Goal: Transaction & Acquisition: Book appointment/travel/reservation

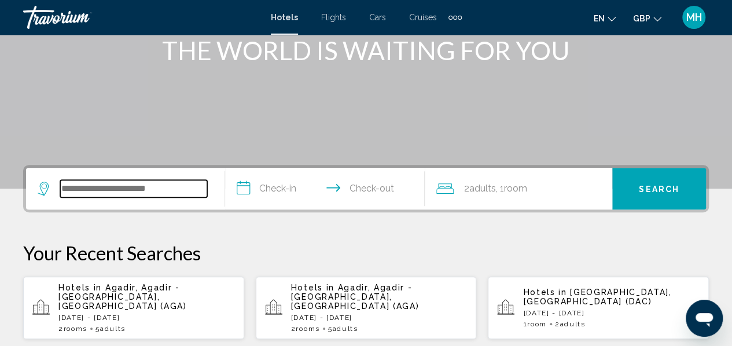
click at [112, 196] on input "Search widget" at bounding box center [133, 188] width 147 height 17
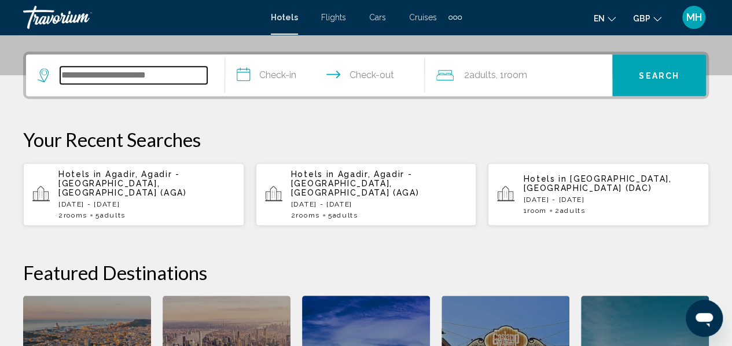
scroll to position [286, 0]
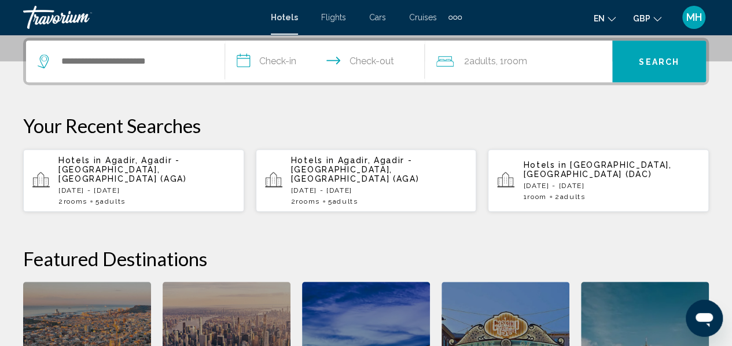
click at [364, 186] on p "Sun, 07 Sep - Fri, 12 Sep" at bounding box center [379, 190] width 176 height 8
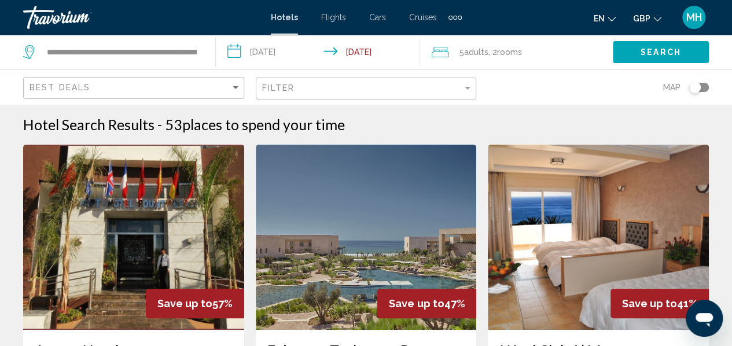
click at [417, 82] on div "Filter" at bounding box center [367, 88] width 211 height 21
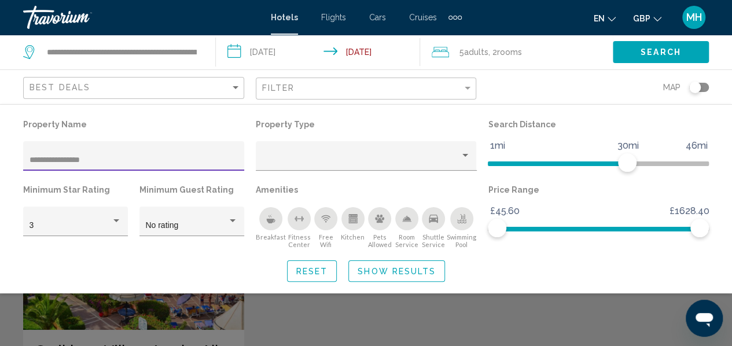
type input "**********"
click at [404, 275] on span "Show Results" at bounding box center [397, 271] width 78 height 9
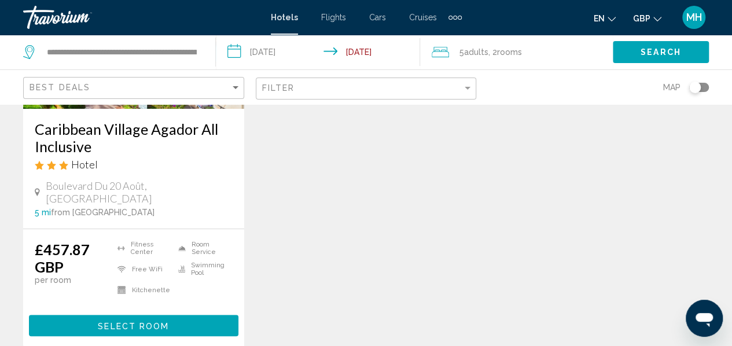
scroll to position [222, 0]
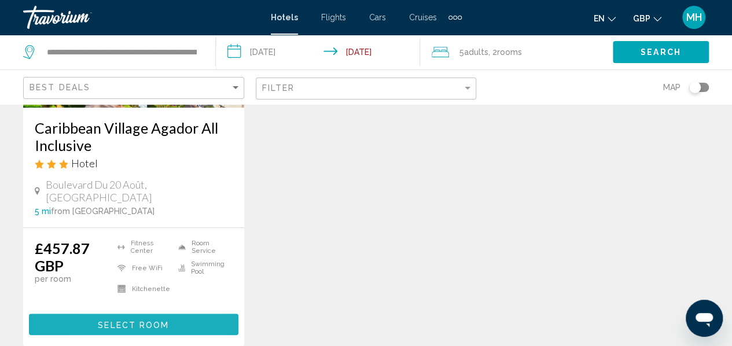
click at [84, 314] on button "Select Room" at bounding box center [133, 324] width 209 height 21
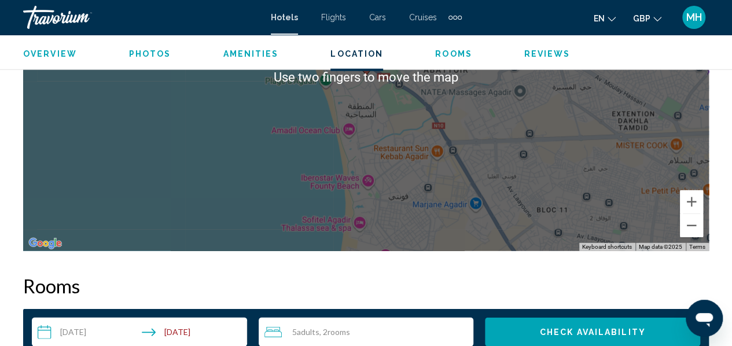
scroll to position [1482, 0]
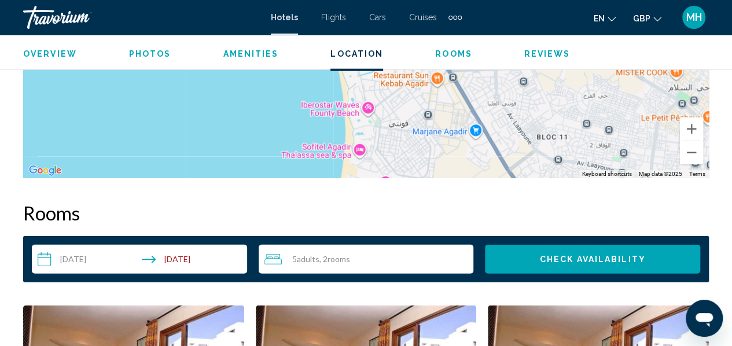
click at [51, 259] on input "**********" at bounding box center [142, 261] width 220 height 32
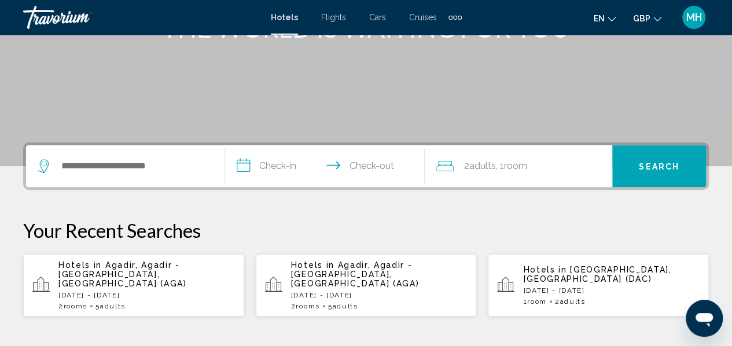
scroll to position [182, 0]
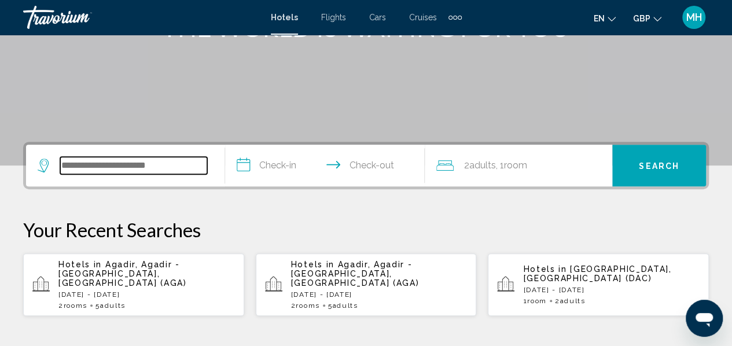
click at [172, 169] on input "Search widget" at bounding box center [133, 165] width 147 height 17
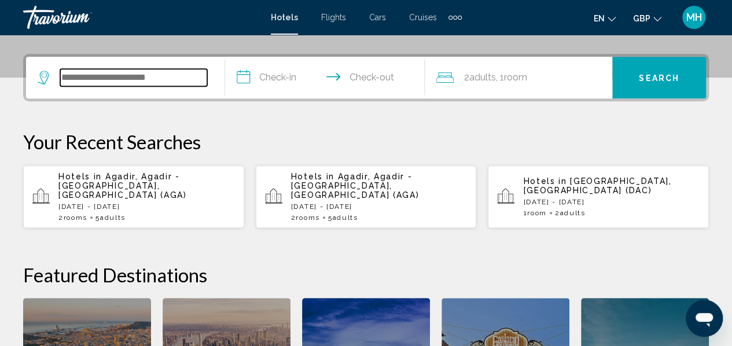
scroll to position [286, 0]
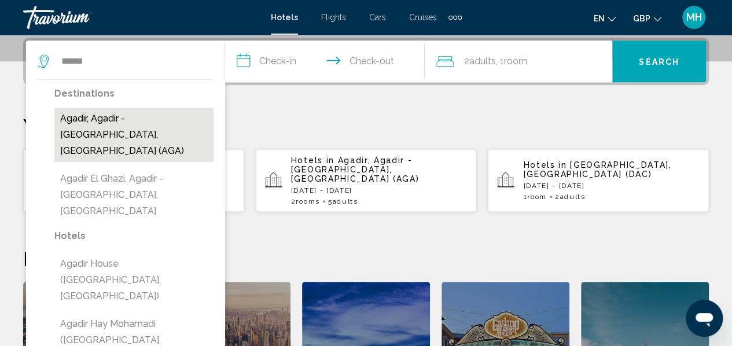
click at [167, 137] on button "Agadir, Agadir - [GEOGRAPHIC_DATA], [GEOGRAPHIC_DATA] (AGA)" at bounding box center [133, 135] width 159 height 54
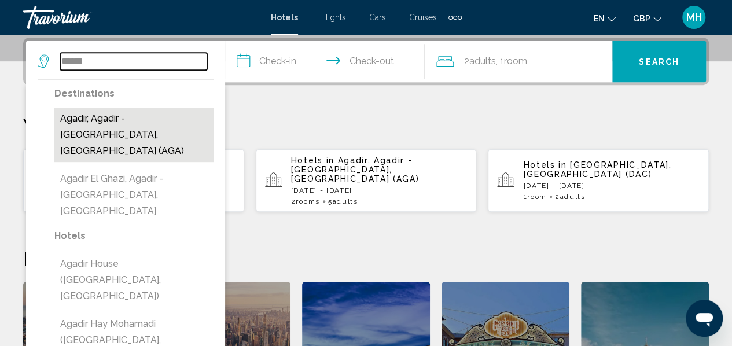
type input "**********"
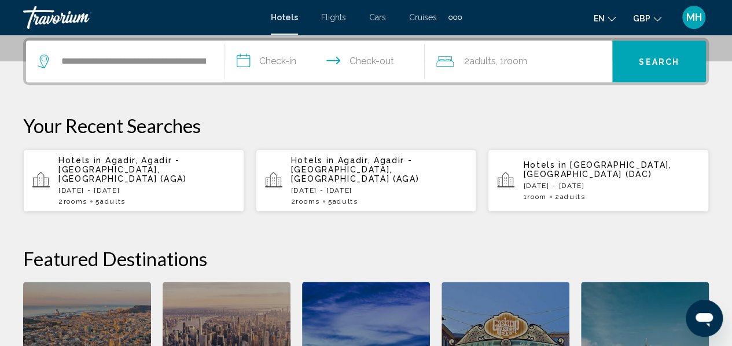
click at [249, 65] on input "**********" at bounding box center [327, 62] width 204 height 45
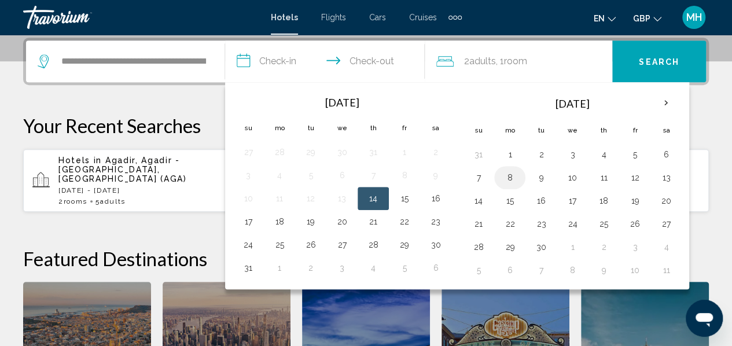
click at [506, 173] on button "8" at bounding box center [509, 178] width 19 height 16
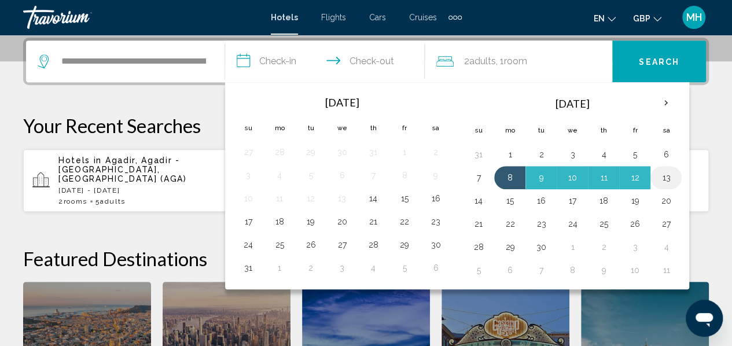
click at [662, 179] on button "13" at bounding box center [666, 178] width 19 height 16
type input "**********"
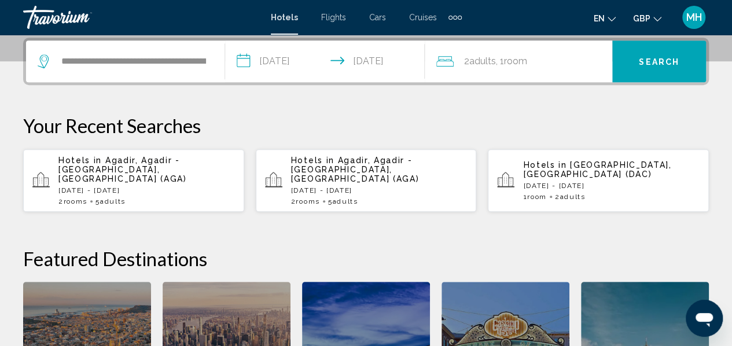
click at [509, 65] on span "Room" at bounding box center [515, 61] width 23 height 11
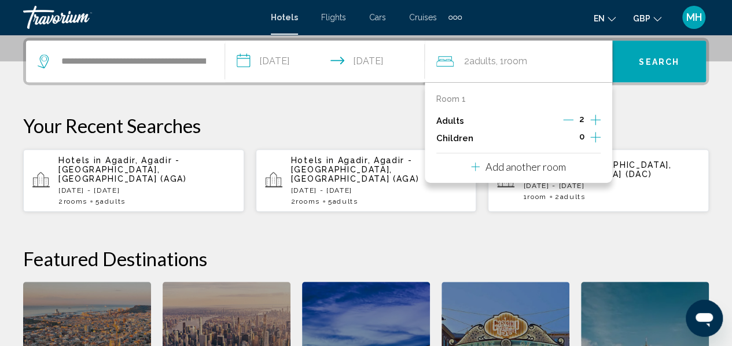
click at [503, 173] on button "Add another room" at bounding box center [518, 165] width 95 height 24
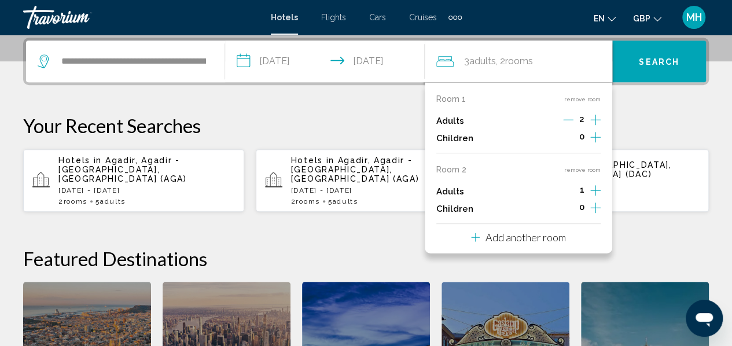
click at [597, 127] on icon "Increment adults" at bounding box center [595, 120] width 10 height 14
click at [648, 69] on button "Search" at bounding box center [659, 61] width 94 height 42
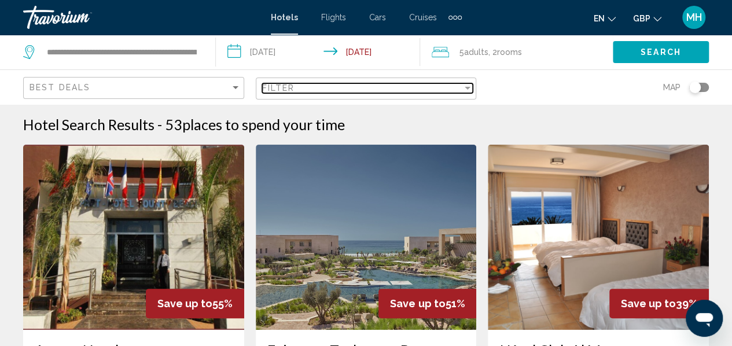
click at [466, 87] on div "Filter" at bounding box center [468, 88] width 6 height 3
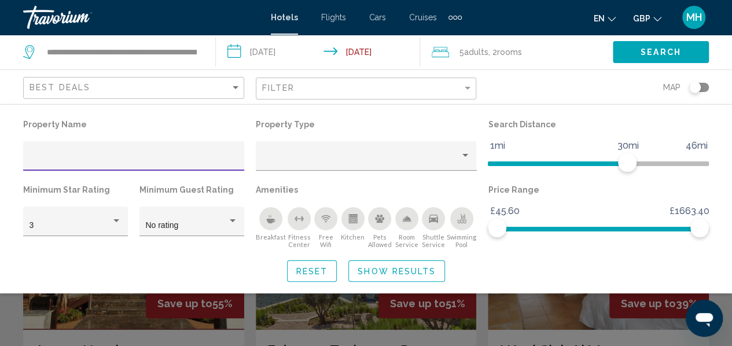
click at [137, 157] on input "Hotel Filters" at bounding box center [134, 160] width 209 height 9
click at [465, 157] on div "Property type" at bounding box center [465, 155] width 6 height 3
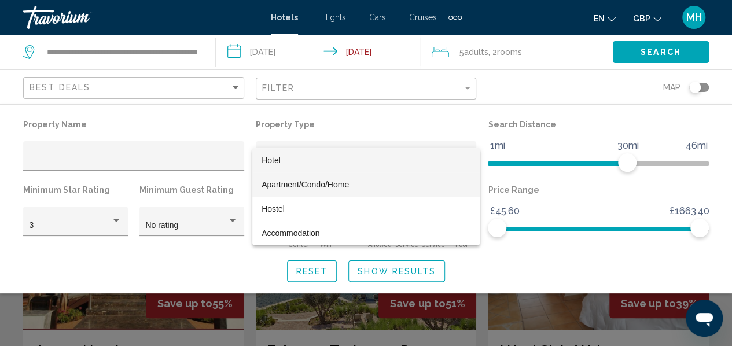
click at [439, 185] on span "Apartment/Condo/Home" at bounding box center [365, 184] width 209 height 24
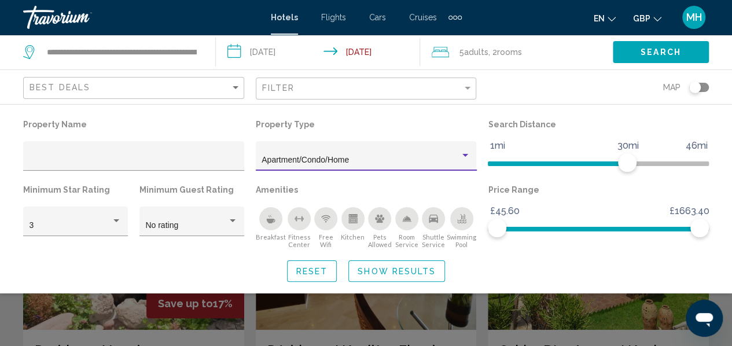
click at [461, 218] on icon "Swimming Pool" at bounding box center [461, 218] width 9 height 9
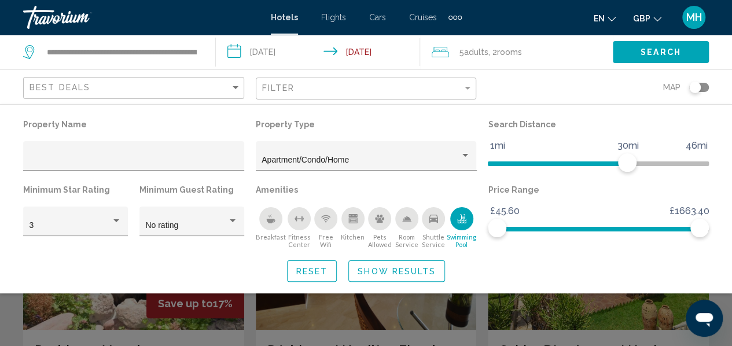
click at [348, 222] on icon "Kitchen" at bounding box center [352, 218] width 9 height 9
click at [383, 274] on span "Show Results" at bounding box center [397, 271] width 78 height 9
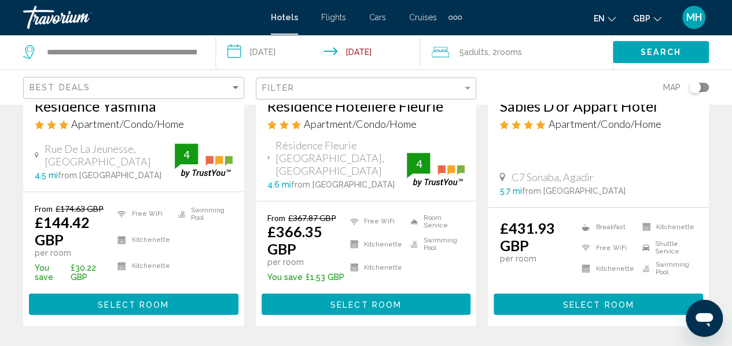
scroll to position [253, 0]
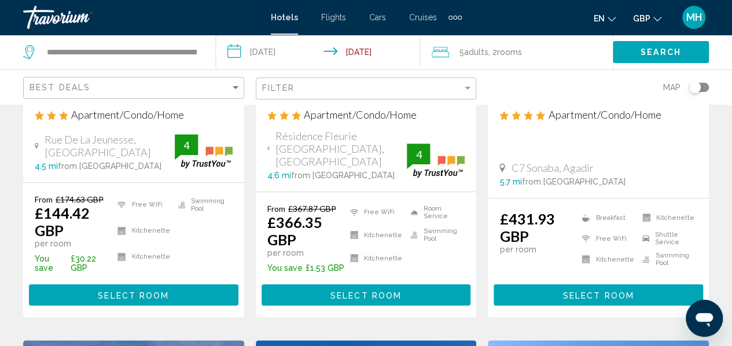
click at [162, 290] on span "Select Room" at bounding box center [133, 294] width 71 height 9
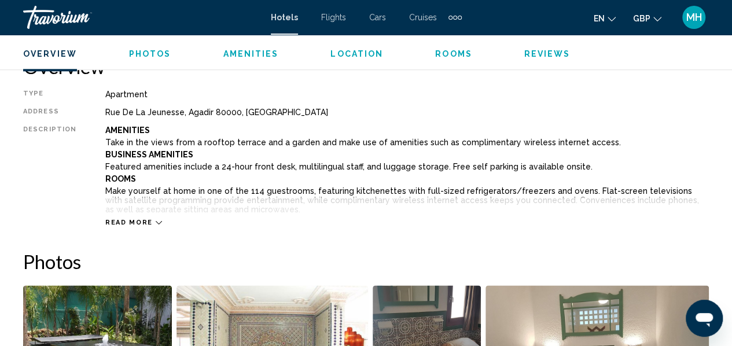
scroll to position [596, 0]
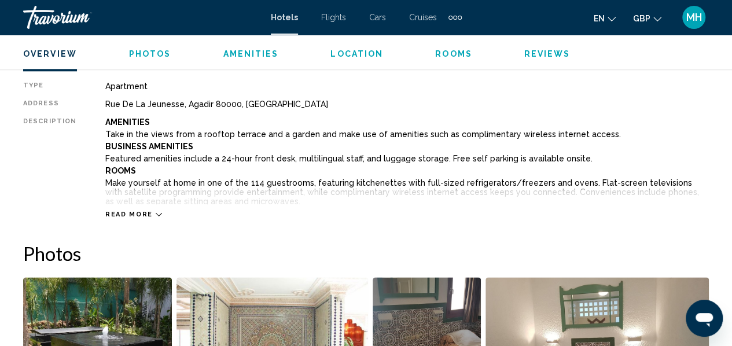
click at [143, 213] on span "Read more" at bounding box center [128, 215] width 47 height 8
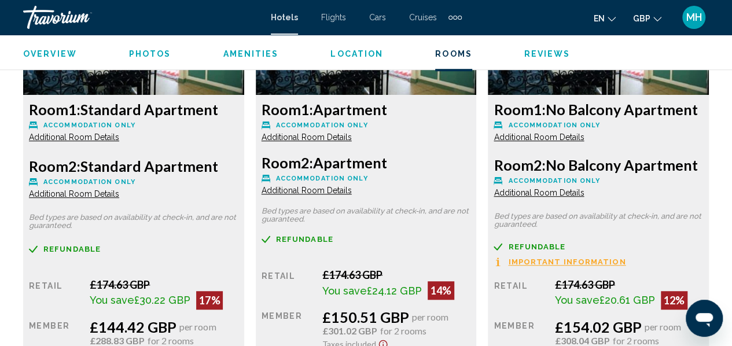
scroll to position [2503, 0]
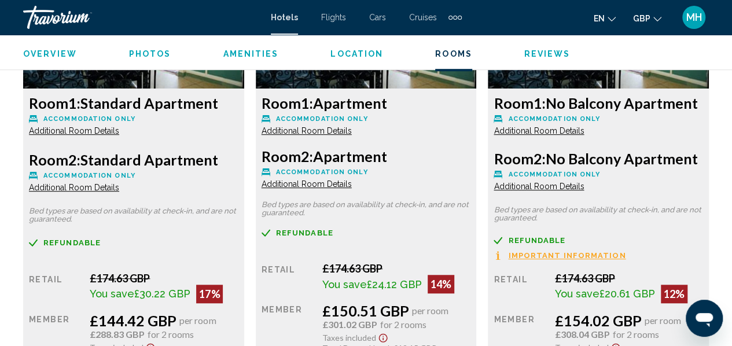
click at [250, 259] on div "Room 1: Apartment Accommodation Only Additional Room Details Room 2: Apartment …" at bounding box center [366, 173] width 233 height 458
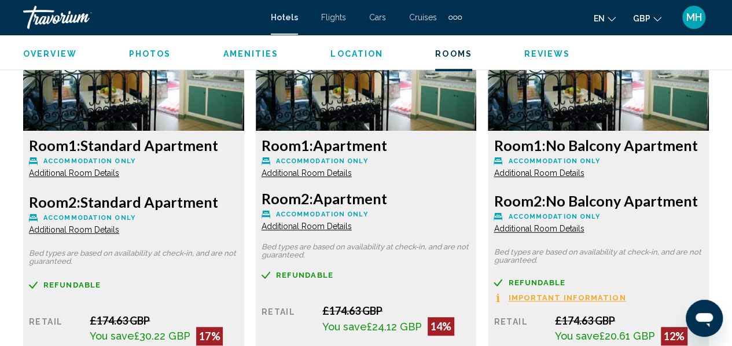
click at [245, 288] on div "Room 1: Standard Apartment Accommodation Only Additional Room Details Room 2: S…" at bounding box center [133, 215] width 233 height 458
click at [246, 288] on div "Room 1: Standard Apartment Accommodation Only Additional Room Details Room 2: S…" at bounding box center [133, 215] width 233 height 458
click at [245, 288] on div "Room 1: Standard Apartment Accommodation Only Additional Room Details Room 2: S…" at bounding box center [133, 215] width 233 height 458
click at [251, 297] on div "Room 1: Apartment Accommodation Only Additional Room Details Room 2: Apartment …" at bounding box center [366, 215] width 233 height 458
click at [252, 256] on div "Room 1: Apartment Accommodation Only Additional Room Details Room 2: Apartment …" at bounding box center [366, 215] width 233 height 458
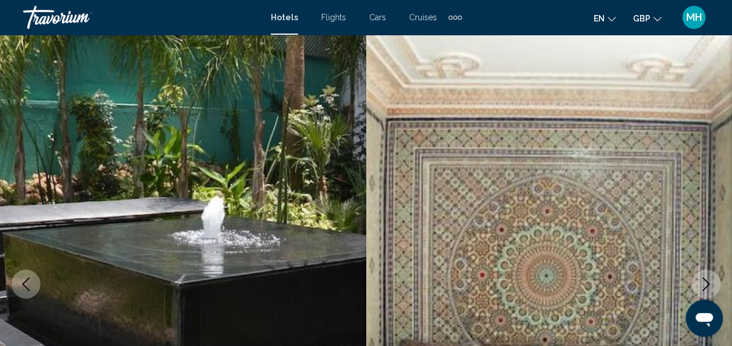
scroll to position [0, 0]
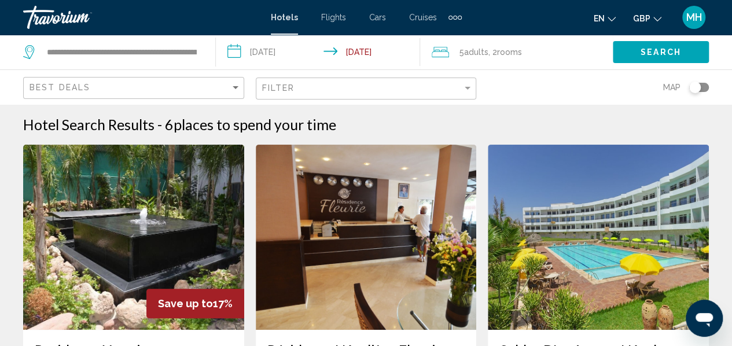
click at [362, 227] on img "Main content" at bounding box center [366, 237] width 221 height 185
click at [555, 225] on img "Main content" at bounding box center [598, 237] width 221 height 185
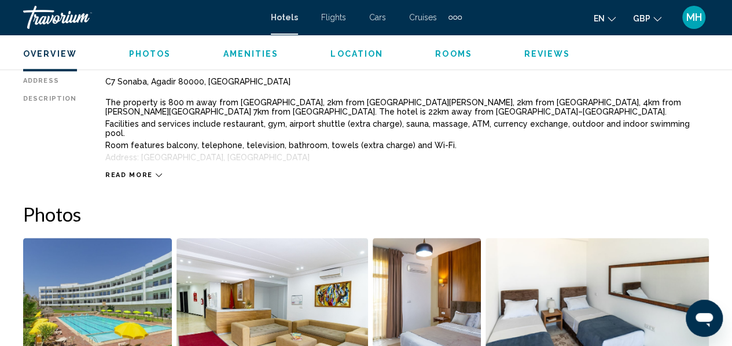
scroll to position [627, 0]
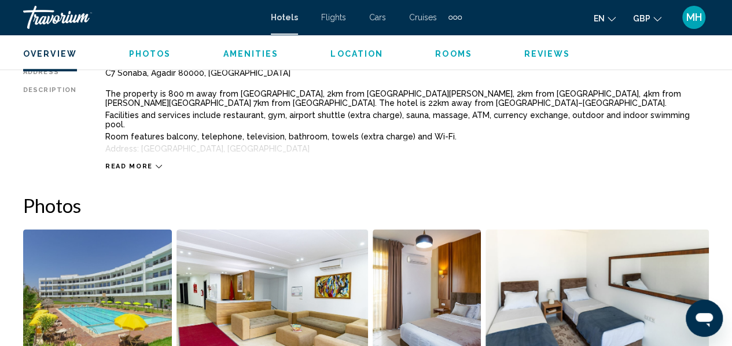
click at [163, 157] on div "Read more" at bounding box center [406, 155] width 603 height 32
click at [156, 163] on icon "Main content" at bounding box center [159, 166] width 6 height 6
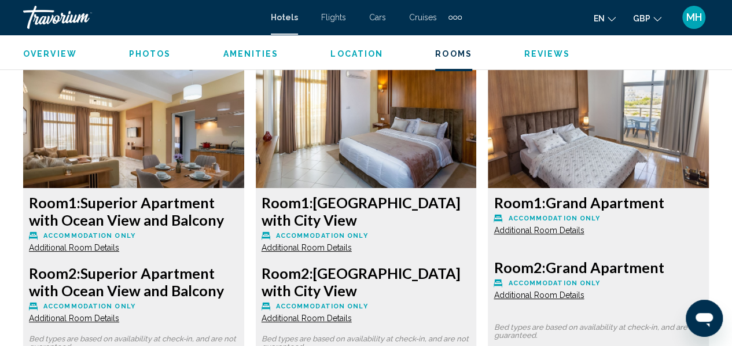
scroll to position [2256, 0]
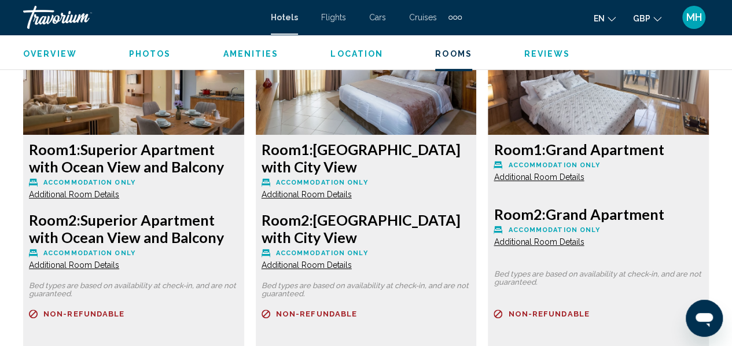
scroll to position [2309, 0]
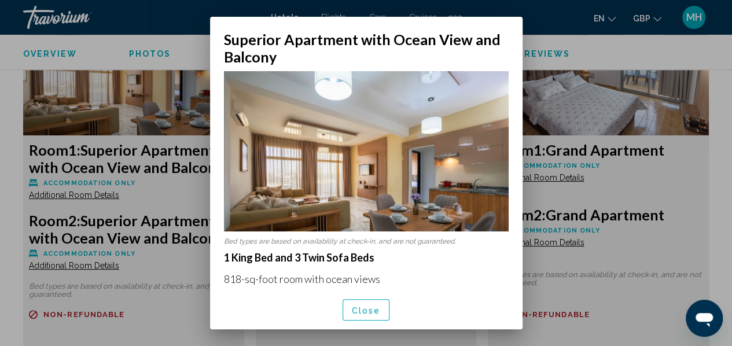
scroll to position [0, 0]
click at [182, 106] on div at bounding box center [366, 173] width 732 height 346
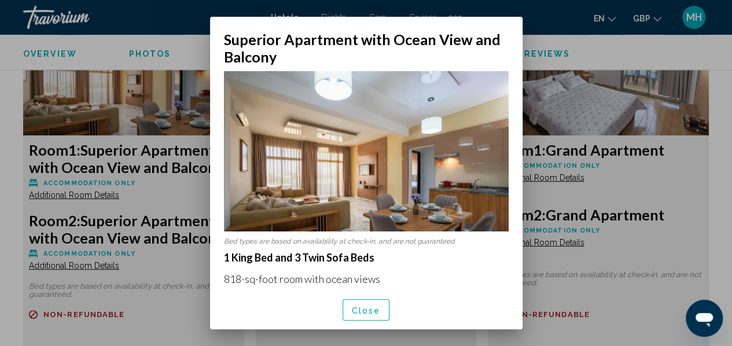
click at [185, 145] on div at bounding box center [366, 173] width 732 height 346
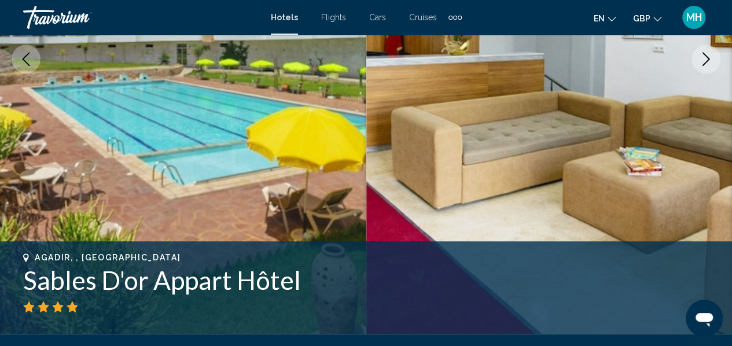
scroll to position [249, 0]
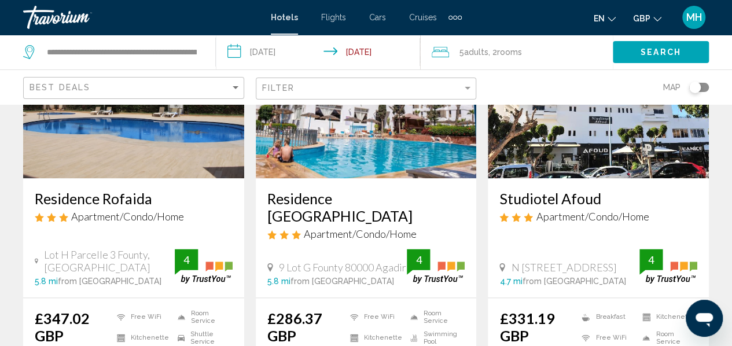
scroll to position [605, 0]
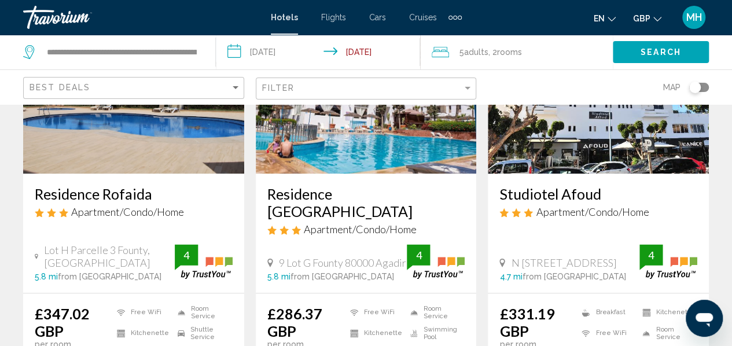
click at [132, 131] on img "Main content" at bounding box center [133, 80] width 221 height 185
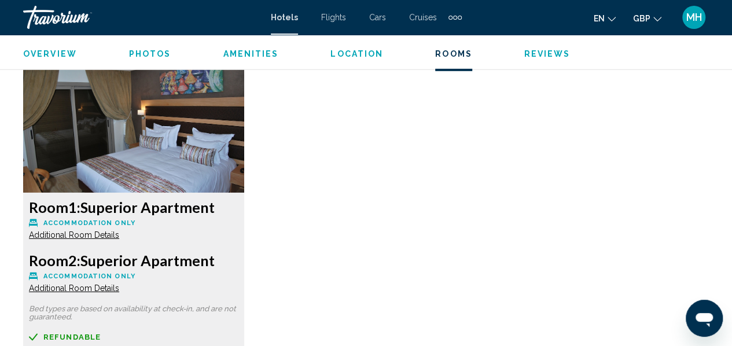
scroll to position [1792, 0]
click at [87, 235] on span "Additional Room Details" at bounding box center [74, 235] width 90 height 9
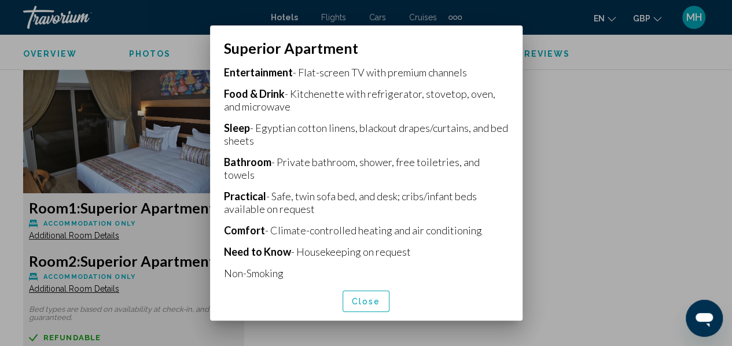
scroll to position [318, 0]
click at [561, 267] on div at bounding box center [366, 173] width 732 height 346
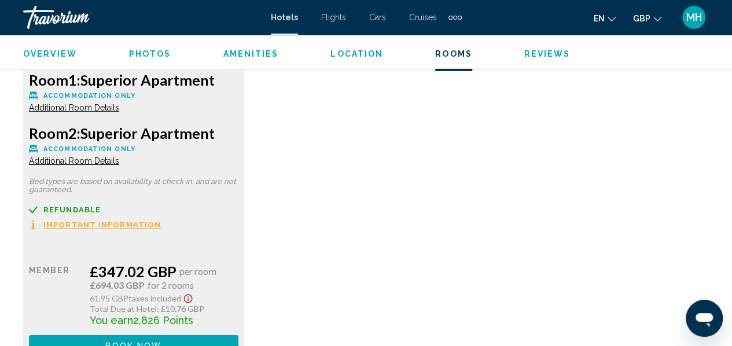
scroll to position [1928, 0]
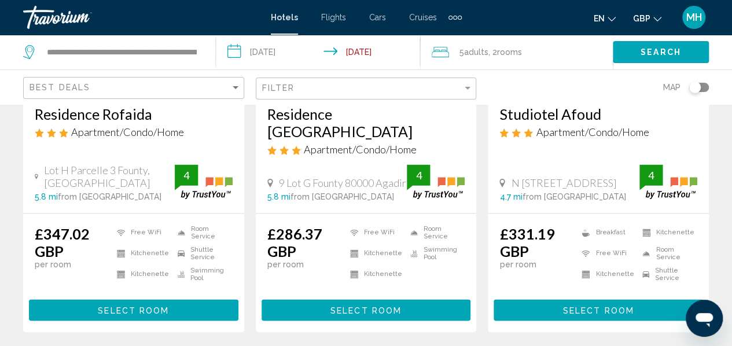
scroll to position [687, 0]
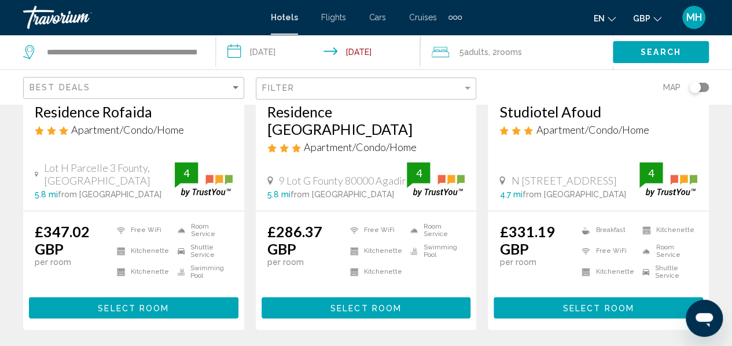
click at [403, 297] on button "Select Room" at bounding box center [365, 307] width 209 height 21
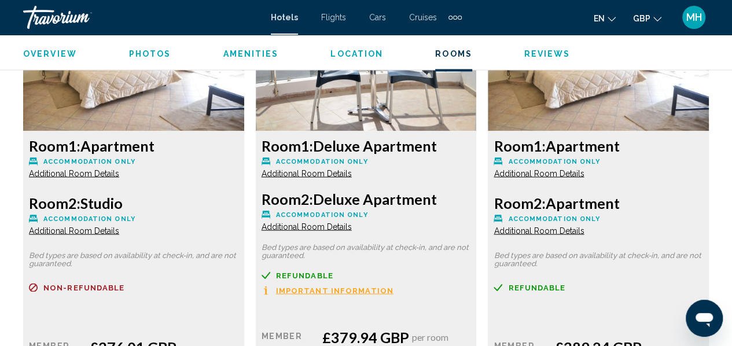
scroll to position [3186, 0]
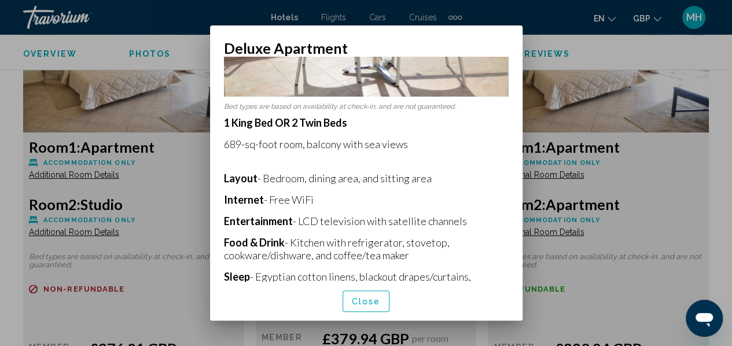
scroll to position [149, 0]
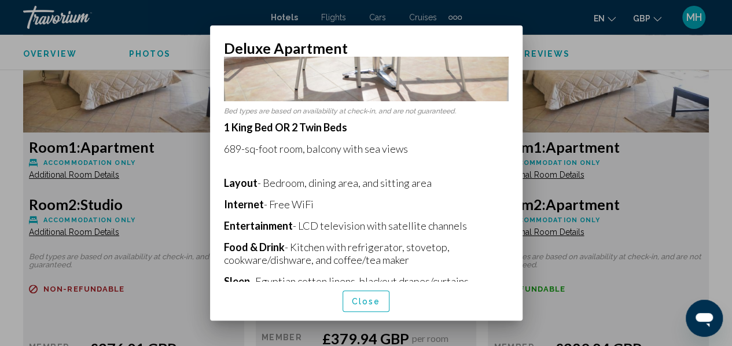
click at [579, 108] on div at bounding box center [366, 173] width 732 height 346
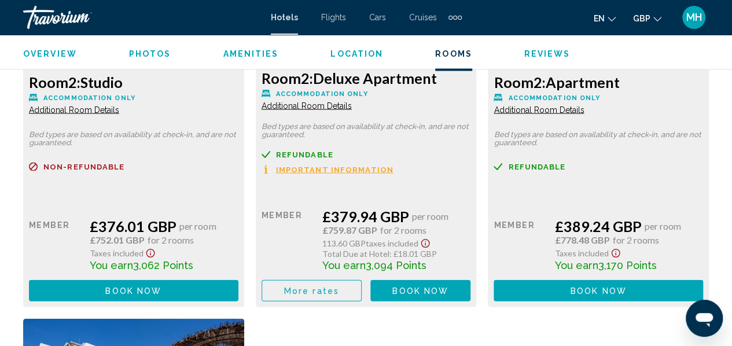
scroll to position [3306, 0]
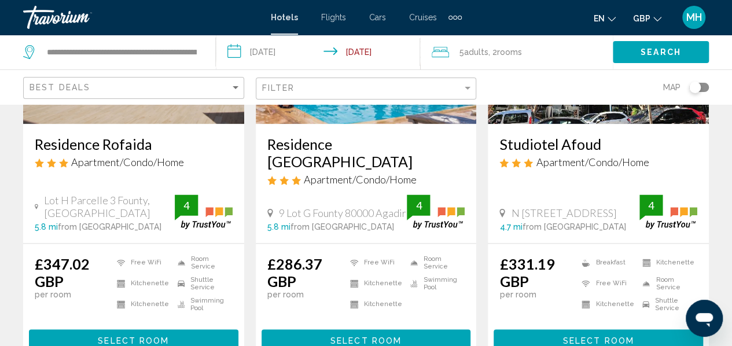
scroll to position [655, 0]
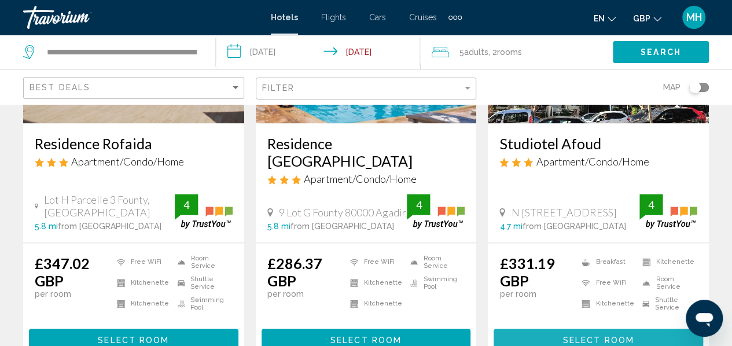
click at [560, 329] on button "Select Room" at bounding box center [597, 339] width 209 height 21
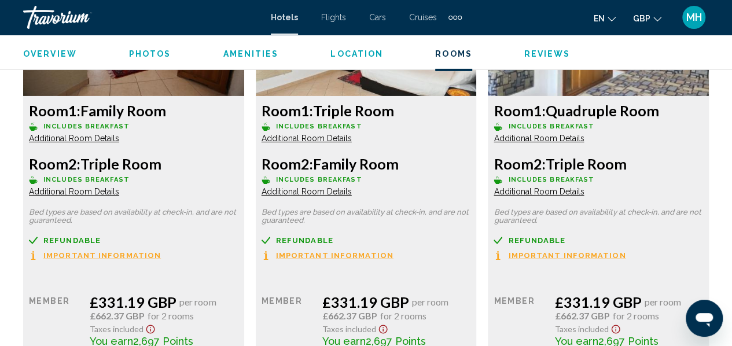
scroll to position [1888, 0]
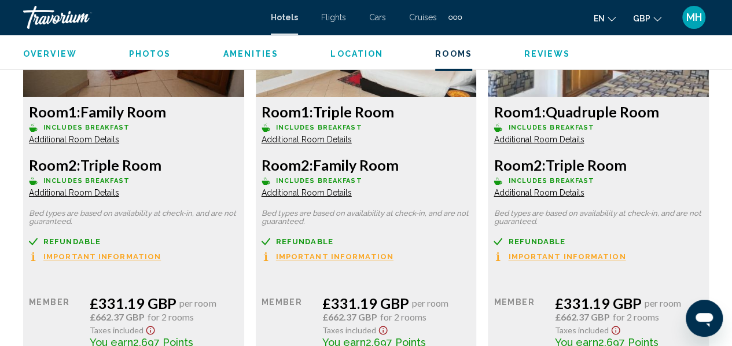
click at [80, 135] on span "Additional Room Details" at bounding box center [74, 139] width 90 height 9
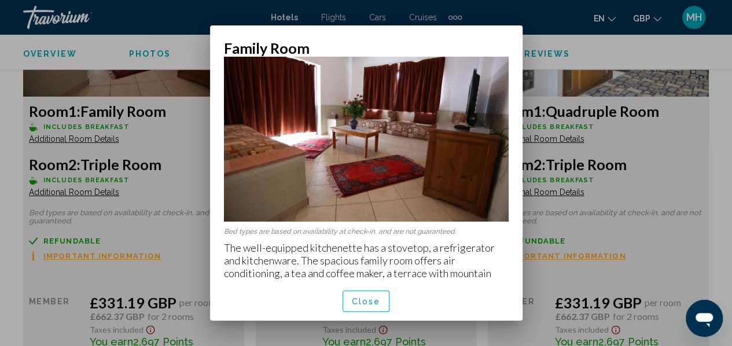
scroll to position [47, 0]
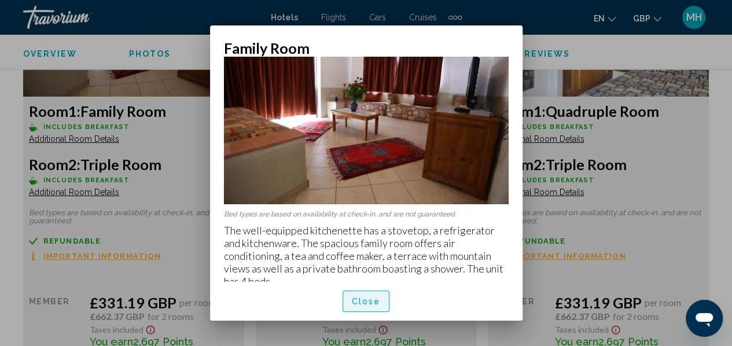
click at [361, 300] on span "Close" at bounding box center [366, 301] width 29 height 9
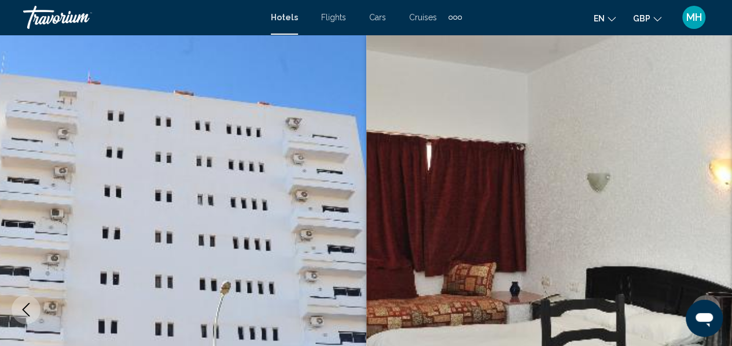
scroll to position [1888, 0]
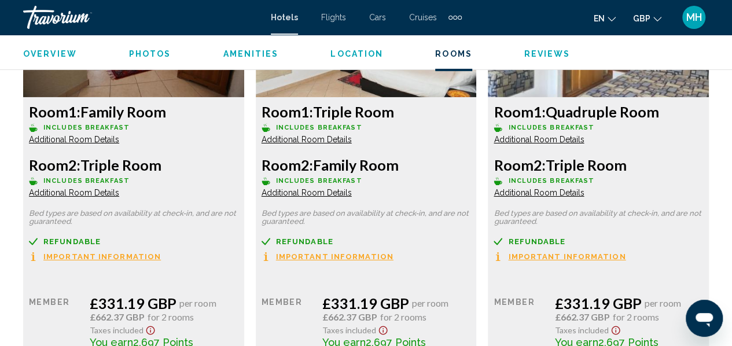
click at [94, 188] on span "Additional Room Details" at bounding box center [74, 192] width 90 height 9
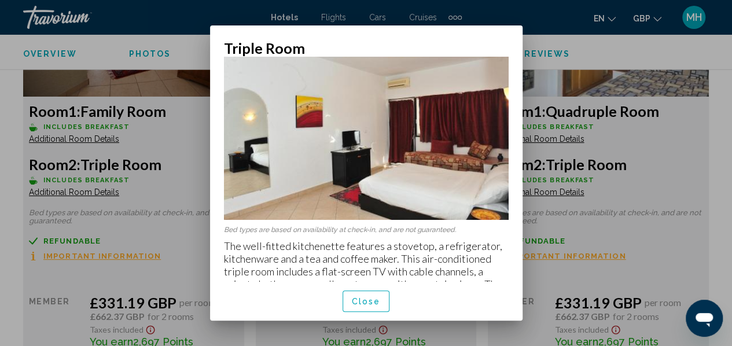
scroll to position [47, 0]
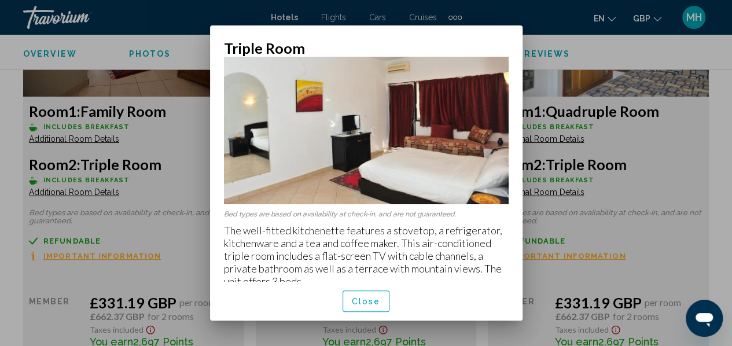
click at [658, 148] on div at bounding box center [366, 173] width 732 height 346
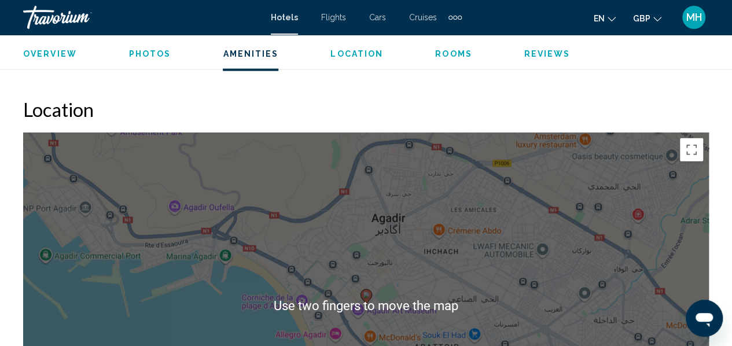
scroll to position [1232, 0]
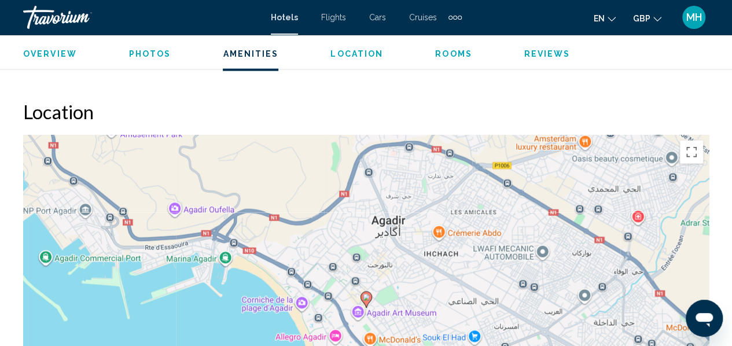
click at [452, 228] on div "To activate drag with keyboard, press Alt + Enter. Once in keyboard drag state,…" at bounding box center [366, 308] width 686 height 347
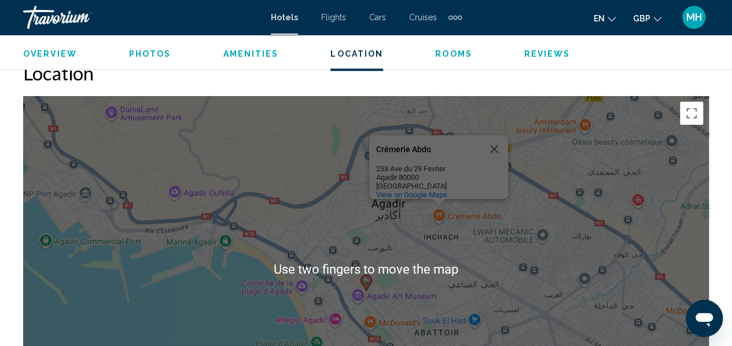
scroll to position [1289, 0]
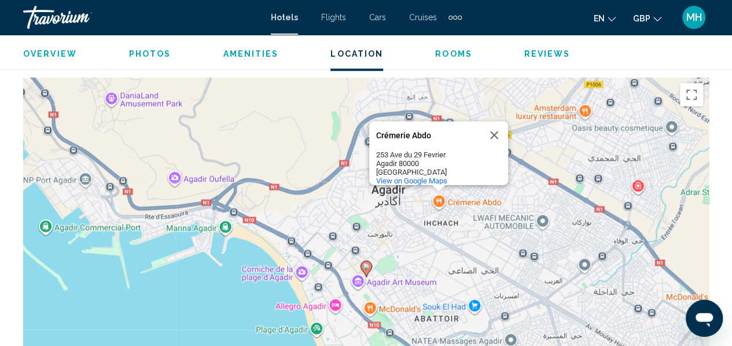
click at [469, 213] on div "To activate drag with keyboard, press Alt + Enter. Once in keyboard drag state,…" at bounding box center [366, 251] width 686 height 347
click at [473, 204] on div "To activate drag with keyboard, press Alt + Enter. Once in keyboard drag state,…" at bounding box center [366, 251] width 686 height 347
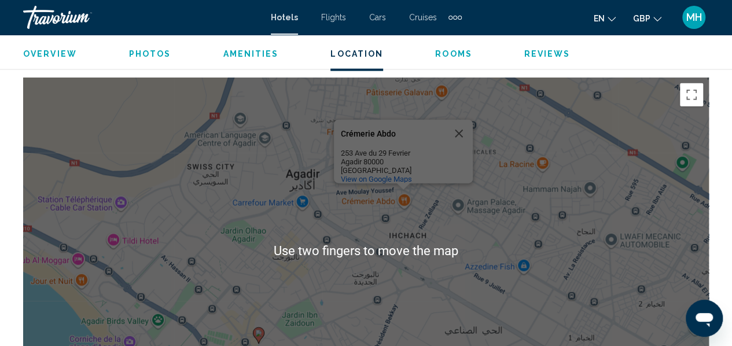
click at [511, 168] on div "To activate drag with keyboard, press Alt + Enter. Once in keyboard drag state,…" at bounding box center [366, 251] width 686 height 347
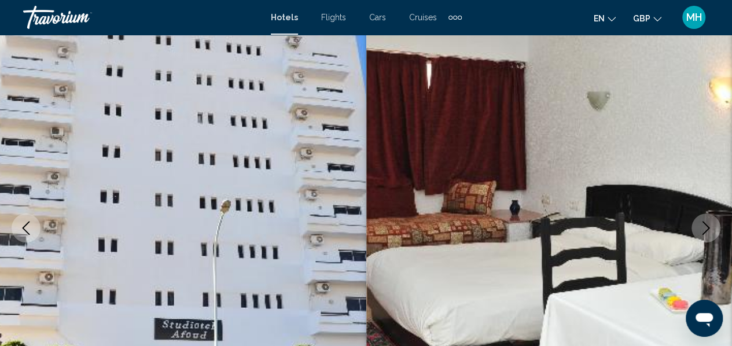
scroll to position [0, 0]
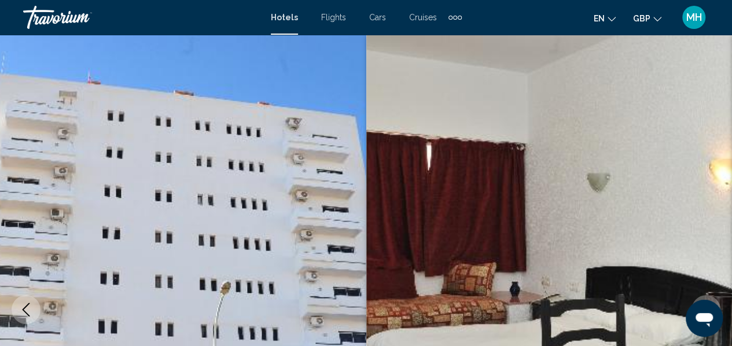
click at [288, 20] on span "Hotels" at bounding box center [284, 17] width 27 height 9
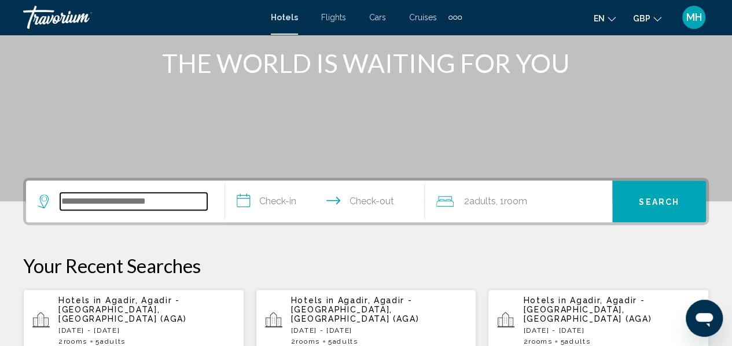
click at [166, 208] on input "Search widget" at bounding box center [133, 201] width 147 height 17
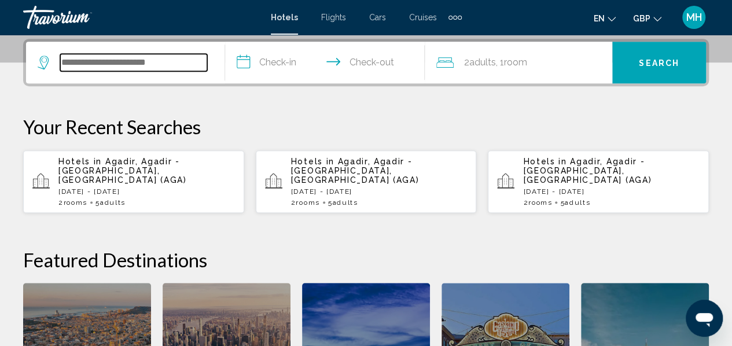
scroll to position [286, 0]
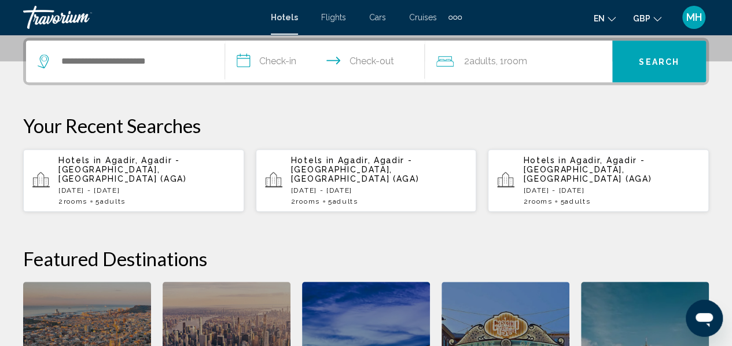
click at [163, 176] on div "Hotels in Agadir, Agadir - Southern Atlantic Coast, Morocco (AGA) Mon, 08 Sep -…" at bounding box center [146, 181] width 176 height 50
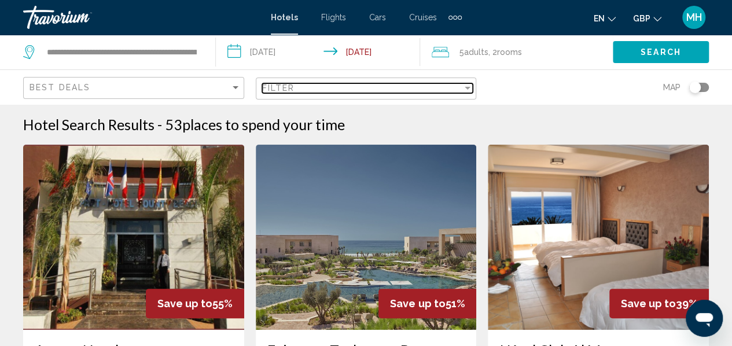
click at [321, 91] on div "Filter" at bounding box center [362, 87] width 201 height 9
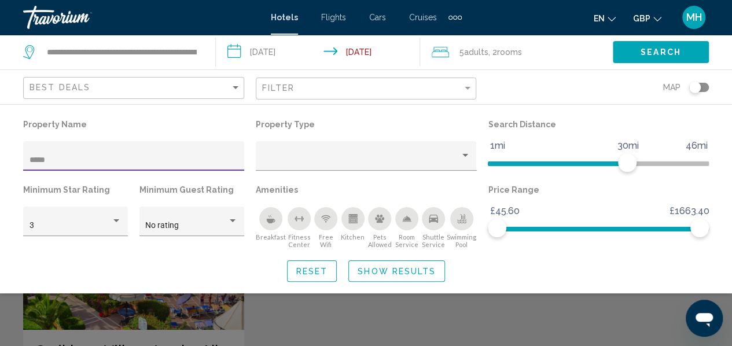
type input "******"
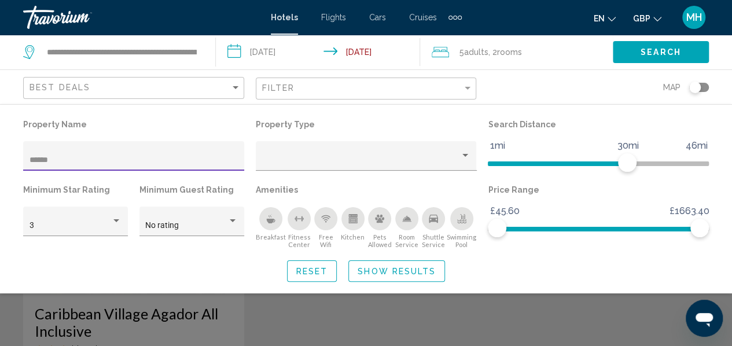
scroll to position [33, 0]
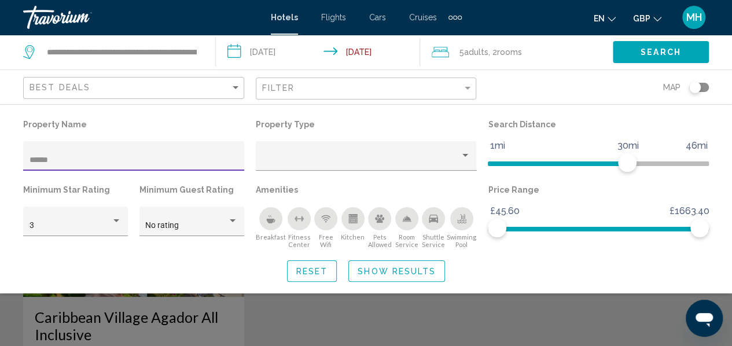
click at [133, 328] on div "Search widget" at bounding box center [366, 260] width 732 height 172
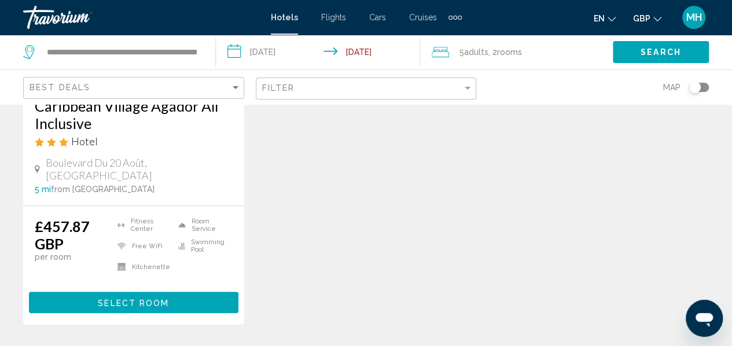
scroll to position [244, 0]
click at [202, 292] on button "Select Room" at bounding box center [133, 302] width 209 height 21
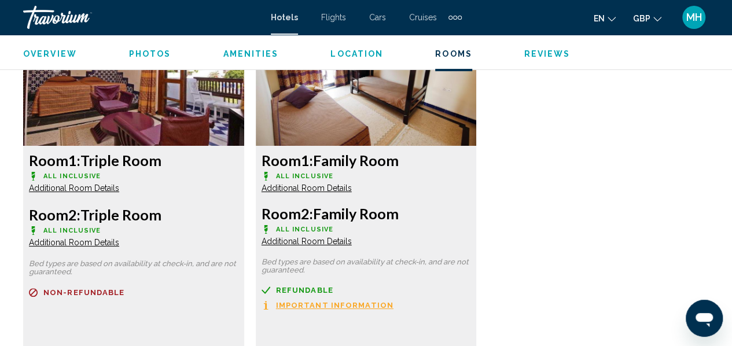
scroll to position [2232, 0]
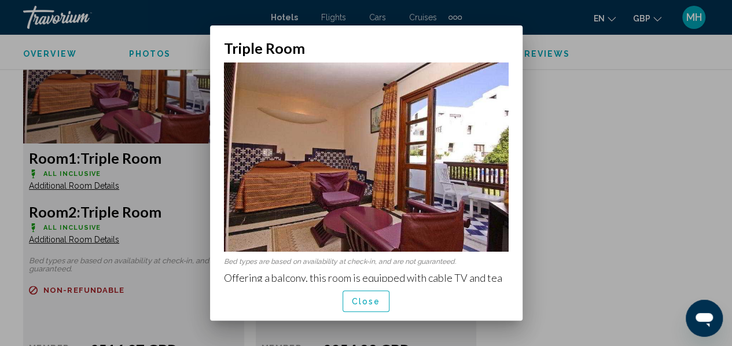
scroll to position [9, 0]
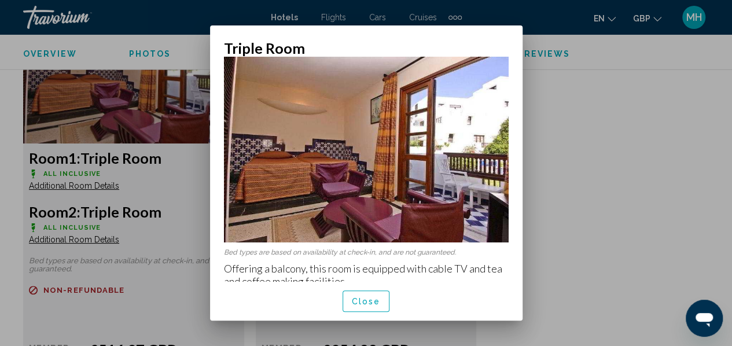
click at [358, 304] on span "Close" at bounding box center [366, 301] width 29 height 9
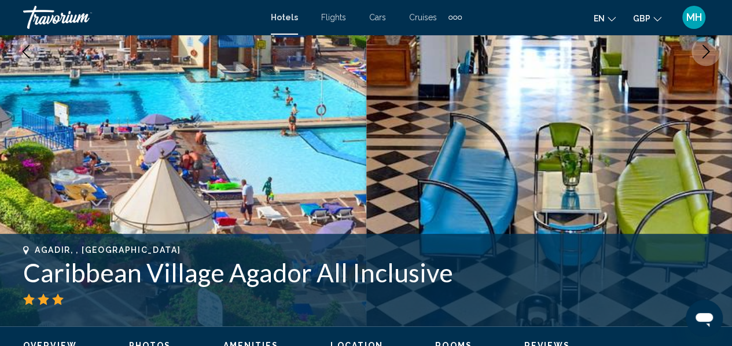
scroll to position [259, 0]
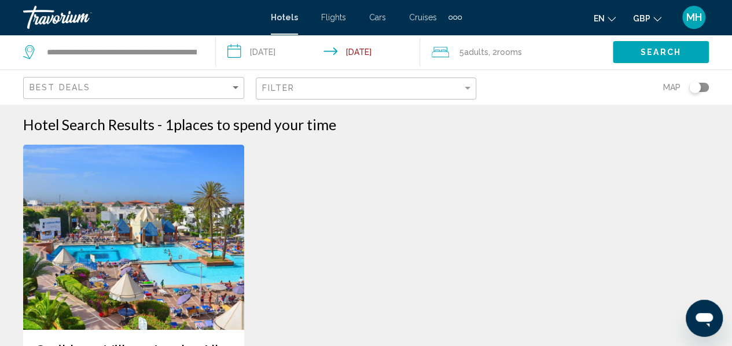
click at [665, 51] on span "Search" at bounding box center [660, 52] width 40 height 9
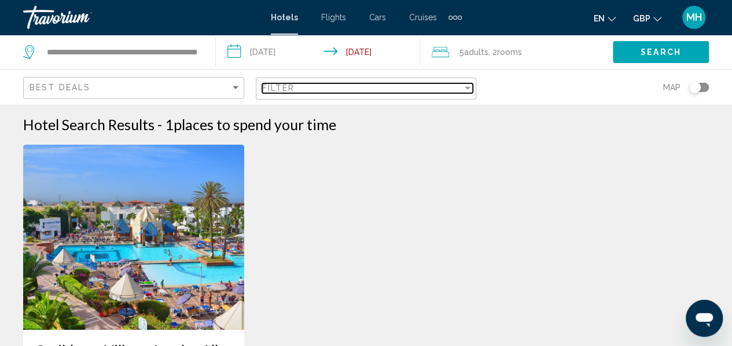
click at [457, 91] on div "Filter" at bounding box center [362, 87] width 201 height 9
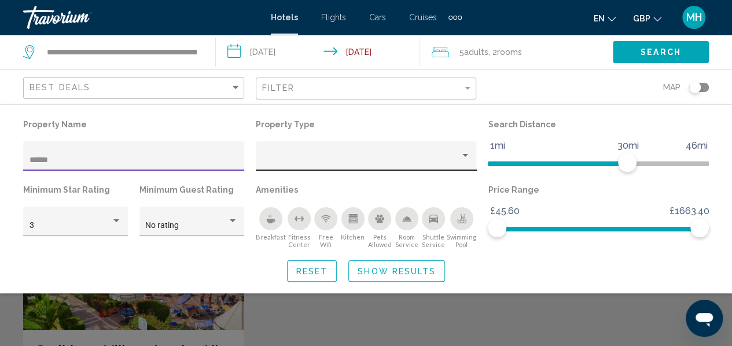
click at [466, 158] on div "Property type" at bounding box center [465, 155] width 10 height 9
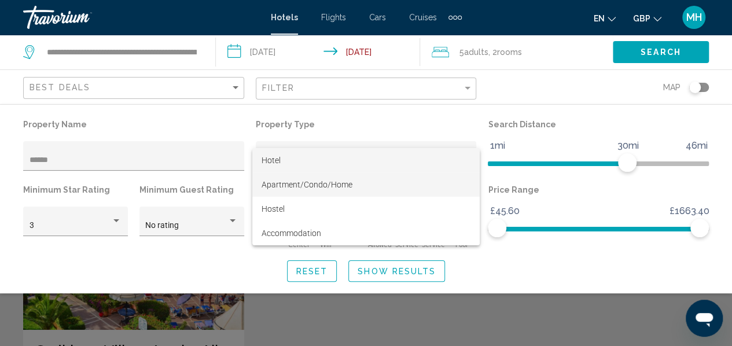
click at [407, 185] on span "Apartment/Condo/Home" at bounding box center [365, 184] width 209 height 24
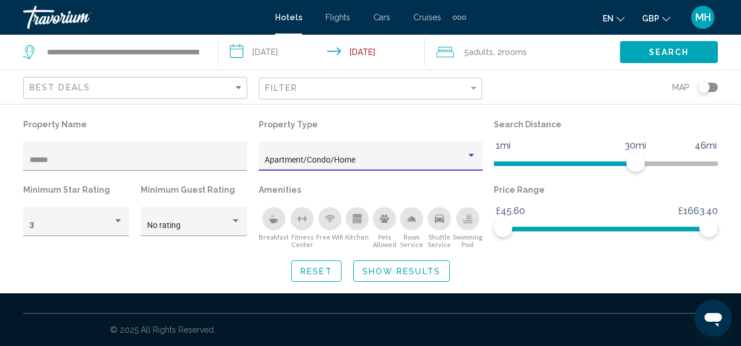
click at [499, 54] on span ", 2 Room rooms" at bounding box center [510, 52] width 34 height 16
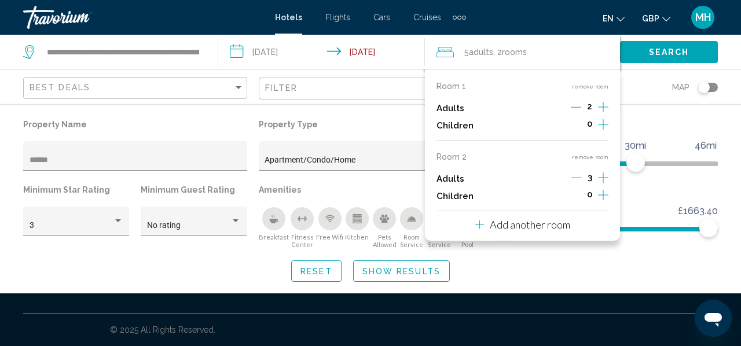
click at [601, 105] on icon "Increment adults" at bounding box center [603, 107] width 10 height 14
click at [582, 153] on button "remove room" at bounding box center [590, 157] width 36 height 8
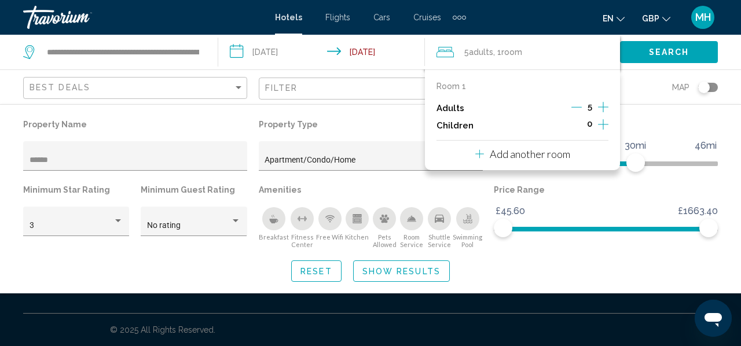
click at [658, 51] on span "Search" at bounding box center [669, 52] width 40 height 9
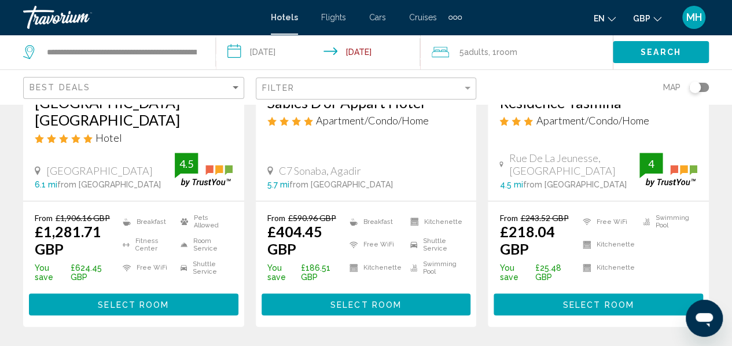
scroll to position [248, 0]
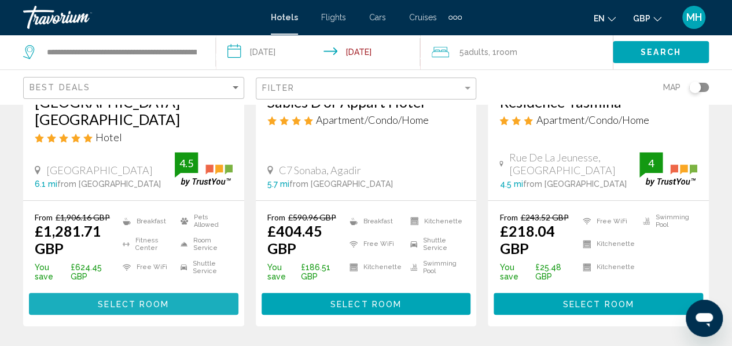
click at [193, 294] on button "Select Room" at bounding box center [133, 303] width 209 height 21
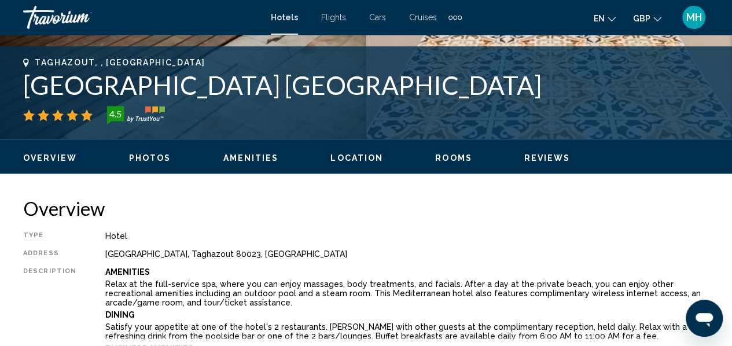
scroll to position [445, 0]
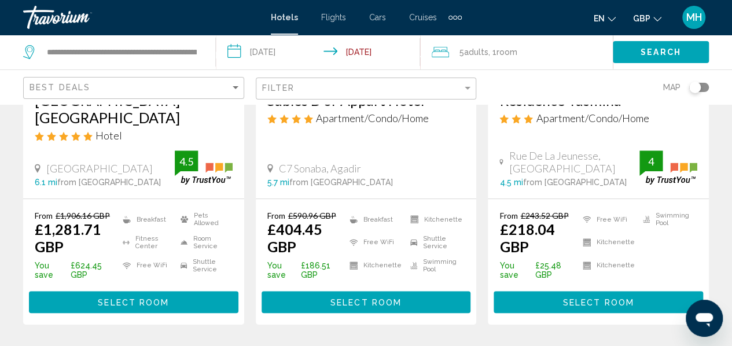
scroll to position [251, 0]
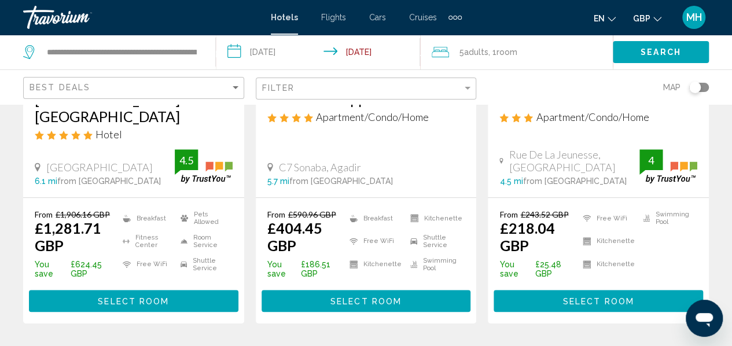
click at [322, 293] on button "Select Room" at bounding box center [365, 300] width 209 height 21
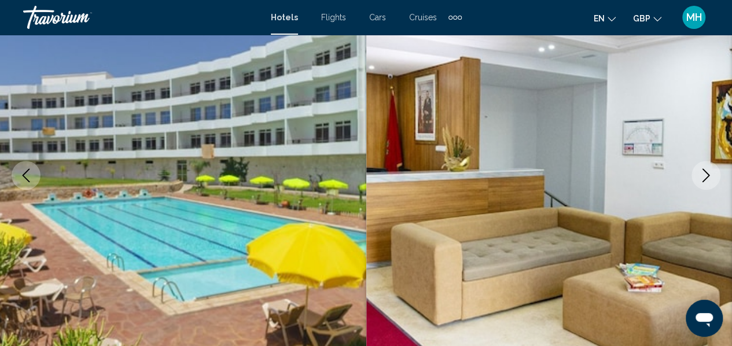
scroll to position [132, 0]
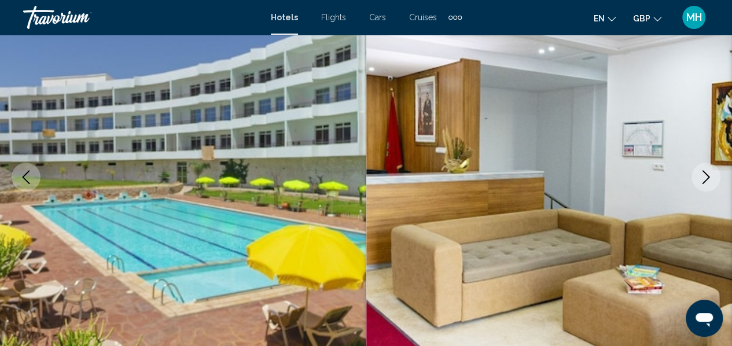
click at [695, 178] on button "Next image" at bounding box center [705, 177] width 29 height 29
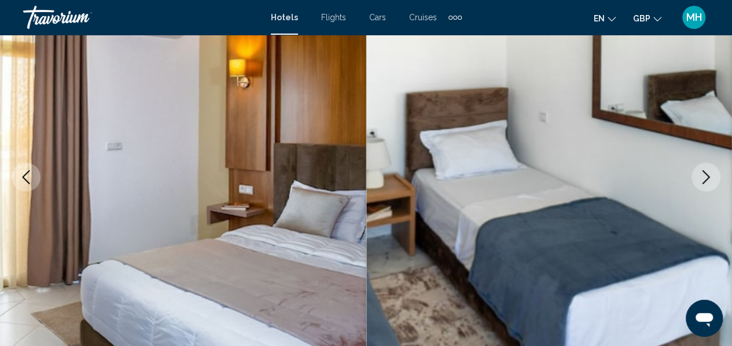
click at [711, 179] on icon "Next image" at bounding box center [706, 177] width 14 height 14
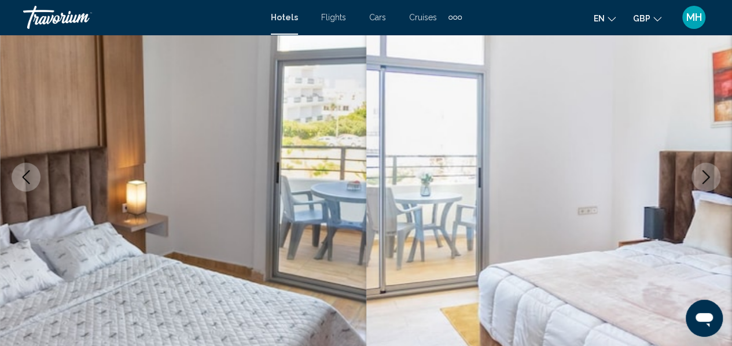
click at [703, 183] on icon "Next image" at bounding box center [706, 177] width 8 height 14
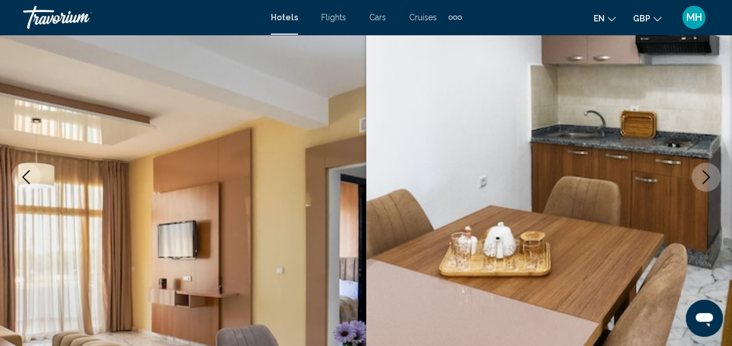
click at [707, 185] on button "Next image" at bounding box center [705, 177] width 29 height 29
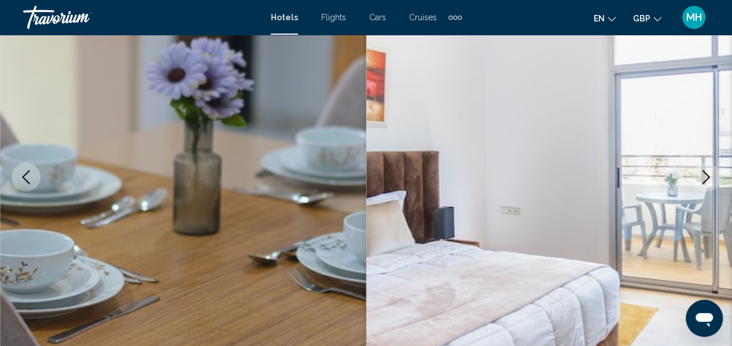
click at [684, 188] on img "Main content" at bounding box center [549, 177] width 366 height 550
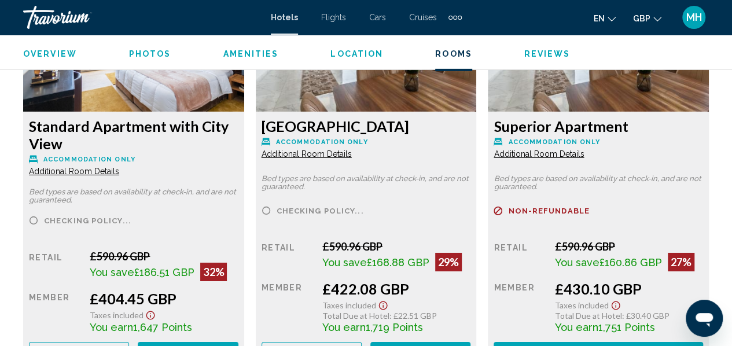
scroll to position [1859, 0]
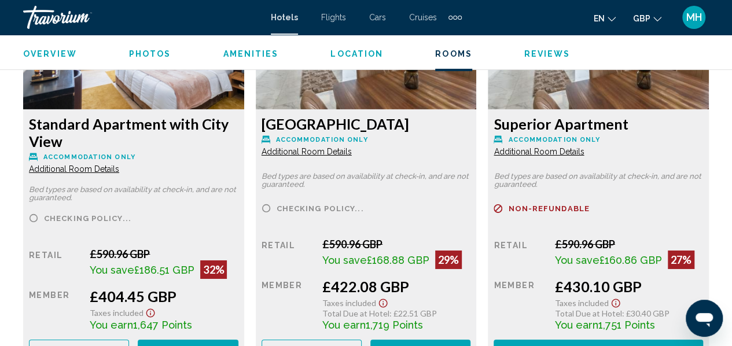
click at [244, 153] on div "Superior Apartment Accommodation Only Additional Room Details Bed types are bas…" at bounding box center [133, 237] width 221 height 257
click at [119, 164] on span "Additional Room Details" at bounding box center [74, 168] width 90 height 9
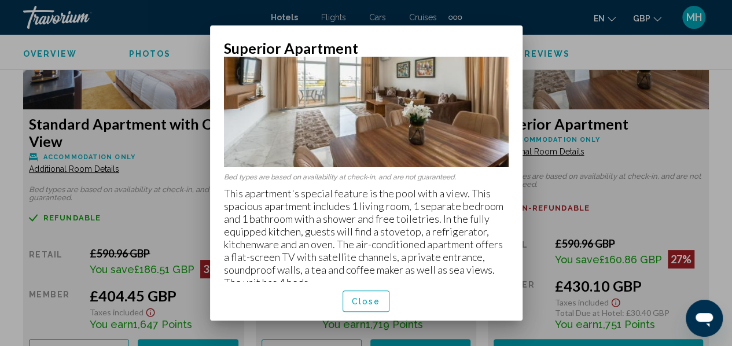
scroll to position [58, 0]
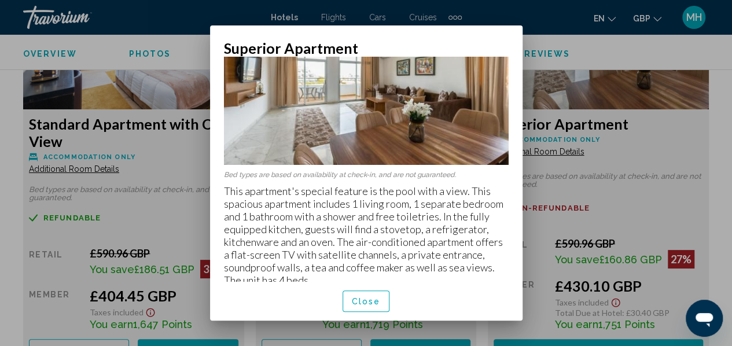
click at [366, 303] on span "Close" at bounding box center [366, 301] width 29 height 9
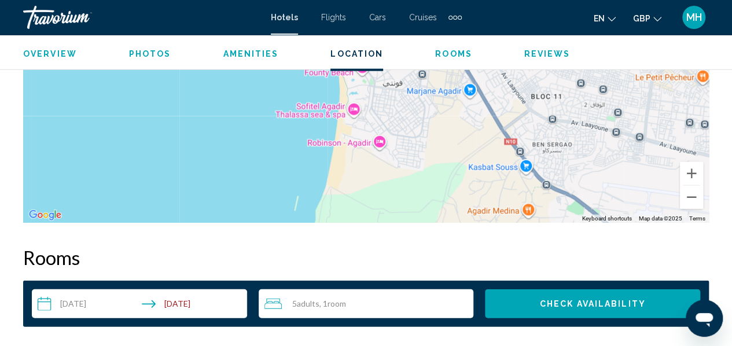
scroll to position [1474, 0]
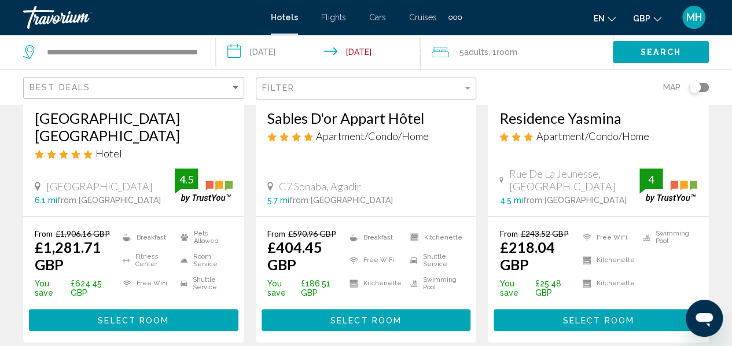
scroll to position [246, 0]
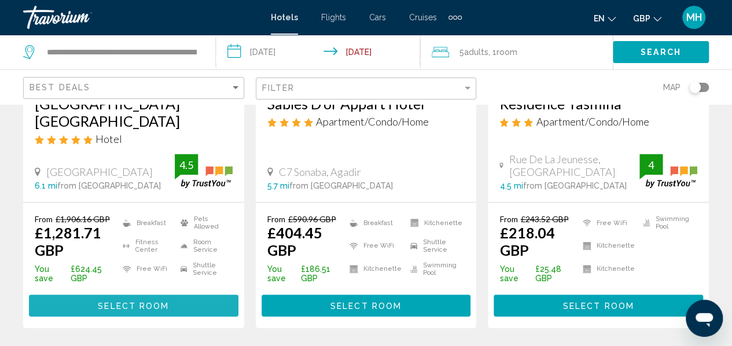
click at [122, 303] on span "Select Room" at bounding box center [133, 305] width 71 height 9
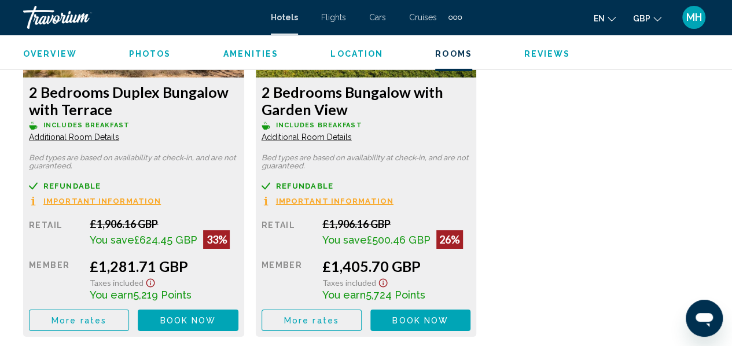
scroll to position [1910, 0]
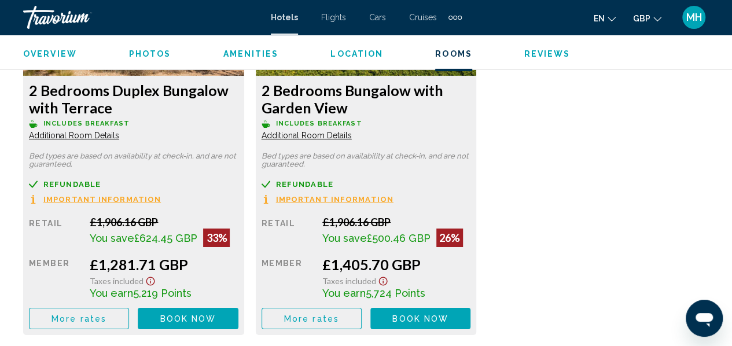
click at [51, 109] on h3 "2 Bedrooms Duplex Bungalow with Terrace" at bounding box center [133, 99] width 209 height 35
click at [54, 137] on span "Additional Room Details" at bounding box center [74, 135] width 90 height 9
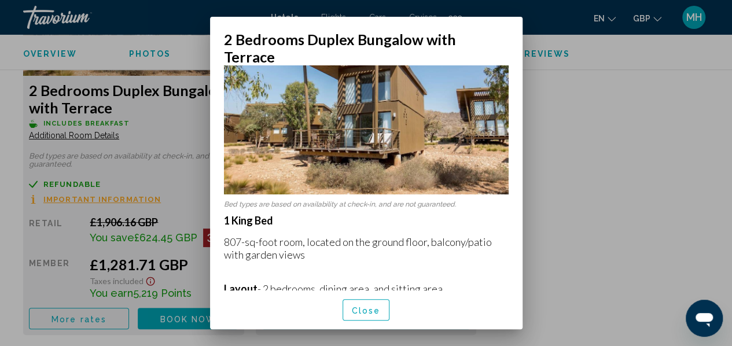
scroll to position [60, 0]
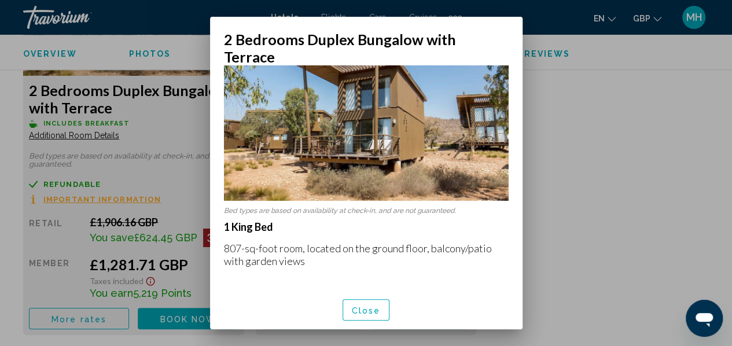
click at [617, 167] on div at bounding box center [366, 173] width 732 height 346
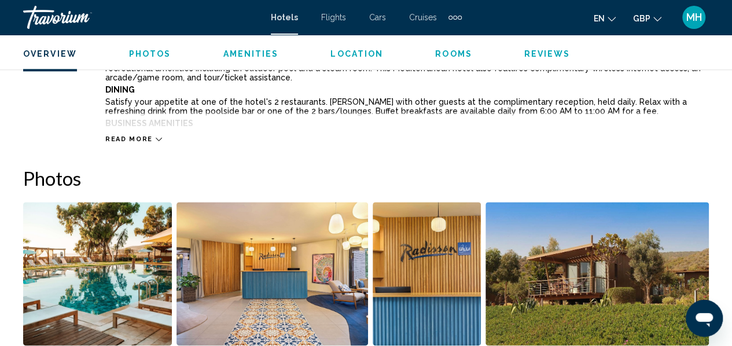
scroll to position [665, 0]
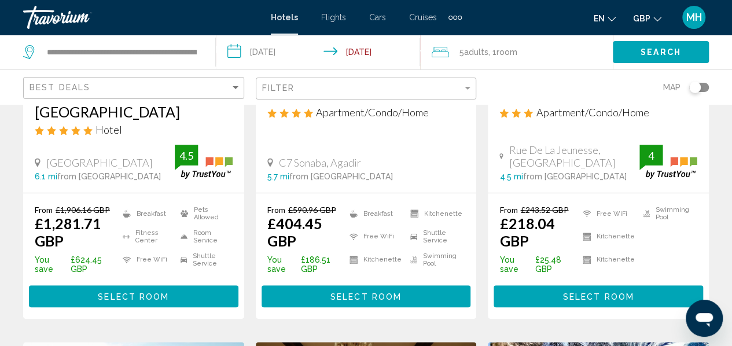
scroll to position [259, 0]
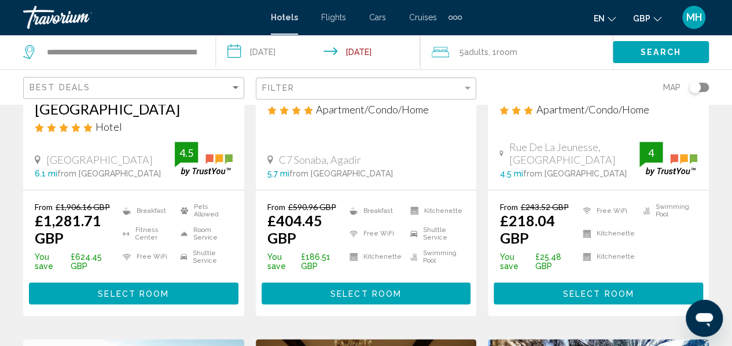
click at [584, 292] on button "Select Room" at bounding box center [597, 292] width 209 height 21
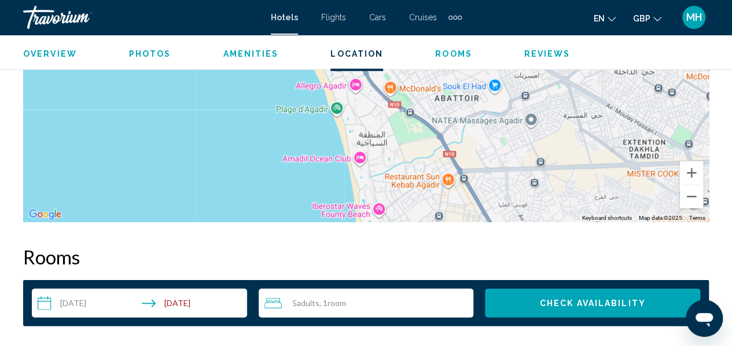
scroll to position [1486, 0]
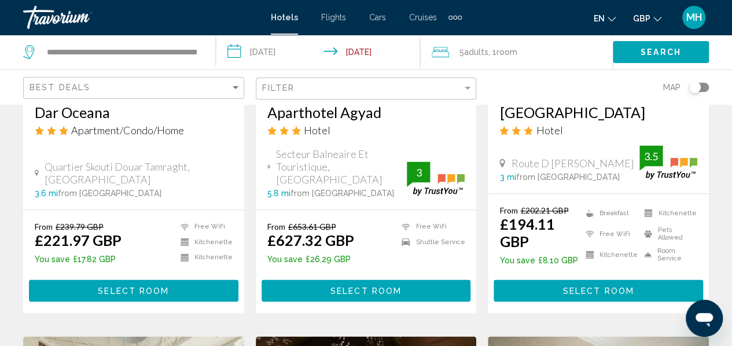
scroll to position [696, 0]
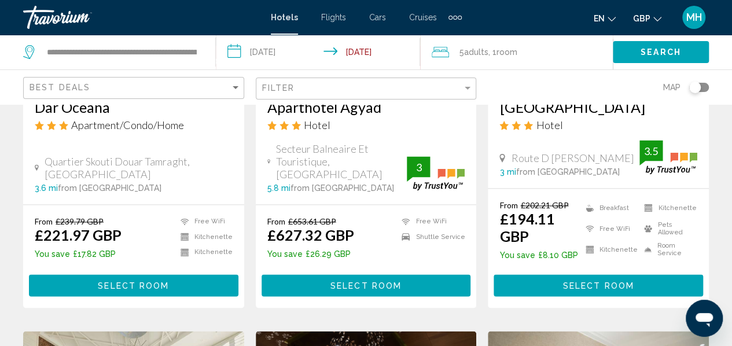
click at [50, 207] on div "From £239.79 GBP £221.97 GBP You save £17.82 GBP Free WiFi Kitchenette Kitchene…" at bounding box center [133, 256] width 221 height 102
click at [50, 216] on span "From" at bounding box center [44, 221] width 18 height 10
click at [159, 281] on span "Select Room" at bounding box center [133, 285] width 71 height 9
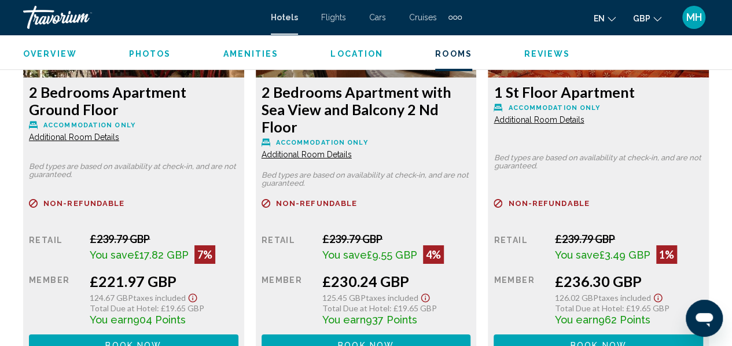
scroll to position [1883, 0]
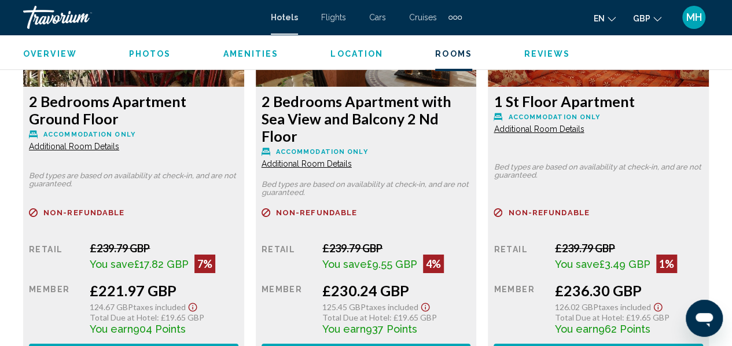
click at [119, 151] on span "Additional Room Details" at bounding box center [74, 146] width 90 height 9
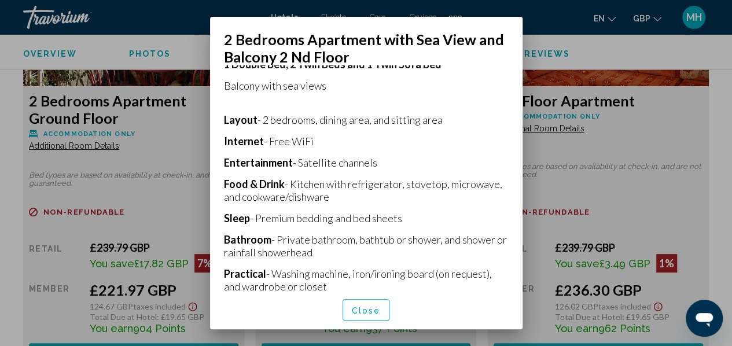
scroll to position [292, 0]
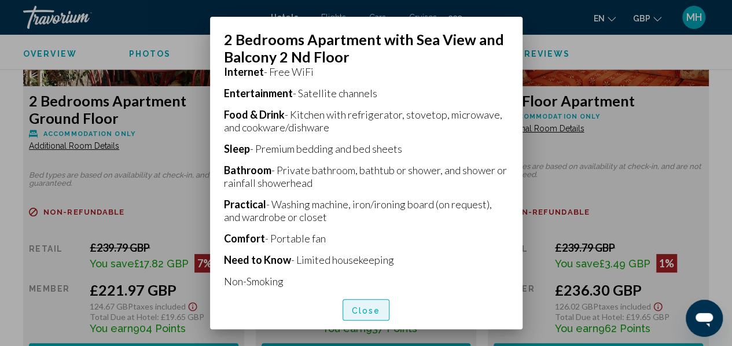
click at [362, 315] on span "Close" at bounding box center [366, 309] width 29 height 9
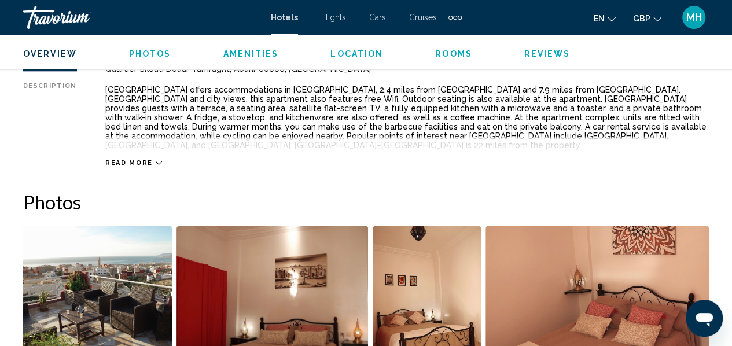
scroll to position [621, 0]
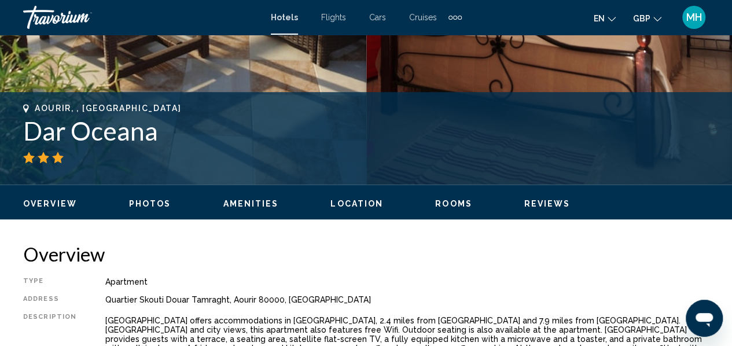
click at [349, 199] on span "Location" at bounding box center [356, 203] width 53 height 9
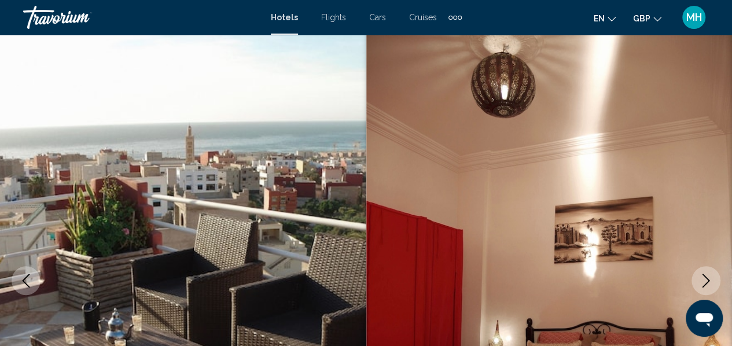
scroll to position [0, 0]
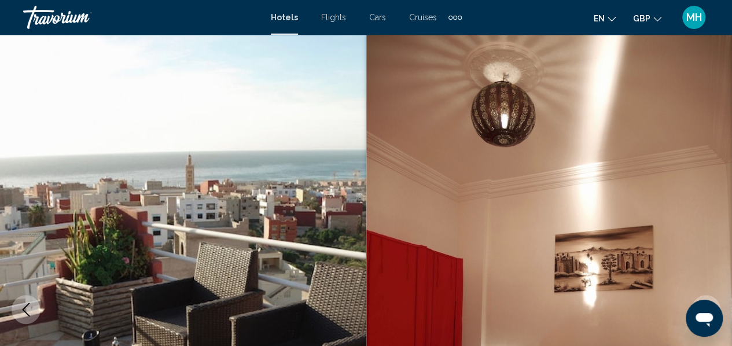
click at [257, 250] on img "Main content" at bounding box center [183, 310] width 366 height 550
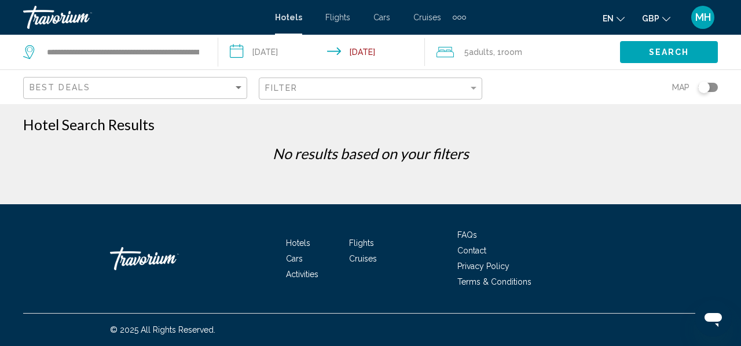
click at [217, 149] on p "No results based on your filters" at bounding box center [370, 153] width 706 height 17
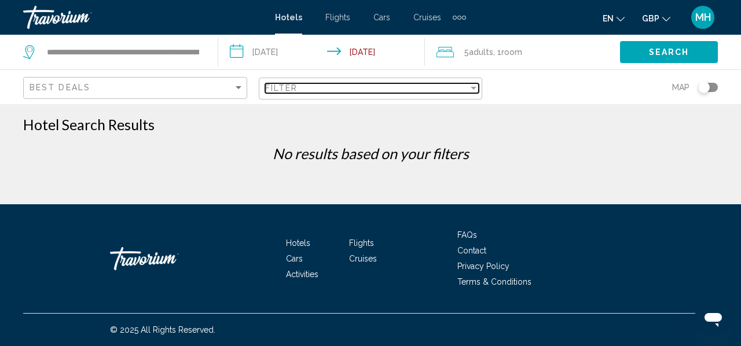
click at [470, 87] on div "Filter" at bounding box center [473, 87] width 10 height 9
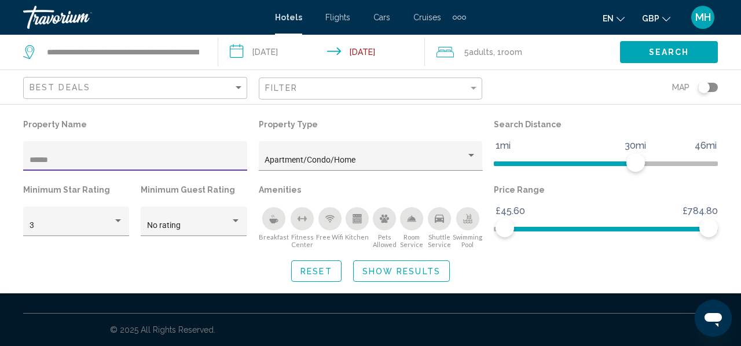
click at [58, 158] on input "******" at bounding box center [136, 160] width 212 height 9
type input "**********"
click at [511, 55] on span "Room" at bounding box center [511, 51] width 21 height 9
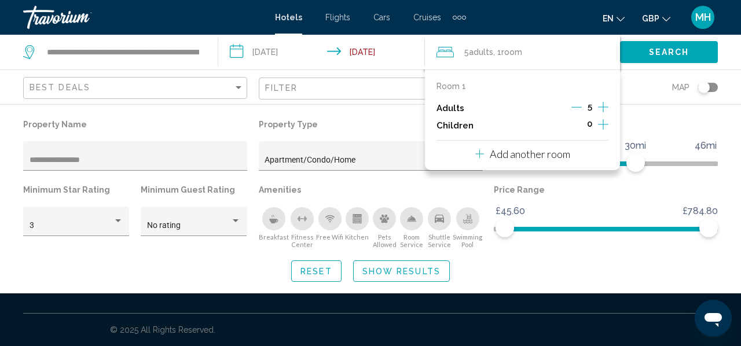
click at [482, 152] on icon "Travelers: 5 adults, 0 children" at bounding box center [479, 154] width 9 height 14
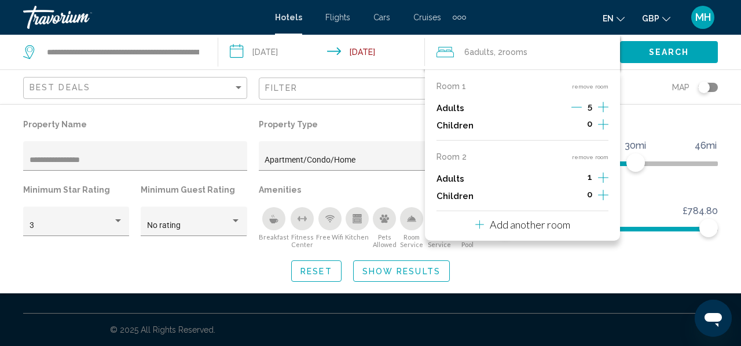
click at [601, 114] on icon "Increment adults" at bounding box center [603, 107] width 10 height 14
click at [579, 111] on icon "Decrement adults" at bounding box center [576, 107] width 10 height 10
click at [579, 111] on icon "Decrement adults" at bounding box center [575, 107] width 10 height 10
click at [579, 111] on icon "Decrement adults" at bounding box center [576, 107] width 10 height 10
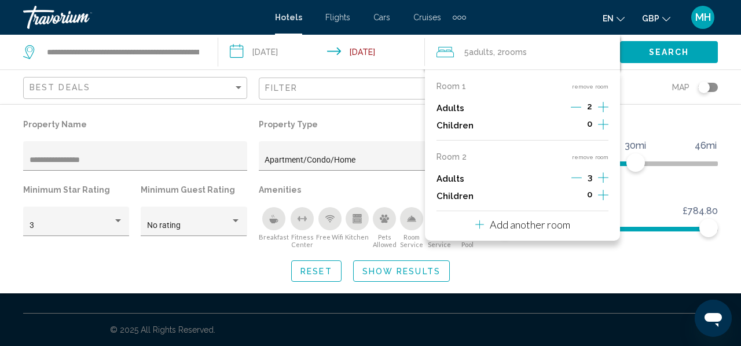
click at [662, 49] on span "Search" at bounding box center [669, 52] width 40 height 9
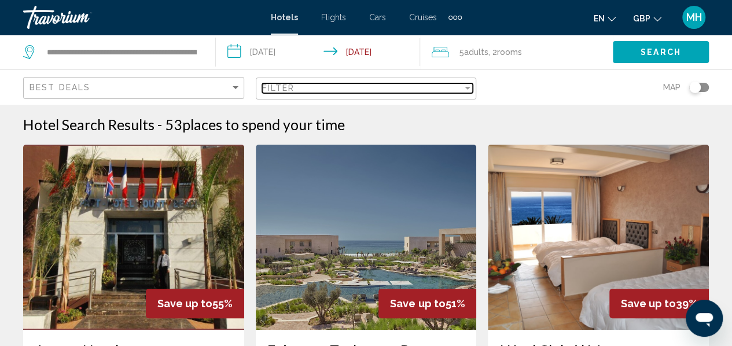
click at [292, 88] on span "Filter" at bounding box center [278, 87] width 33 height 9
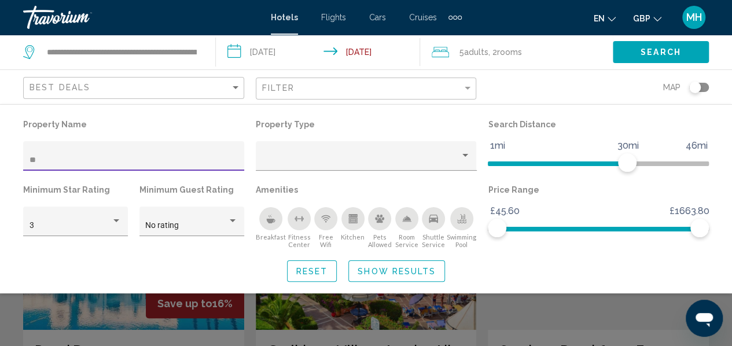
type input "***"
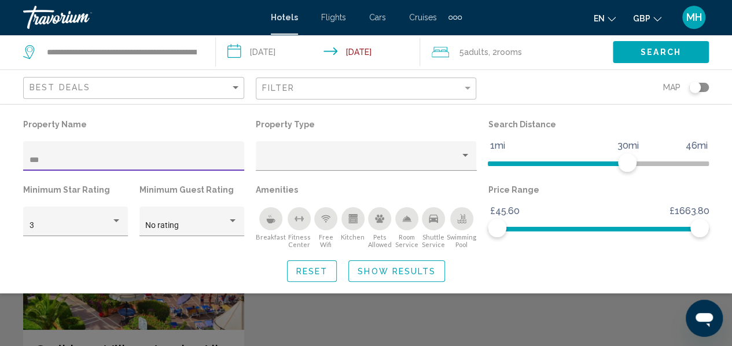
click at [103, 322] on div "Search widget" at bounding box center [366, 260] width 732 height 172
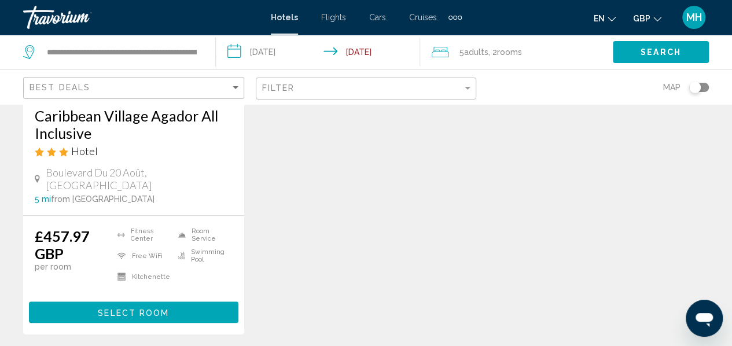
scroll to position [236, 0]
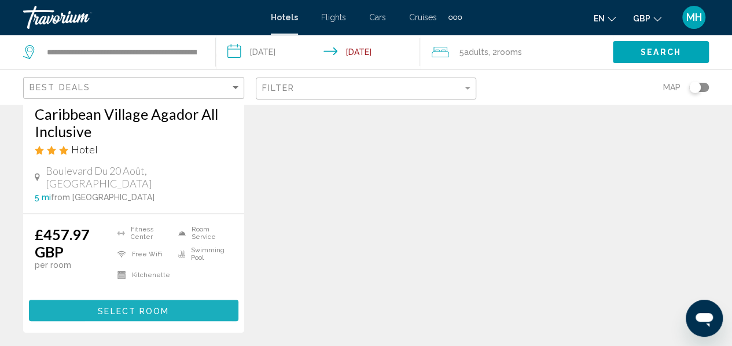
click at [88, 305] on button "Select Room" at bounding box center [133, 310] width 209 height 21
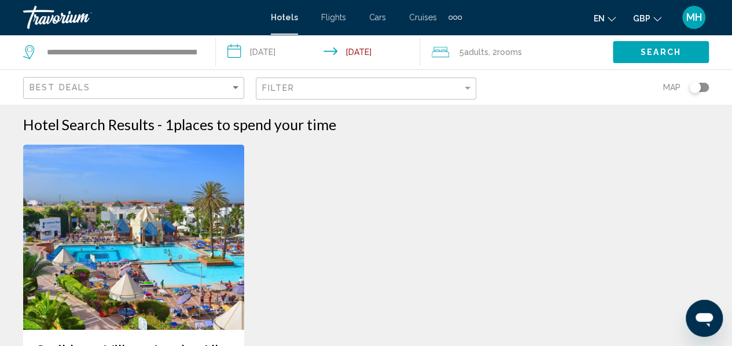
click at [467, 80] on div "Filter" at bounding box center [367, 88] width 211 height 21
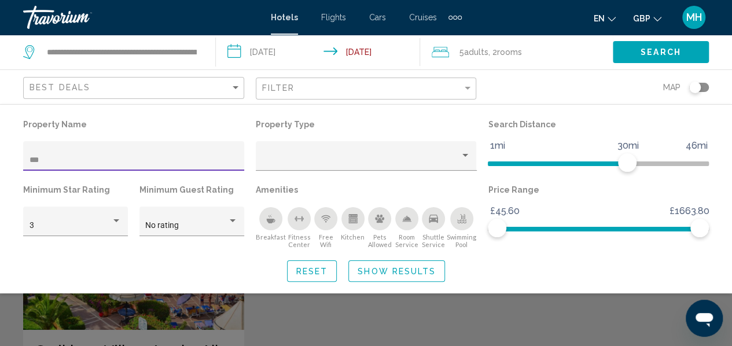
click at [117, 158] on input "***" at bounding box center [134, 160] width 209 height 9
type input "*"
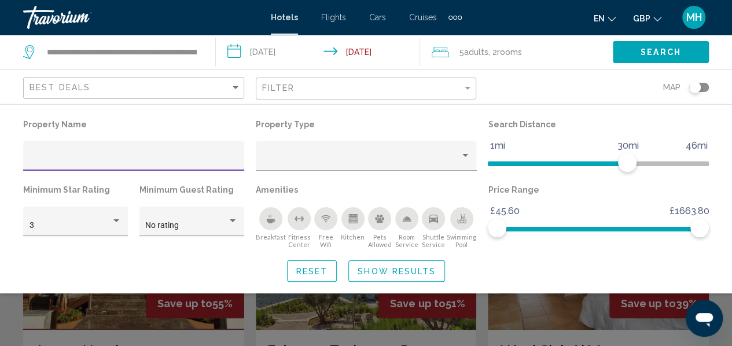
click at [265, 224] on div "Breakfast" at bounding box center [270, 218] width 23 height 23
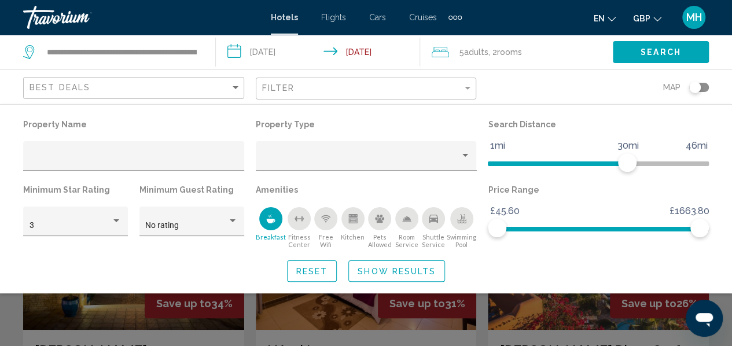
click at [415, 271] on span "Show Results" at bounding box center [397, 271] width 78 height 9
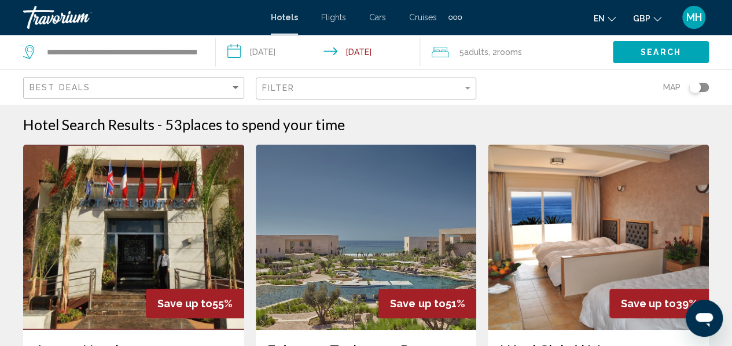
click at [500, 54] on span "rooms" at bounding box center [509, 51] width 25 height 9
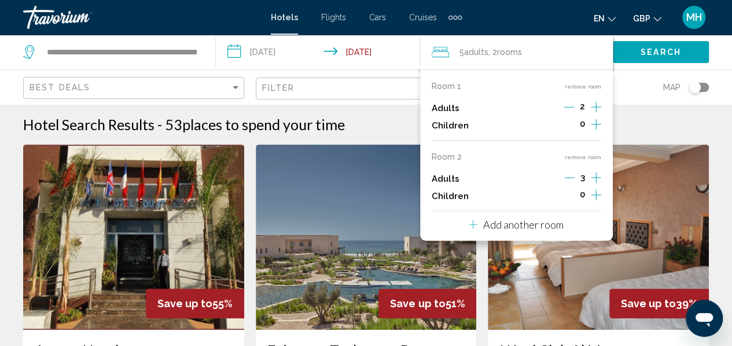
click at [593, 107] on icon "Increment adults" at bounding box center [596, 107] width 10 height 14
click at [580, 156] on button "remove room" at bounding box center [583, 157] width 36 height 8
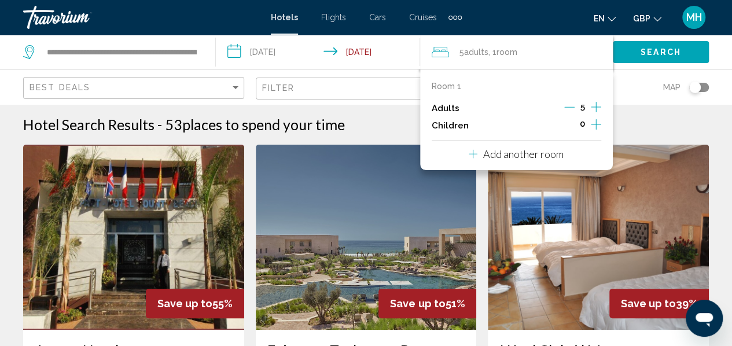
click at [632, 55] on button "Search" at bounding box center [661, 51] width 96 height 21
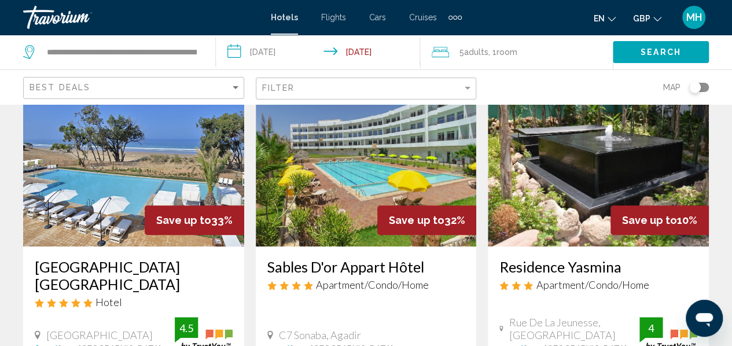
scroll to position [82, 0]
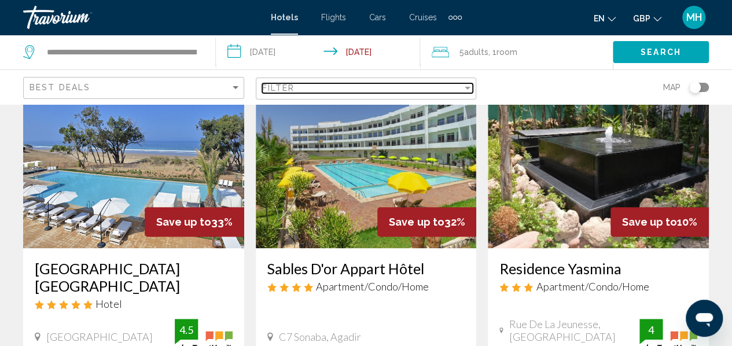
click at [468, 89] on div "Filter" at bounding box center [467, 87] width 10 height 9
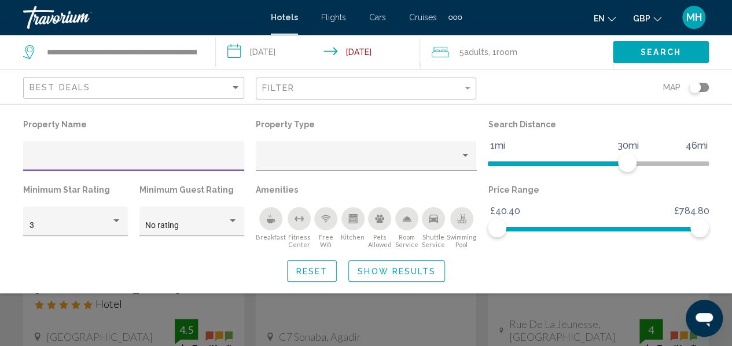
click at [275, 217] on div "Breakfast" at bounding box center [270, 218] width 23 height 23
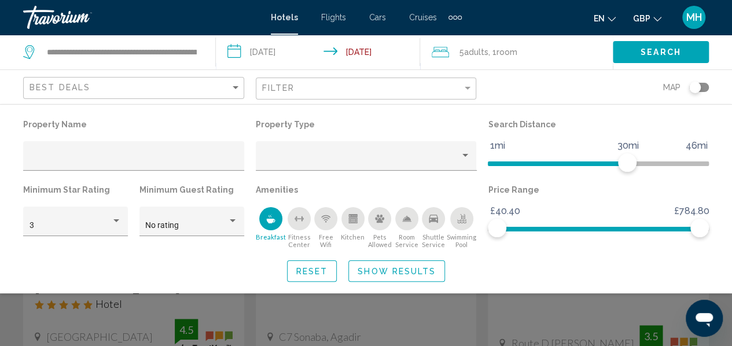
click at [402, 271] on span "Show Results" at bounding box center [397, 271] width 78 height 9
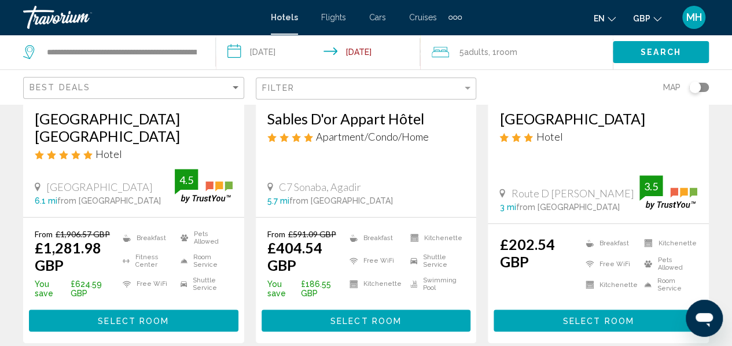
scroll to position [237, 0]
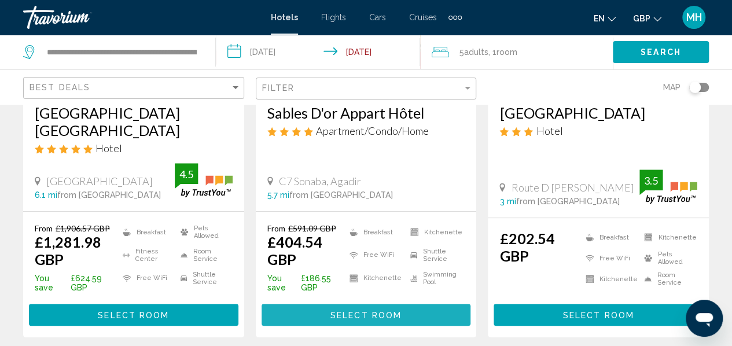
click at [306, 312] on button "Select Room" at bounding box center [365, 314] width 209 height 21
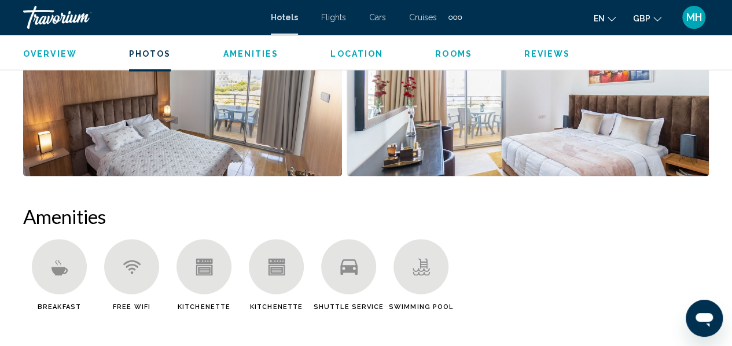
scroll to position [943, 0]
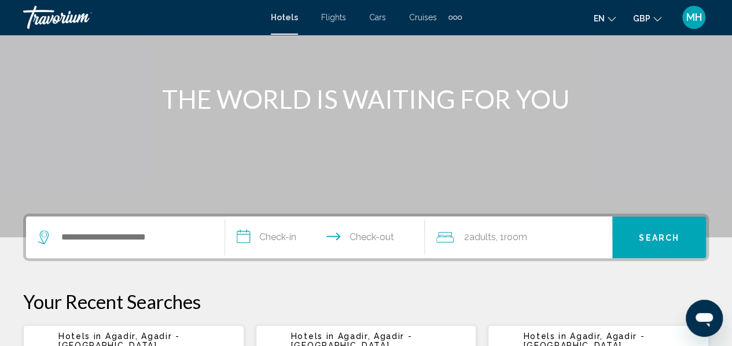
scroll to position [113, 0]
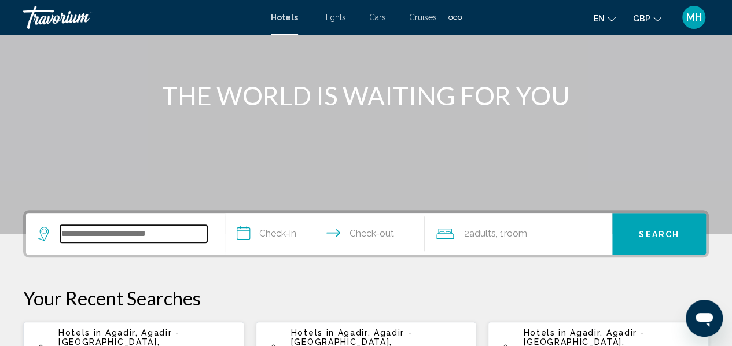
click at [185, 234] on input "Search widget" at bounding box center [133, 233] width 147 height 17
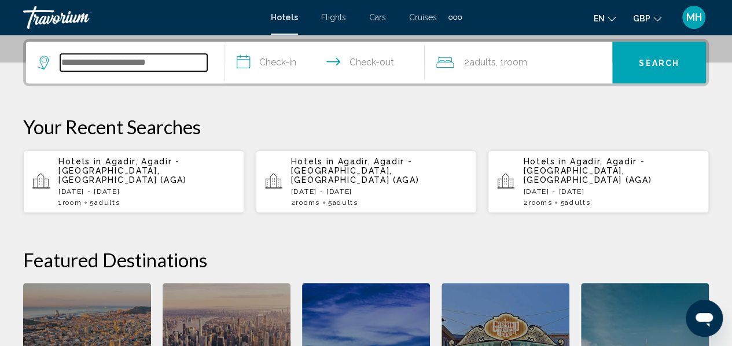
scroll to position [286, 0]
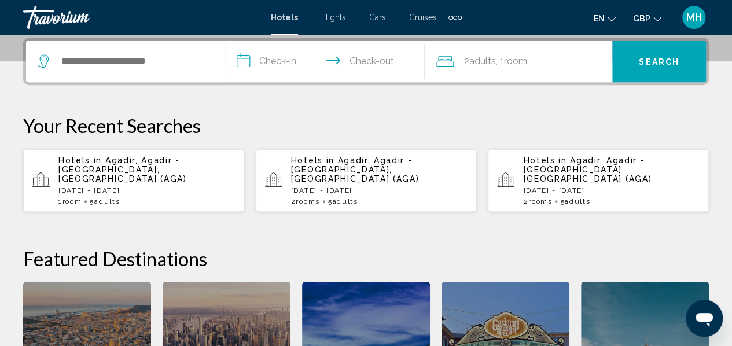
drag, startPoint x: 185, startPoint y: 234, endPoint x: 163, endPoint y: 173, distance: 65.0
click at [163, 173] on div "**********" at bounding box center [366, 246] width 732 height 416
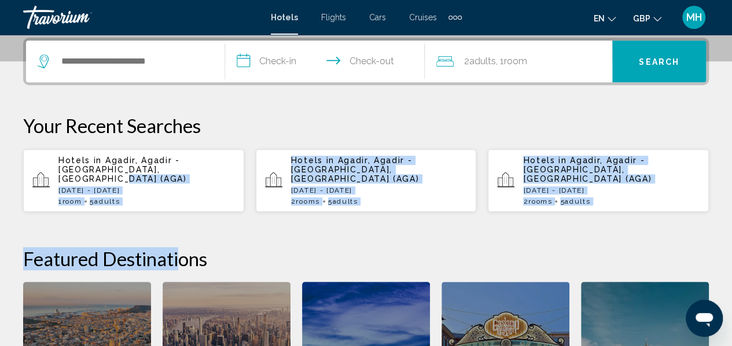
click at [163, 173] on span "Agadir, Agadir - [GEOGRAPHIC_DATA], [GEOGRAPHIC_DATA] (AGA)" at bounding box center [122, 170] width 128 height 28
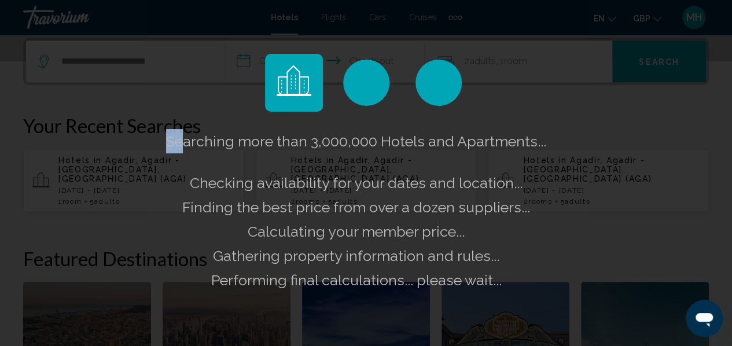
drag, startPoint x: 163, startPoint y: 173, endPoint x: 197, endPoint y: 126, distance: 58.0
click at [197, 126] on div "Searching more than 3,000,000 Hotels and Apartments... Checking availability fo…" at bounding box center [366, 173] width 732 height 346
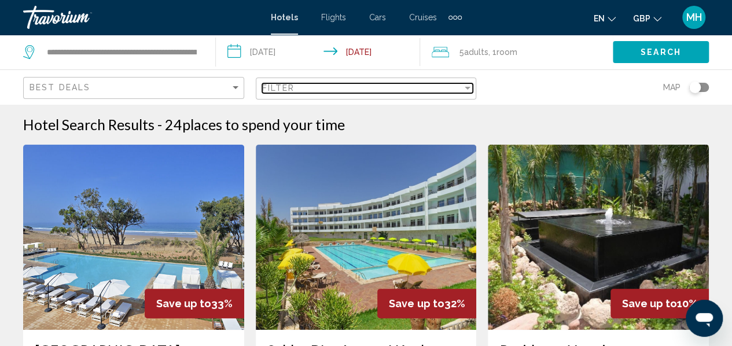
click at [469, 87] on div "Filter" at bounding box center [468, 88] width 6 height 3
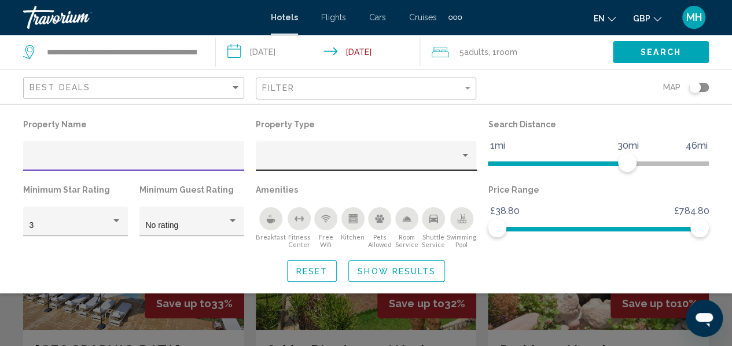
click at [463, 152] on div "Property type" at bounding box center [465, 155] width 10 height 9
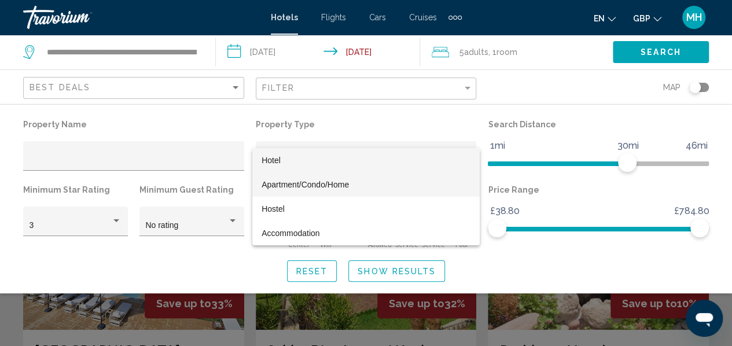
click at [447, 183] on span "Apartment/Condo/Home" at bounding box center [365, 184] width 209 height 24
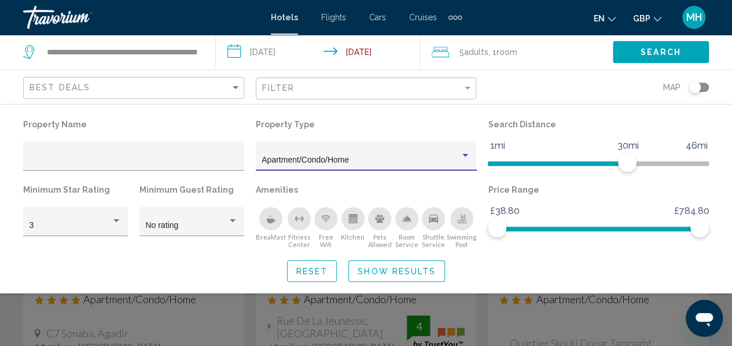
scroll to position [62, 0]
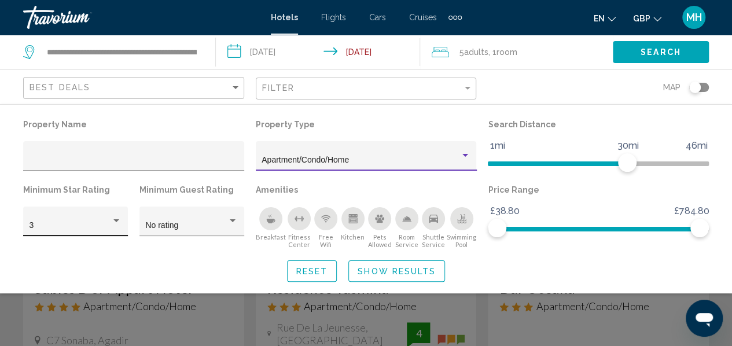
click at [119, 220] on div "Hotel Filters" at bounding box center [116, 220] width 6 height 3
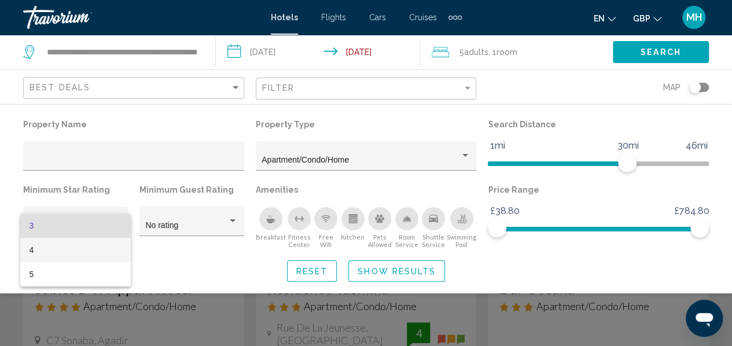
click at [114, 246] on span "4" at bounding box center [76, 250] width 93 height 24
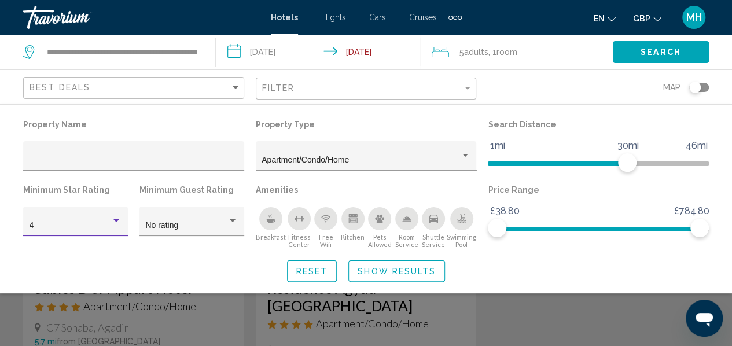
click at [382, 274] on span "Show Results" at bounding box center [397, 271] width 78 height 9
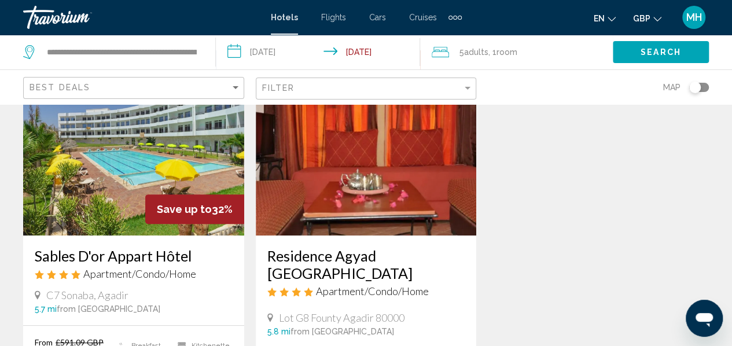
scroll to position [98, 0]
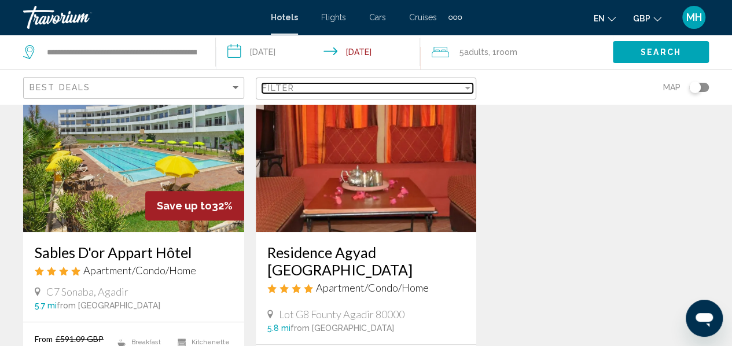
click at [464, 85] on div "Filter" at bounding box center [467, 87] width 10 height 9
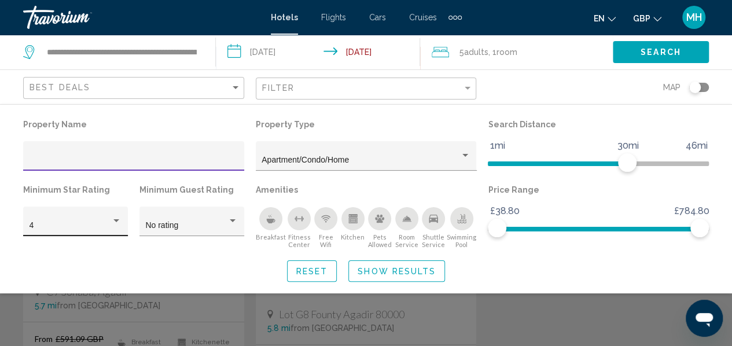
click at [119, 221] on div "Hotel Filters" at bounding box center [116, 220] width 10 height 9
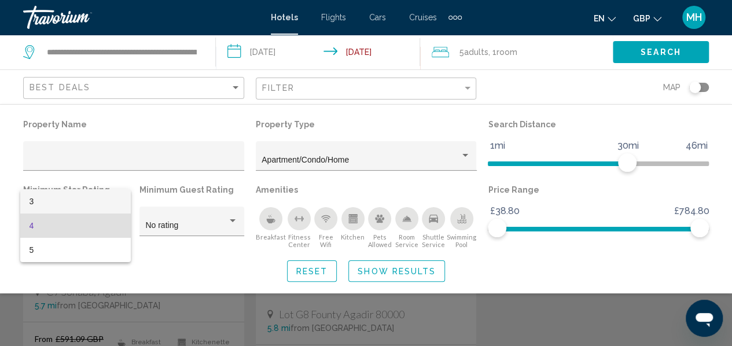
click at [60, 202] on span "3" at bounding box center [76, 201] width 93 height 24
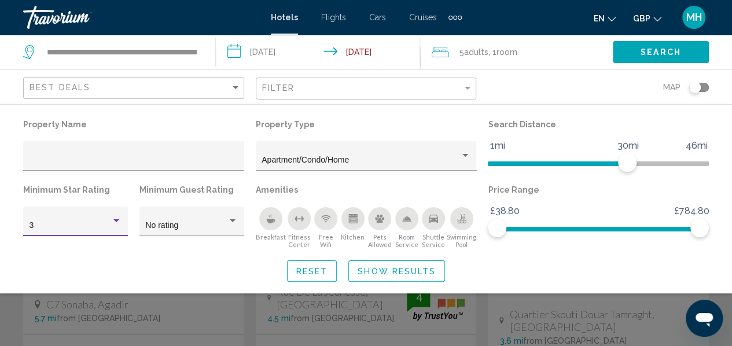
click at [395, 272] on span "Show Results" at bounding box center [397, 271] width 78 height 9
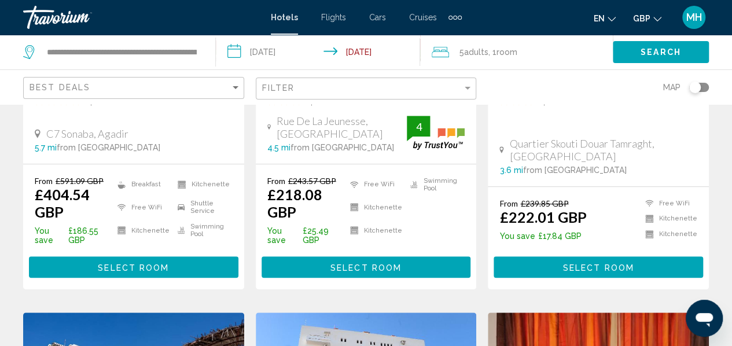
scroll to position [318, 0]
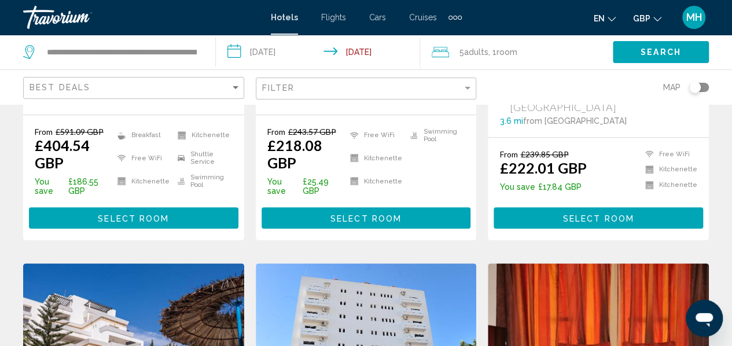
click at [159, 220] on span "Select Room" at bounding box center [133, 217] width 71 height 9
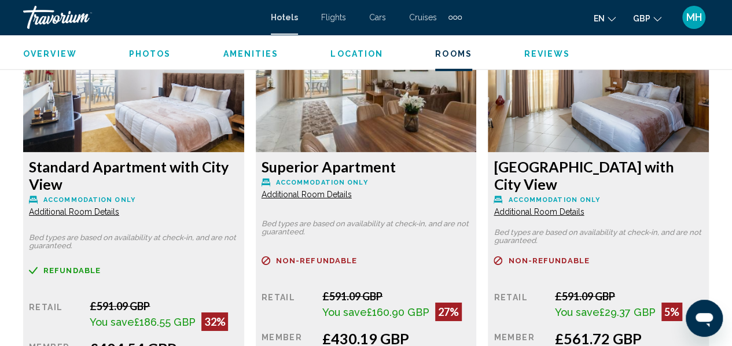
scroll to position [1820, 0]
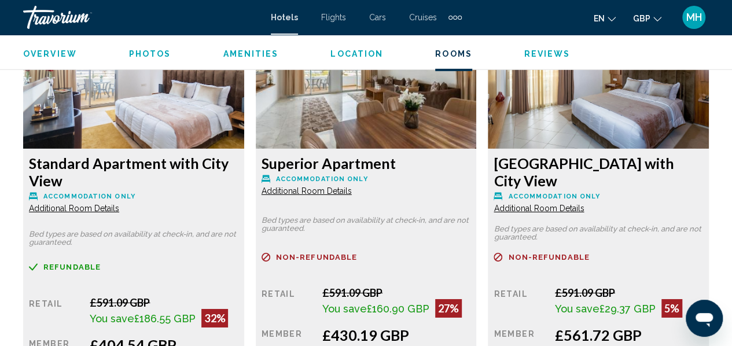
click at [119, 204] on span "Additional Room Details" at bounding box center [74, 208] width 90 height 9
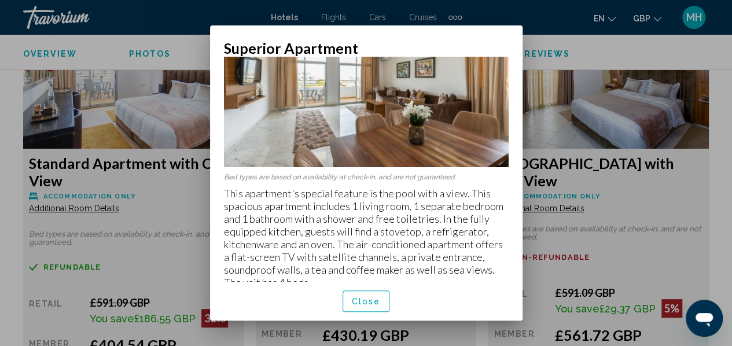
scroll to position [58, 0]
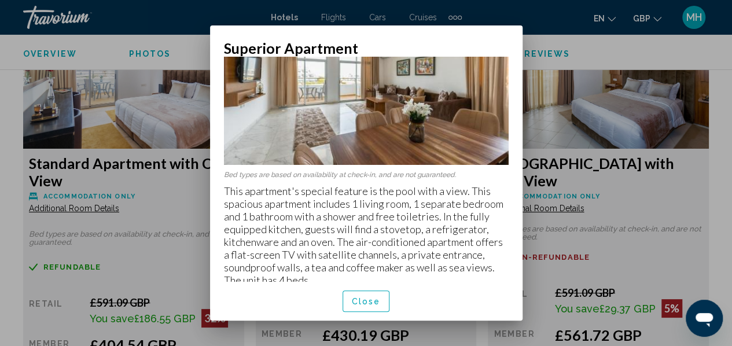
click at [567, 124] on div at bounding box center [366, 173] width 732 height 346
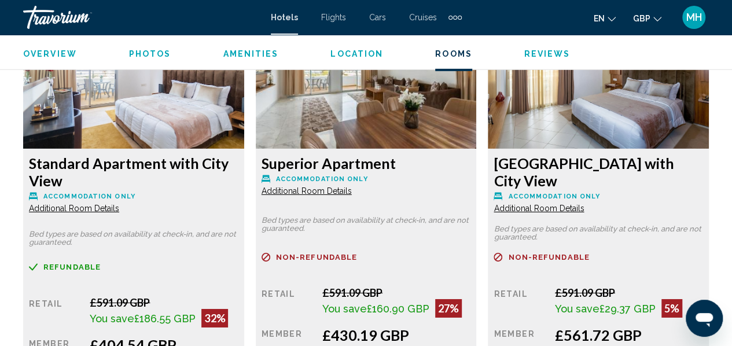
click at [119, 204] on span "Additional Room Details" at bounding box center [74, 208] width 90 height 9
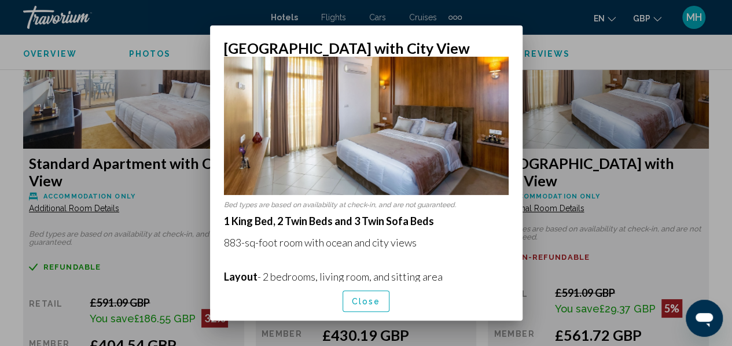
scroll to position [0, 0]
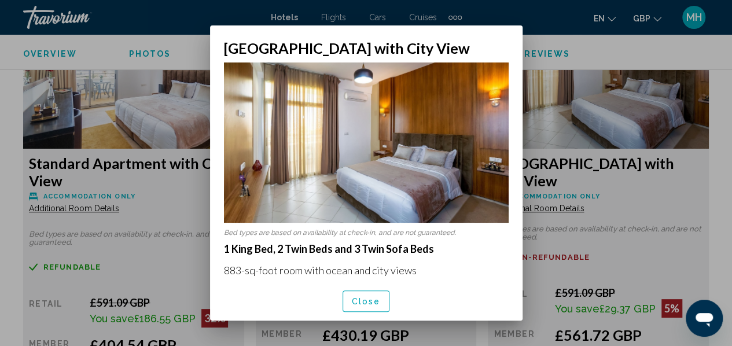
click at [649, 178] on div at bounding box center [366, 173] width 732 height 346
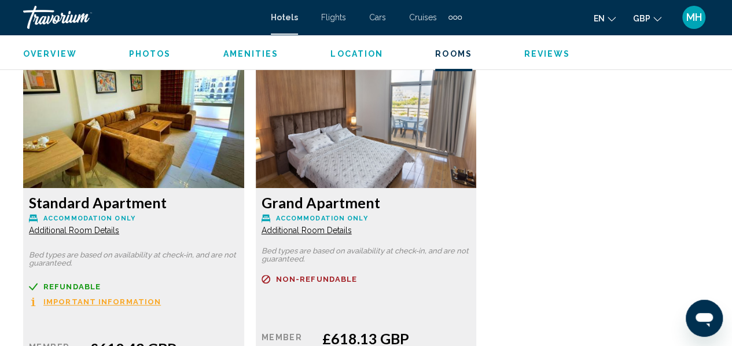
scroll to position [2205, 0]
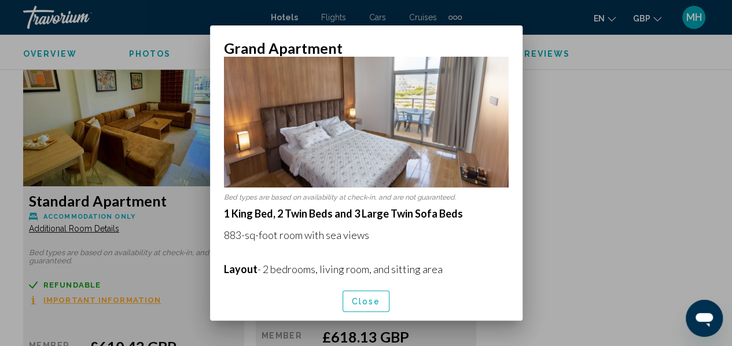
scroll to position [0, 0]
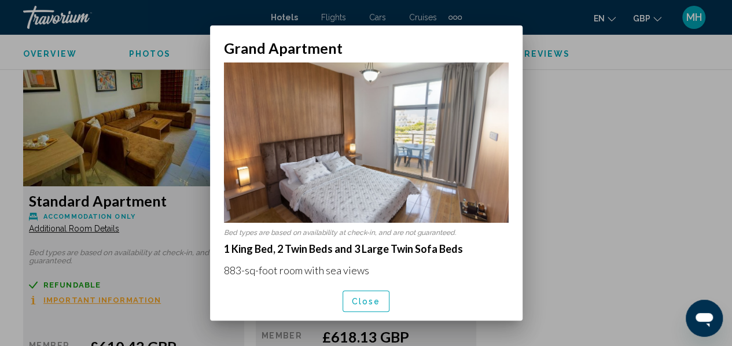
click at [584, 152] on div at bounding box center [366, 173] width 732 height 346
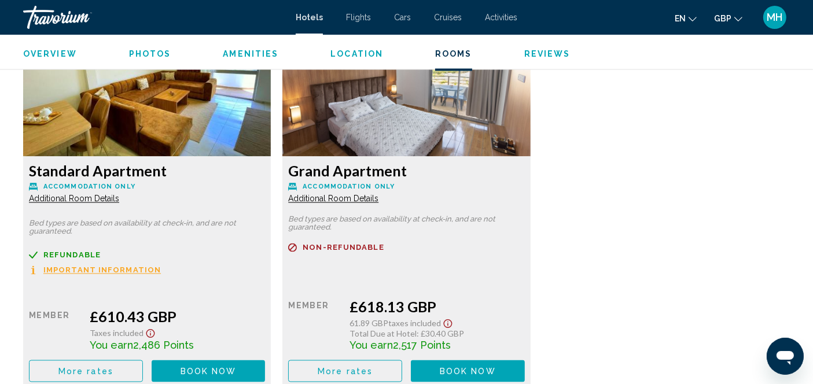
scroll to position [2000, 0]
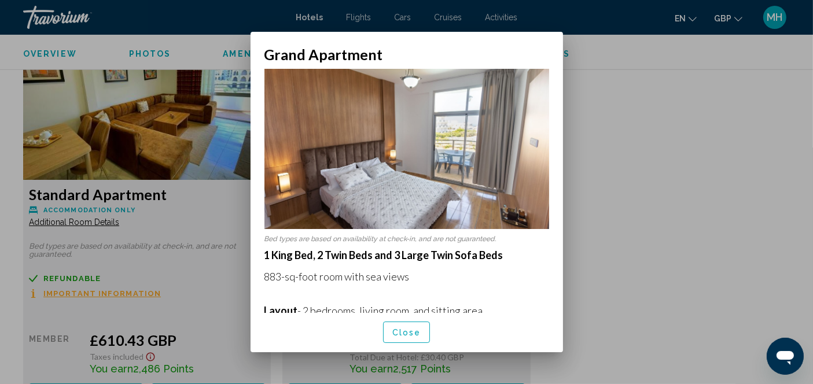
click at [595, 185] on div at bounding box center [406, 192] width 813 height 384
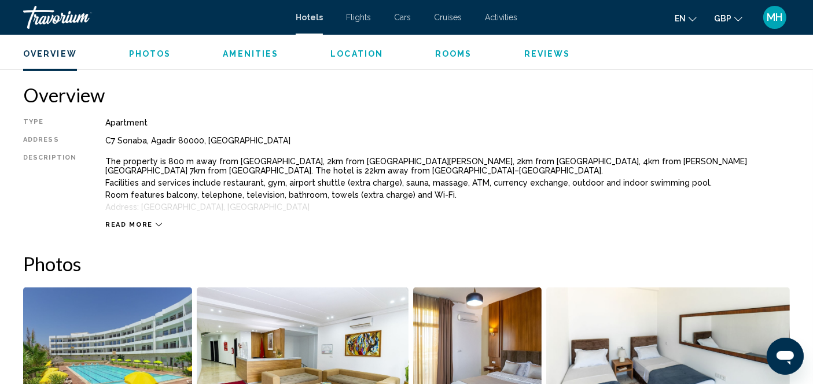
scroll to position [356, 0]
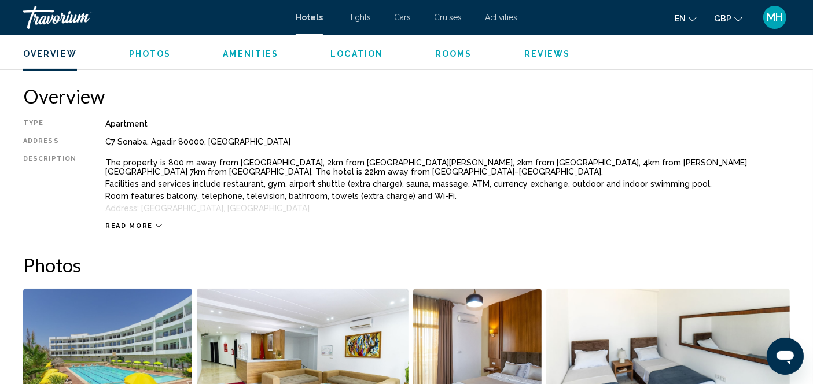
click at [156, 224] on icon "Main content" at bounding box center [159, 226] width 6 height 6
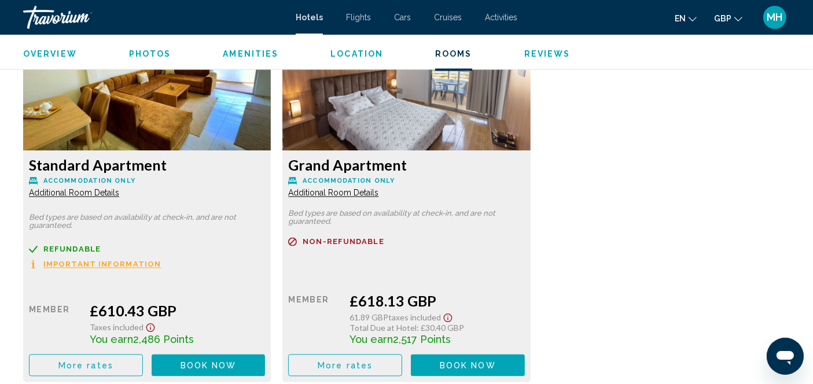
scroll to position [2034, 0]
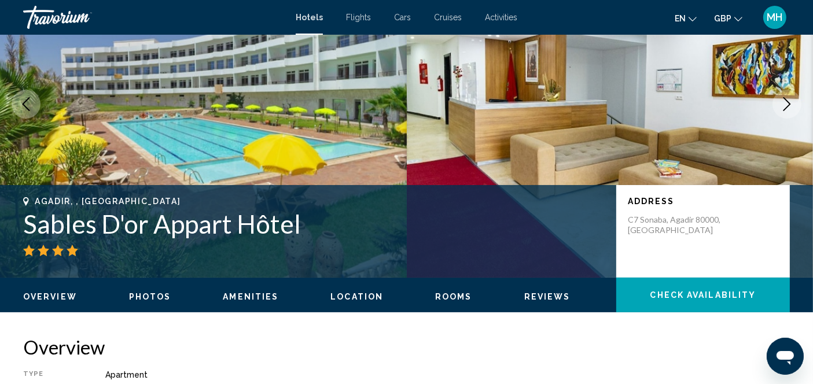
scroll to position [0, 0]
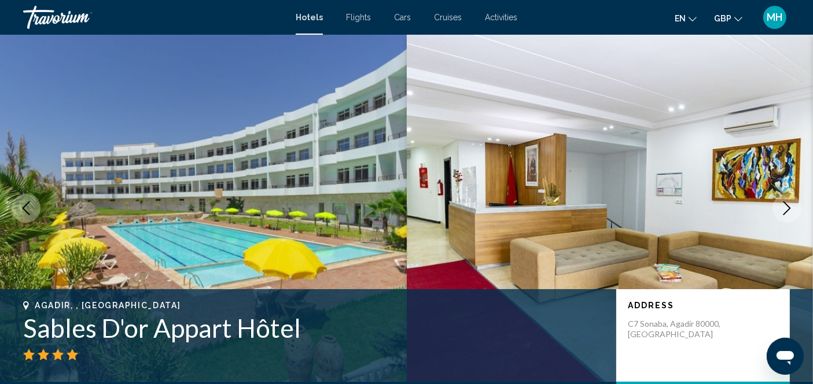
click at [740, 221] on img "Main content" at bounding box center [610, 208] width 407 height 347
click at [740, 210] on button "Next image" at bounding box center [786, 208] width 29 height 29
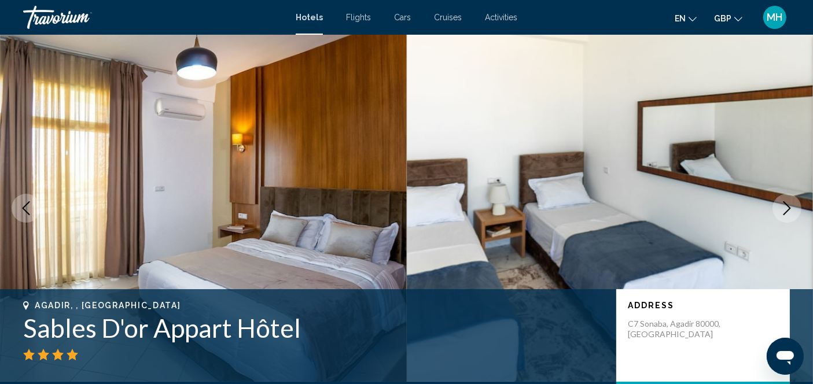
click at [740, 208] on icon "Next image" at bounding box center [787, 208] width 14 height 14
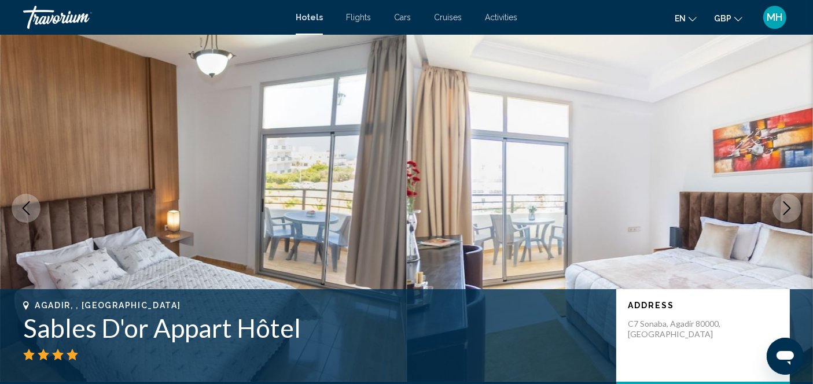
click at [740, 199] on img "Main content" at bounding box center [610, 208] width 407 height 347
click at [740, 217] on button "Next image" at bounding box center [786, 208] width 29 height 29
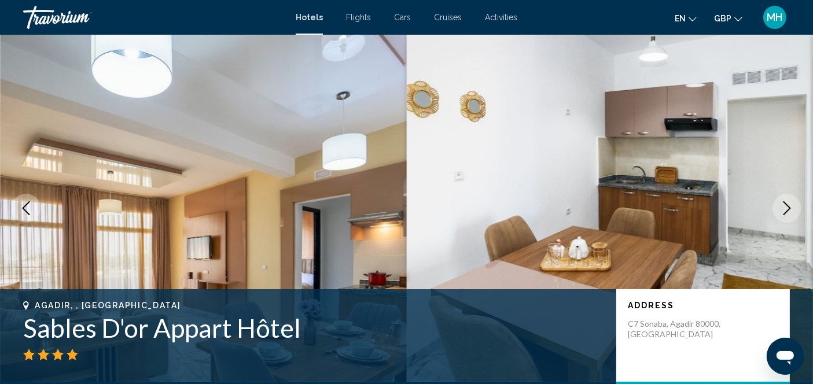
click at [740, 213] on icon "Next image" at bounding box center [787, 208] width 14 height 14
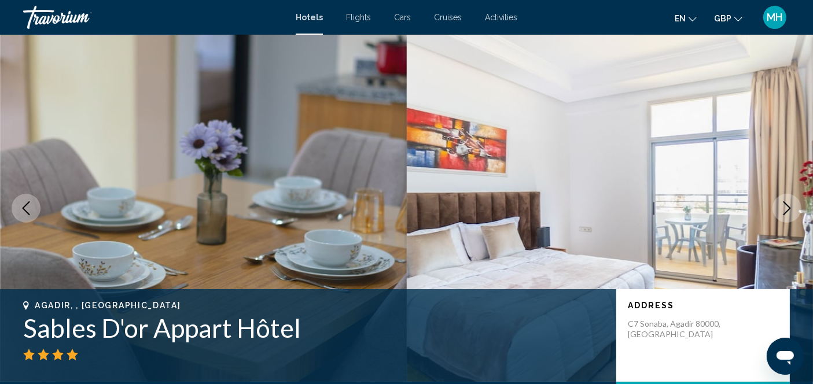
click at [740, 216] on button "Next image" at bounding box center [786, 208] width 29 height 29
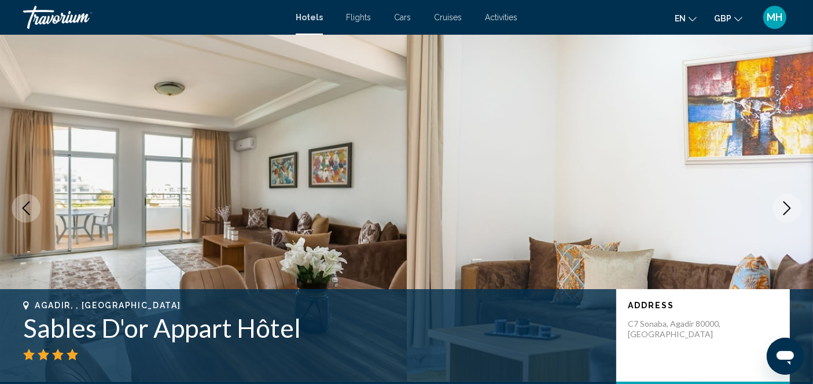
click at [740, 211] on button "Next image" at bounding box center [786, 208] width 29 height 29
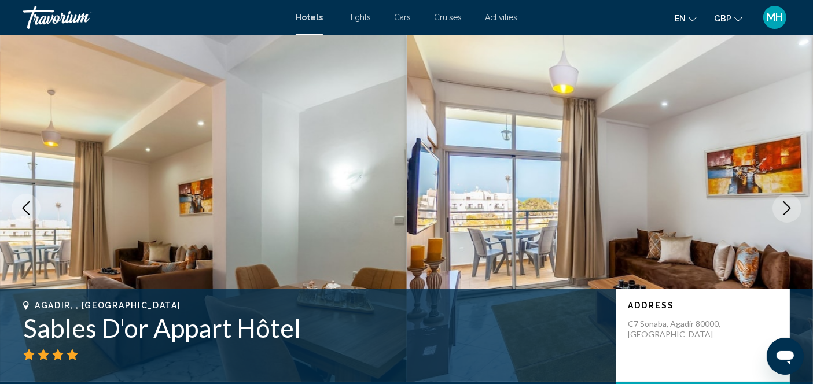
click at [740, 217] on button "Next image" at bounding box center [786, 208] width 29 height 29
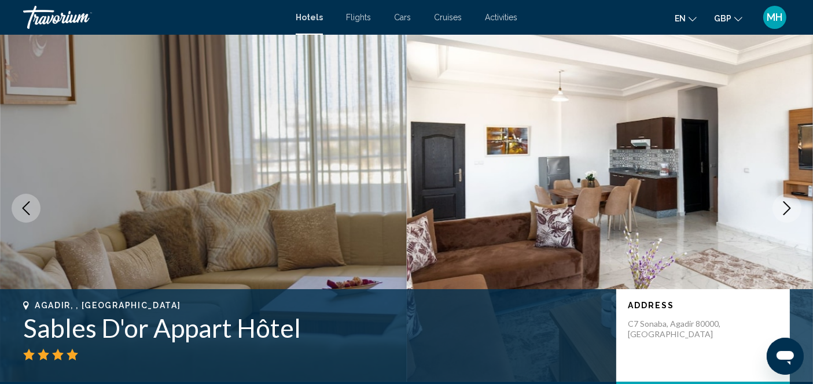
click at [740, 214] on button "Next image" at bounding box center [786, 208] width 29 height 29
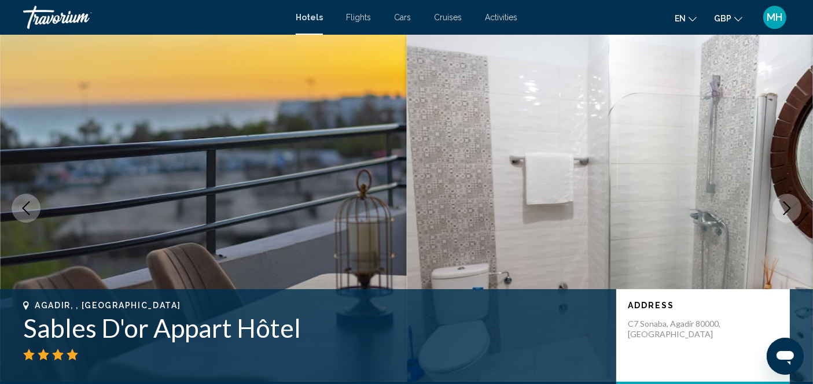
click at [740, 220] on button "Next image" at bounding box center [786, 208] width 29 height 29
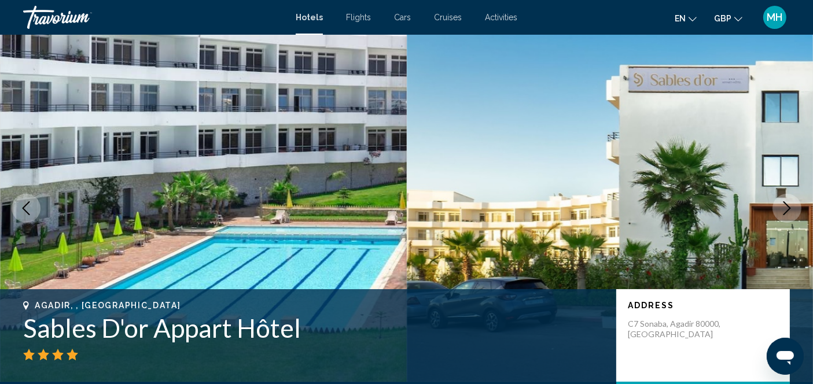
click at [740, 215] on icon "Next image" at bounding box center [787, 208] width 8 height 14
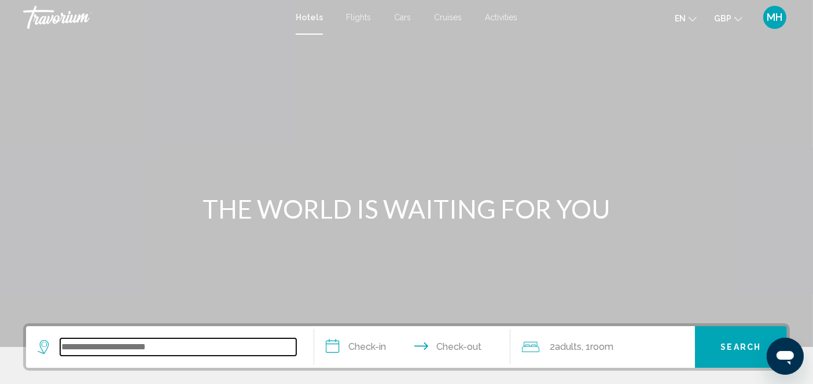
click at [210, 347] on input "Search widget" at bounding box center [178, 346] width 236 height 17
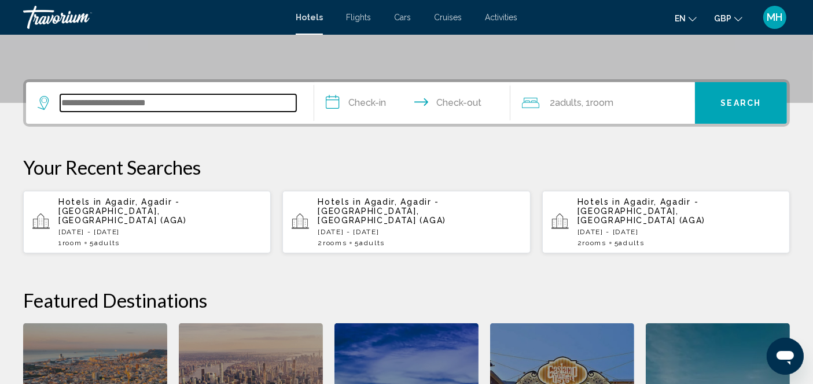
scroll to position [285, 0]
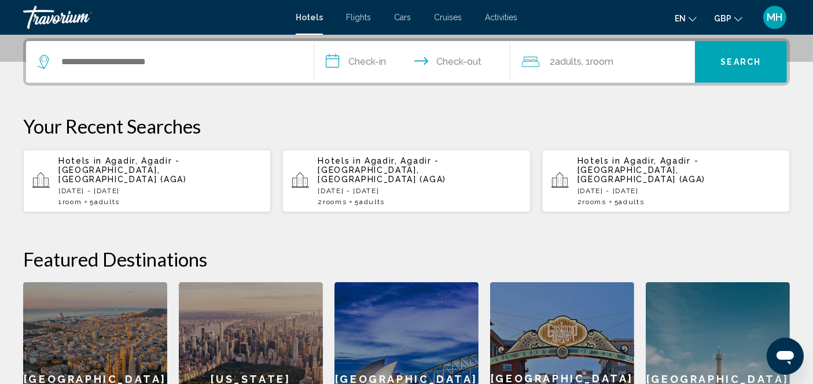
click at [160, 170] on p "Hotels in Agadir, Agadir - Southern Atlantic Coast, Morocco (AGA)" at bounding box center [159, 170] width 203 height 28
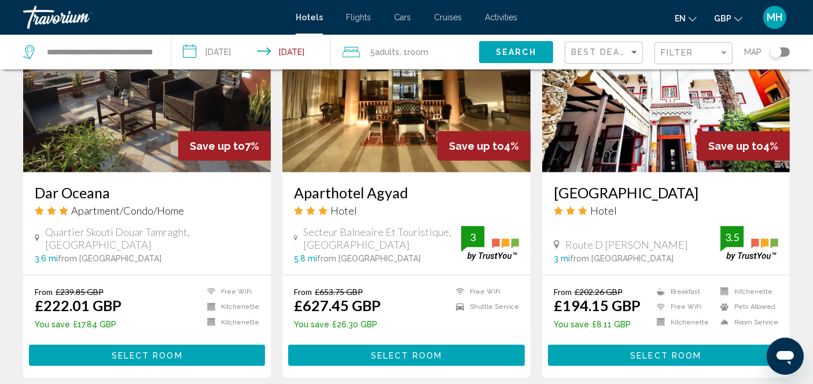
scroll to position [570, 0]
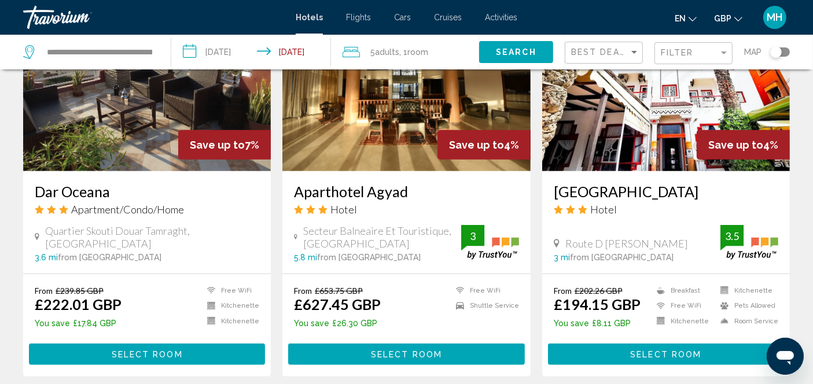
click at [402, 153] on img "Main content" at bounding box center [406, 78] width 248 height 185
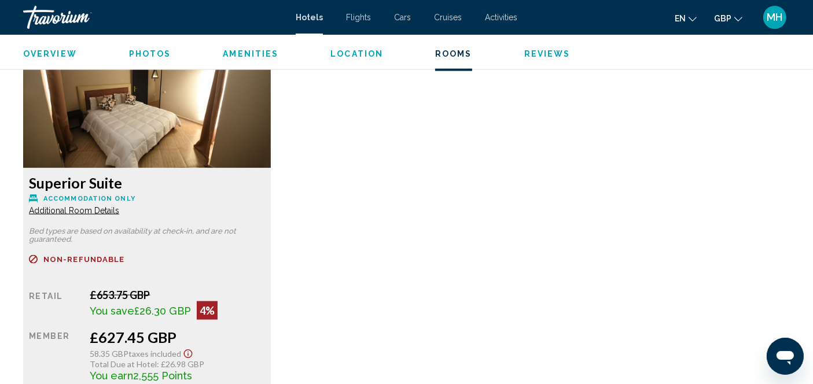
scroll to position [1615, 0]
click at [104, 213] on span "Additional Room Details" at bounding box center [74, 210] width 90 height 9
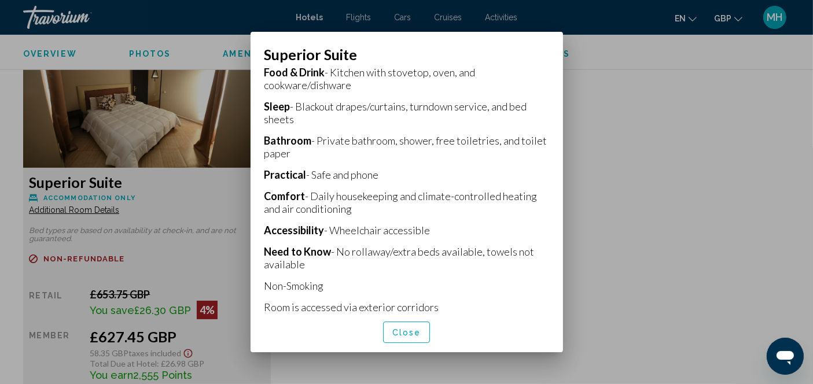
scroll to position [312, 0]
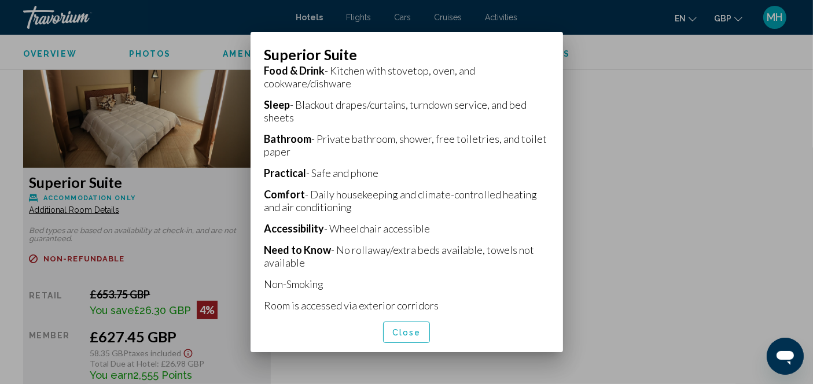
click at [656, 282] on div at bounding box center [406, 192] width 813 height 384
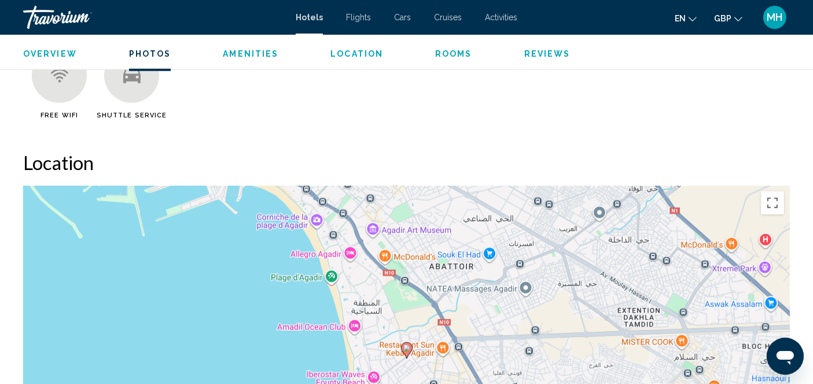
scroll to position [680, 0]
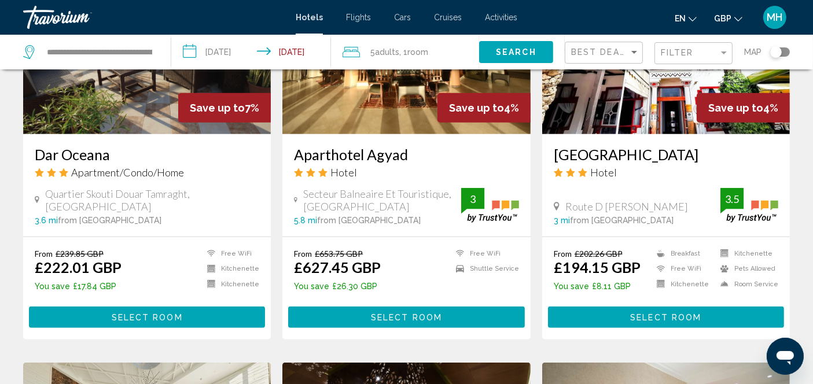
scroll to position [612, 0]
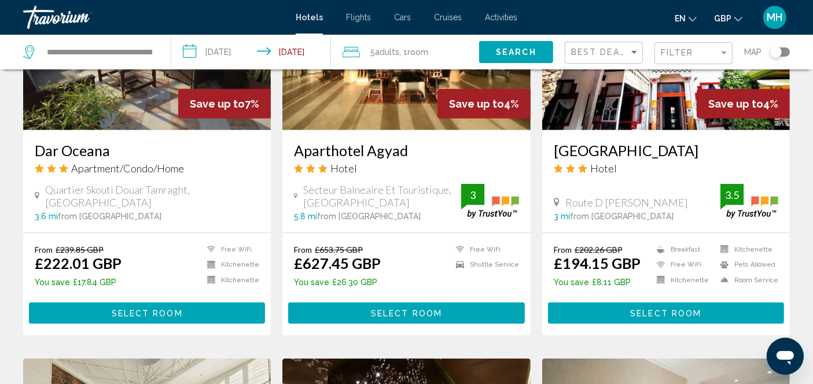
click at [690, 311] on span "Select Room" at bounding box center [665, 313] width 71 height 9
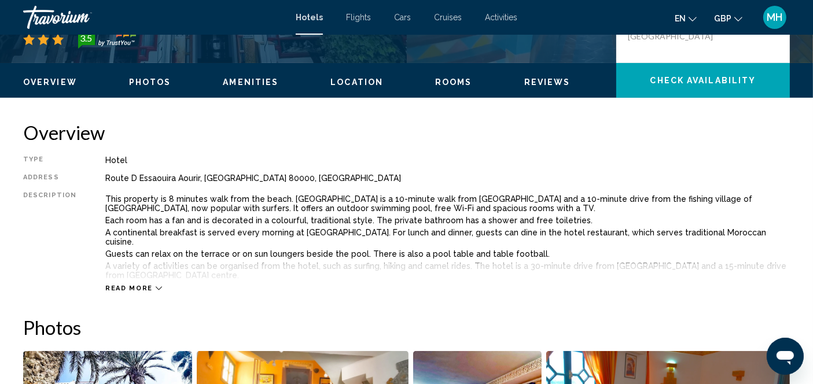
scroll to position [319, 0]
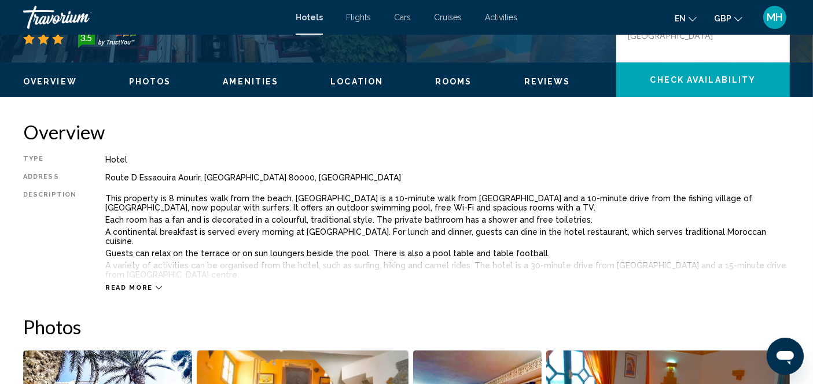
click at [156, 285] on icon "Main content" at bounding box center [159, 288] width 6 height 6
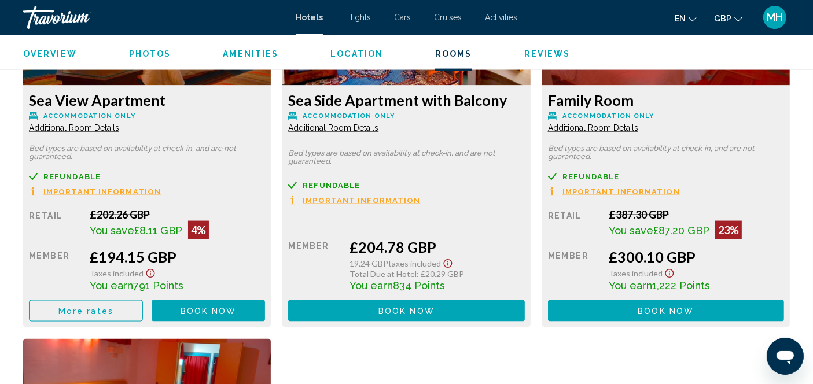
scroll to position [1717, 0]
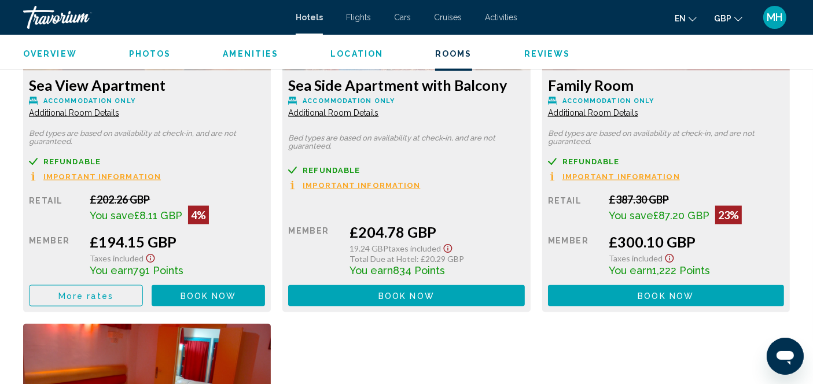
click at [119, 108] on span "Additional Room Details" at bounding box center [74, 112] width 90 height 9
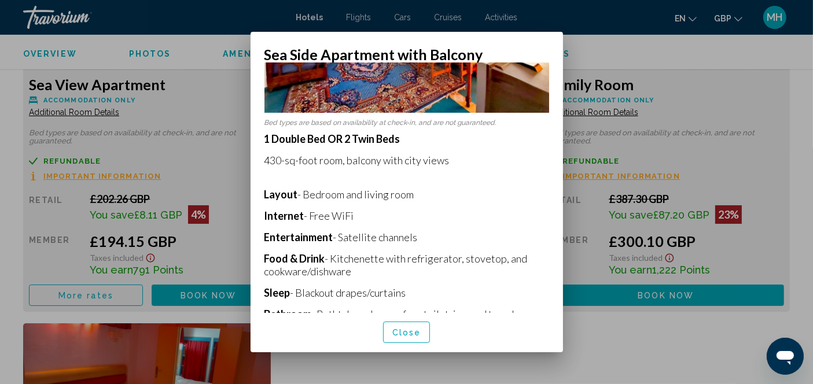
scroll to position [170, 0]
click at [347, 375] on div at bounding box center [406, 192] width 813 height 384
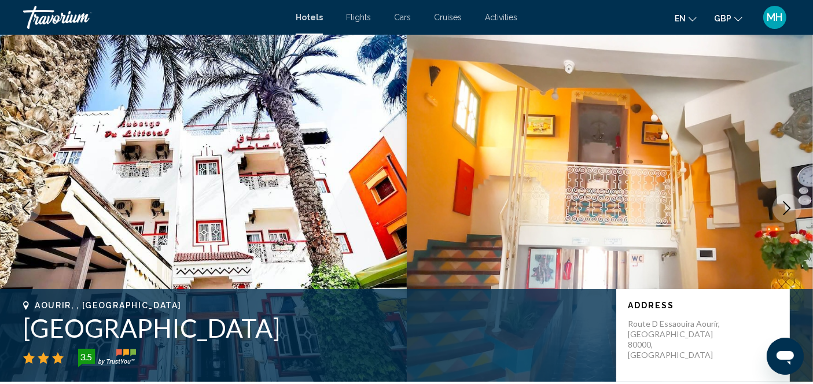
scroll to position [1717, 0]
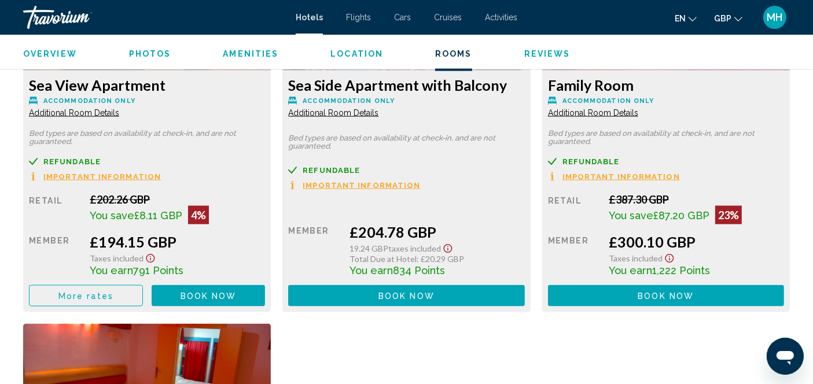
click at [119, 108] on span "Additional Room Details" at bounding box center [74, 112] width 90 height 9
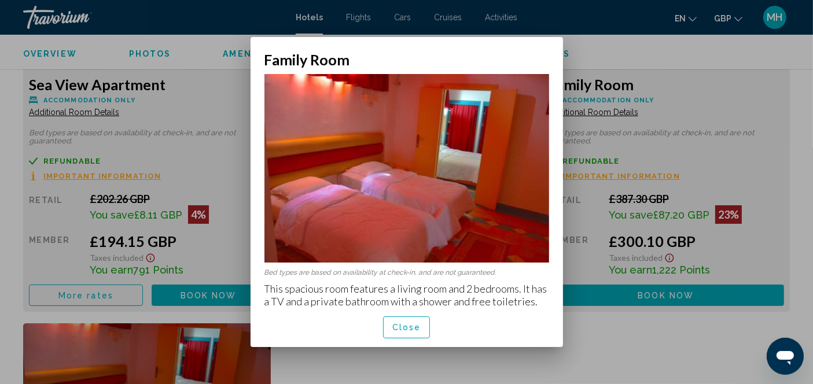
scroll to position [0, 0]
click at [456, 157] on img at bounding box center [406, 168] width 285 height 189
click at [614, 330] on div at bounding box center [406, 192] width 813 height 384
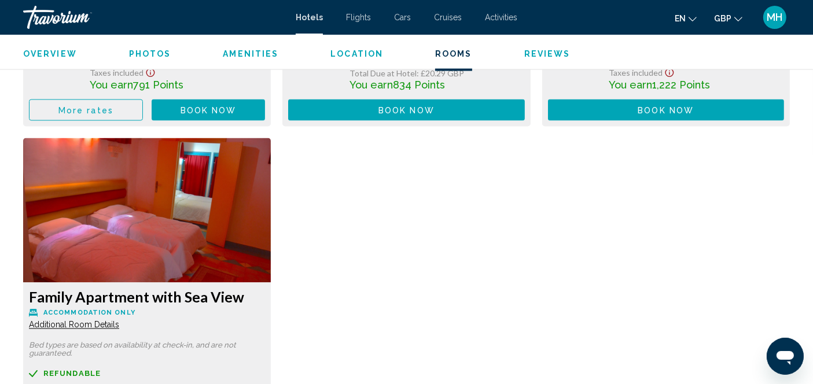
scroll to position [1903, 0]
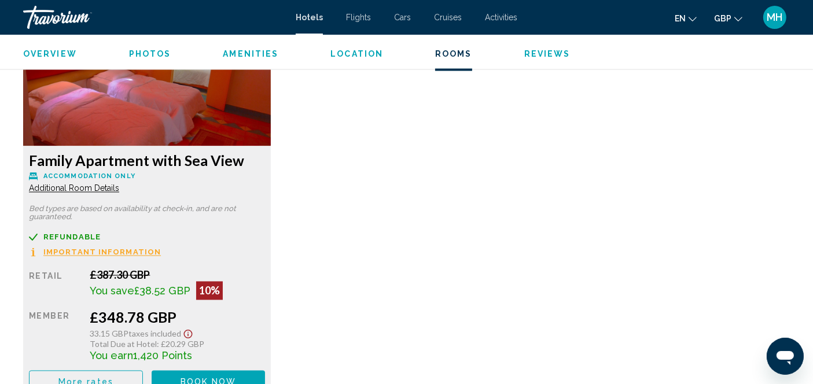
scroll to position [2045, 0]
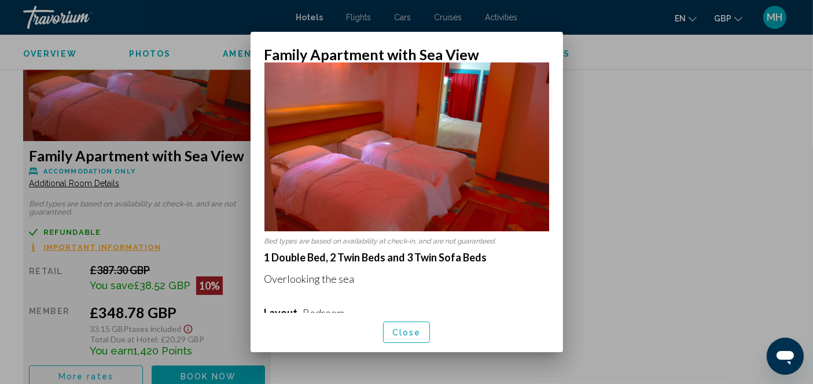
scroll to position [20, 0]
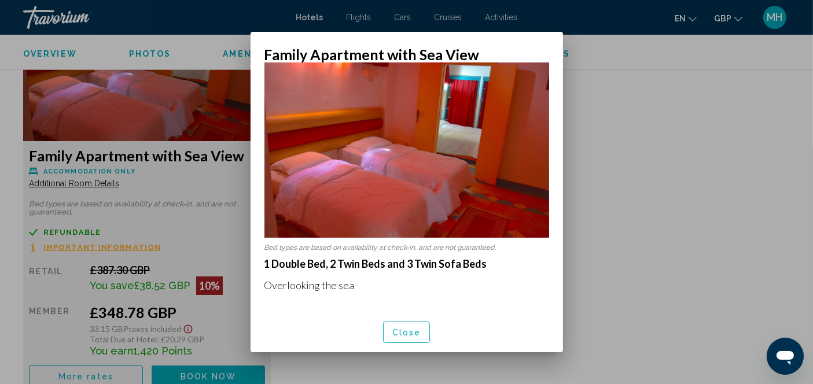
click at [636, 128] on div at bounding box center [406, 192] width 813 height 384
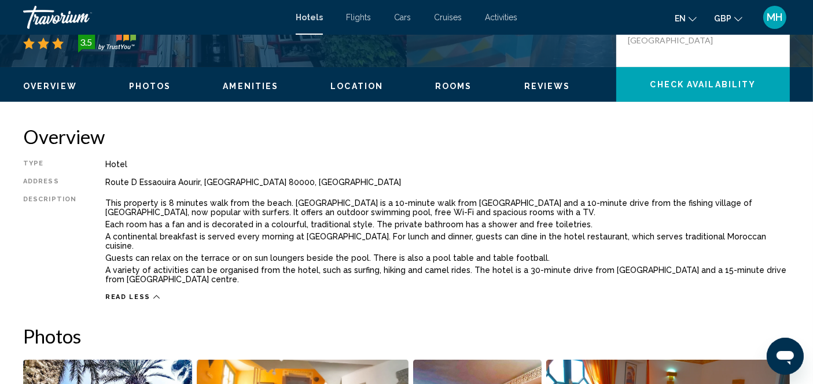
scroll to position [309, 0]
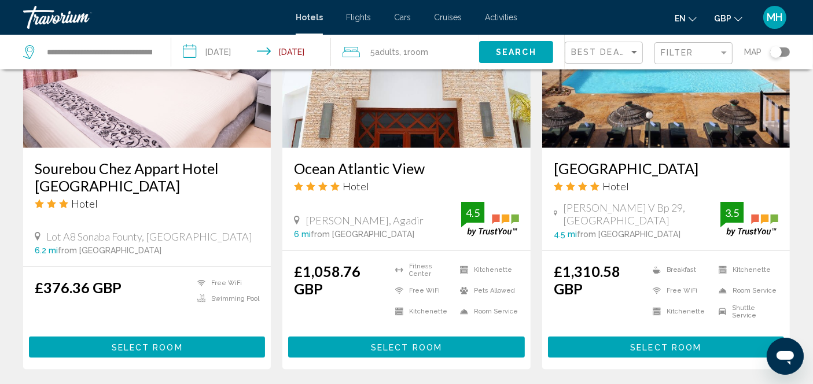
scroll to position [1438, 0]
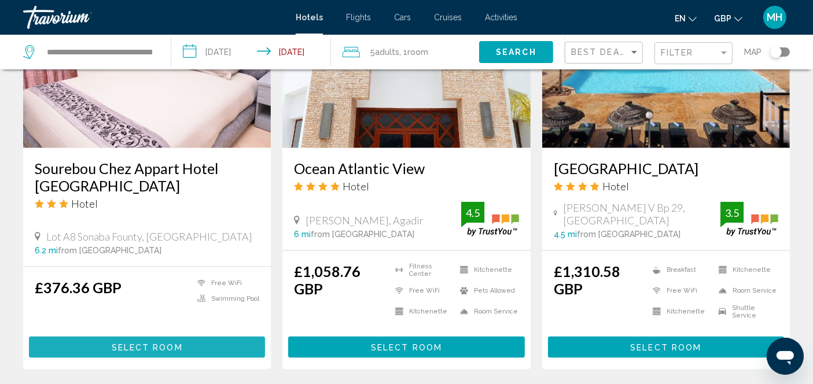
click at [186, 355] on button "Select Room" at bounding box center [147, 347] width 236 height 21
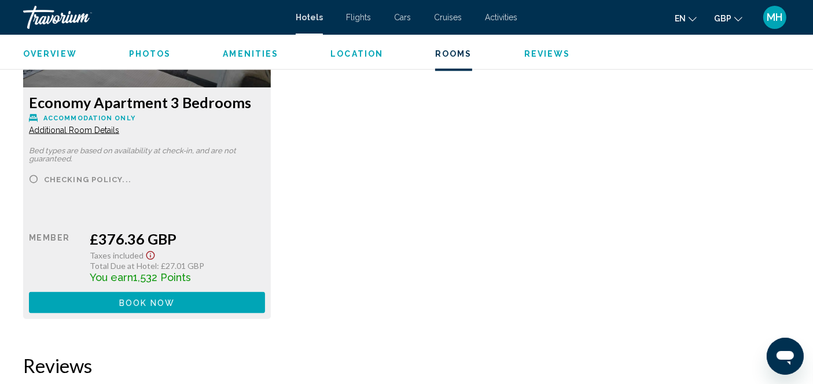
scroll to position [1696, 0]
click at [411, 175] on div "Economy Apartment 3 Bedrooms Accommodation Only Additional Room Details Bed typ…" at bounding box center [406, 137] width 778 height 388
click at [411, 176] on div "Economy Apartment 3 Bedrooms Accommodation Only Additional Room Details Bed typ…" at bounding box center [406, 137] width 778 height 388
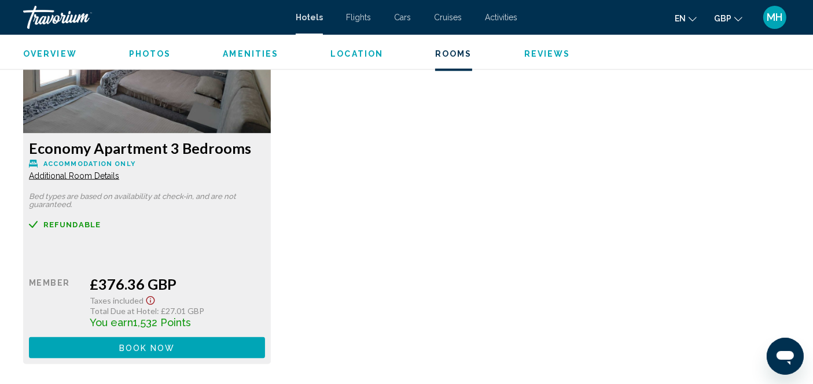
scroll to position [1645, 0]
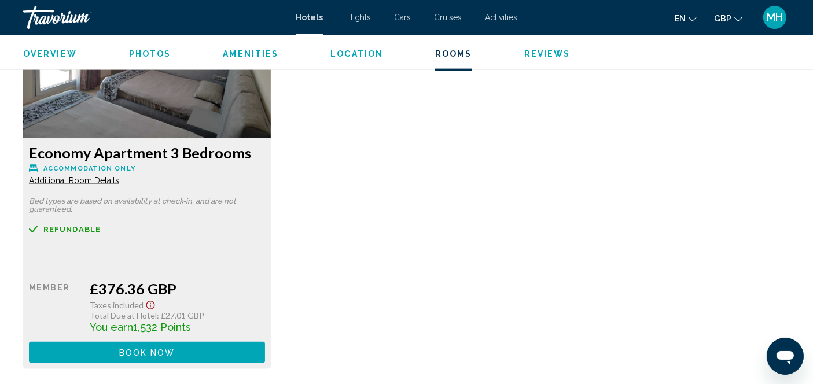
click at [91, 183] on span "Additional Room Details" at bounding box center [74, 180] width 90 height 9
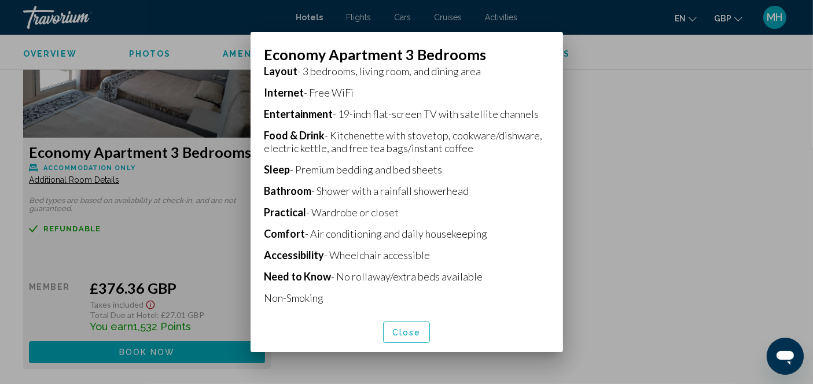
scroll to position [263, 0]
click at [662, 174] on div at bounding box center [406, 192] width 813 height 384
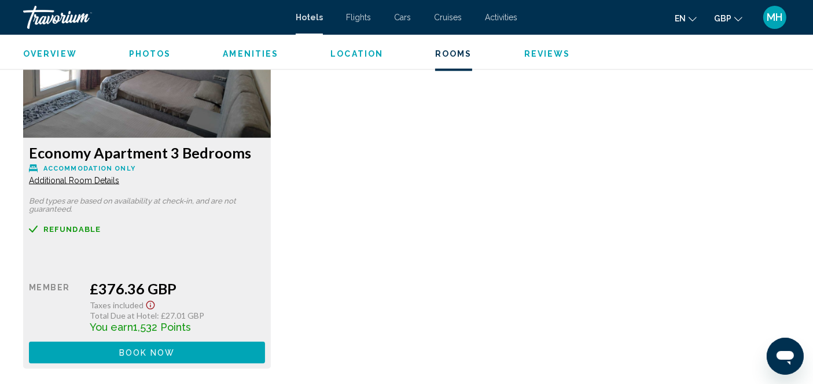
click at [658, 174] on div "Economy Apartment 3 Bedrooms Accommodation Only Additional Room Details Bed typ…" at bounding box center [406, 187] width 778 height 387
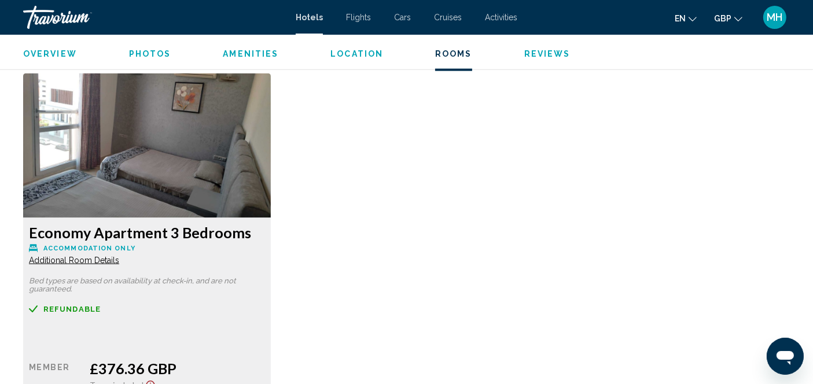
click at [430, 342] on div "Economy Apartment 3 Bedrooms Accommodation Only Additional Room Details Bed typ…" at bounding box center [406, 266] width 778 height 387
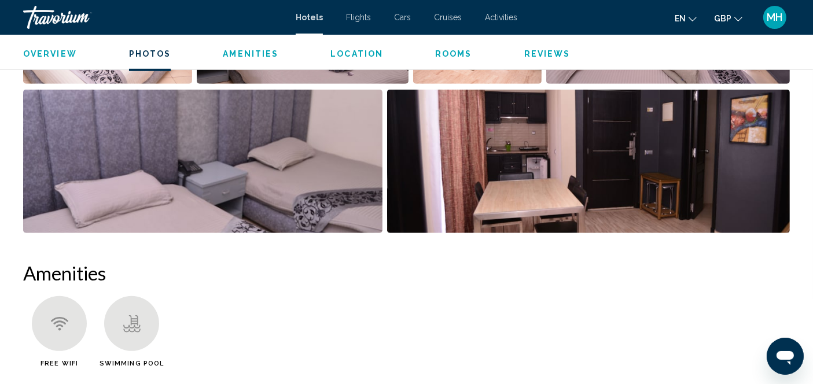
scroll to position [727, 0]
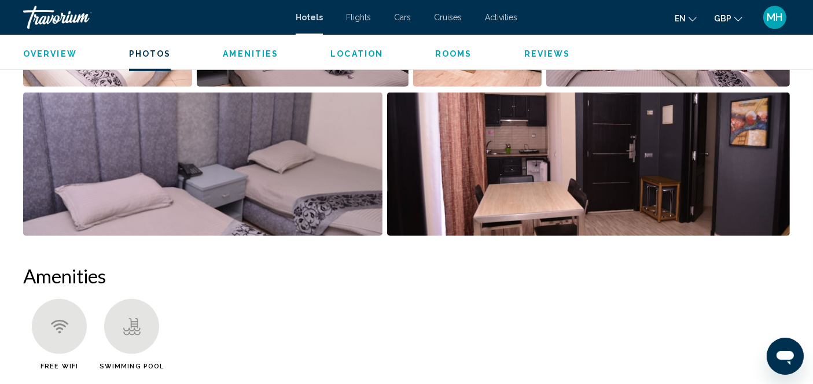
click at [407, 312] on ul "Free WiFi Swimming Pool" at bounding box center [406, 339] width 767 height 80
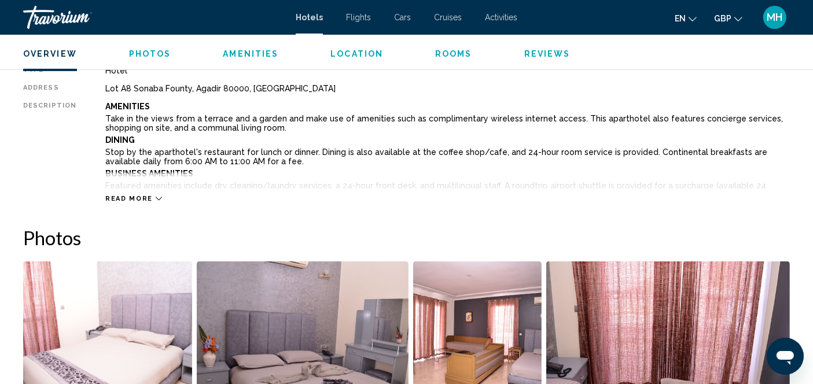
scroll to position [404, 0]
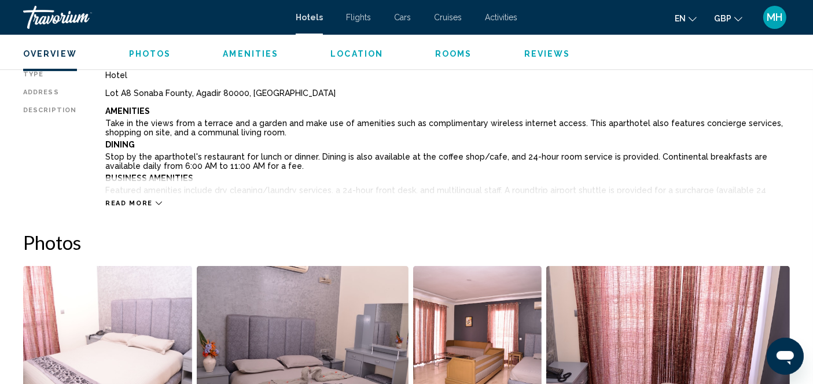
click at [144, 203] on span "Read more" at bounding box center [128, 204] width 47 height 8
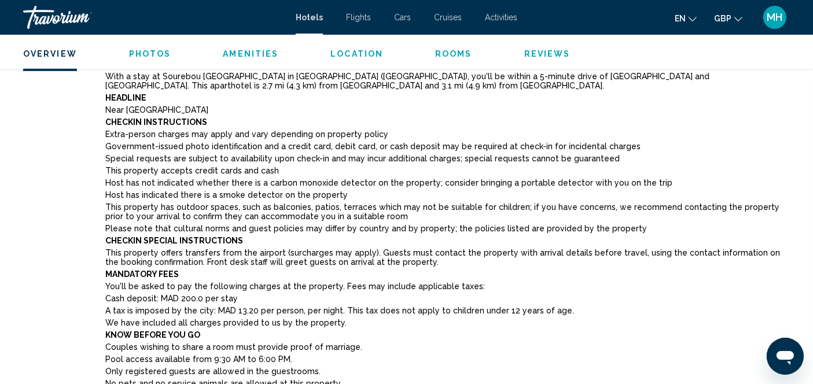
click at [434, 270] on p "Mandatory Fees" at bounding box center [447, 274] width 684 height 9
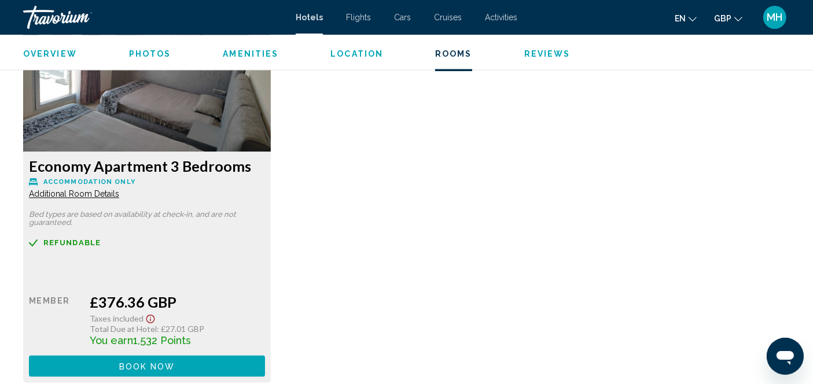
scroll to position [2242, 0]
click at [57, 189] on span "Additional Room Details" at bounding box center [74, 193] width 90 height 9
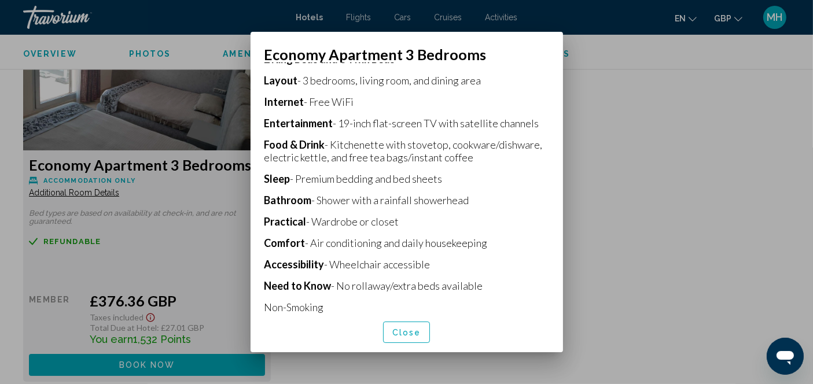
scroll to position [263, 0]
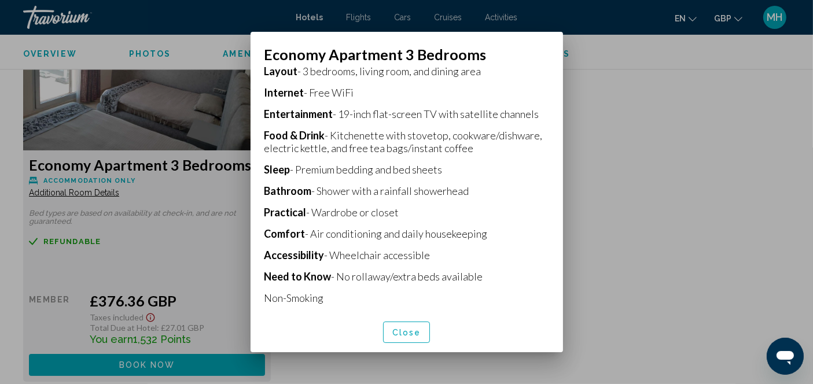
click at [612, 116] on div at bounding box center [406, 192] width 813 height 384
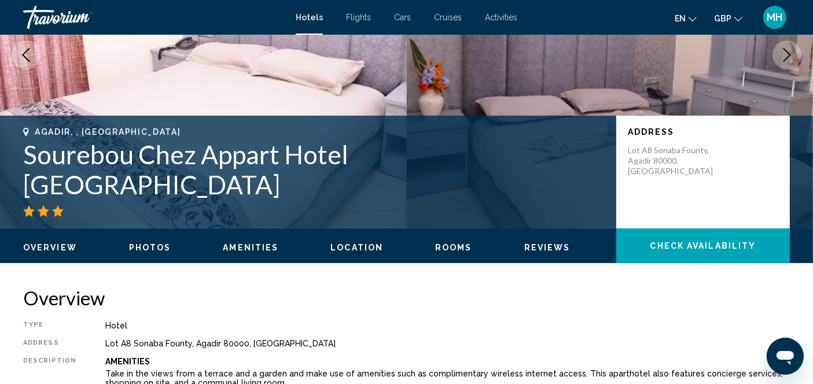
click at [457, 224] on div "Agadir, , Morocco Sourebou Chez Appart Hotel Founty Beach Address Lot A8 Sonaba…" at bounding box center [406, 172] width 813 height 113
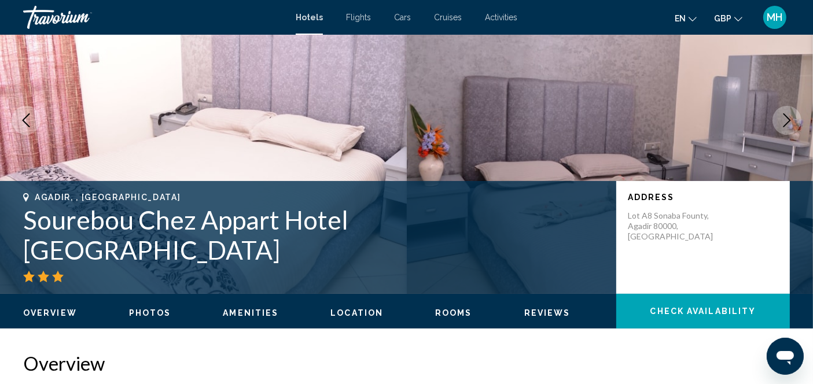
click at [431, 224] on h1 "Sourebou Chez Appart Hotel Founty Beach" at bounding box center [313, 235] width 581 height 60
click at [427, 271] on div "Main content" at bounding box center [313, 277] width 581 height 12
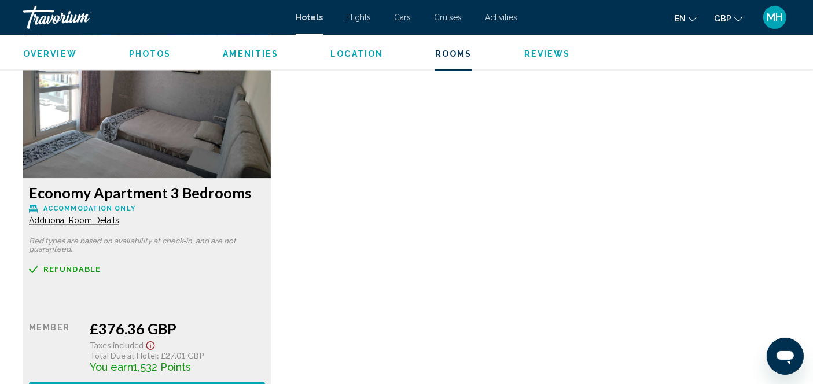
scroll to position [2216, 0]
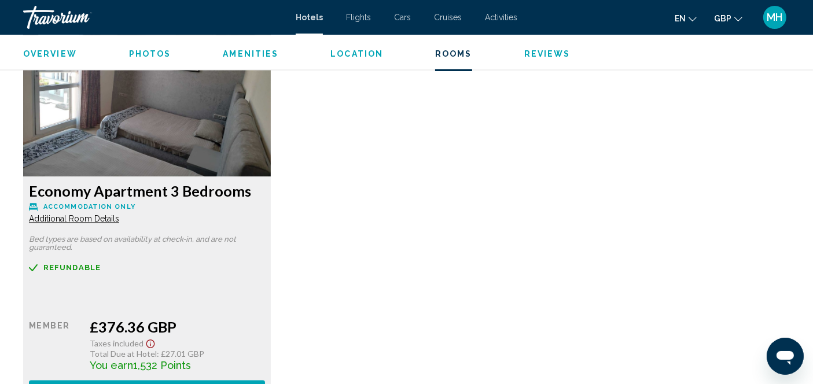
click at [64, 214] on span "Additional Room Details" at bounding box center [74, 218] width 90 height 9
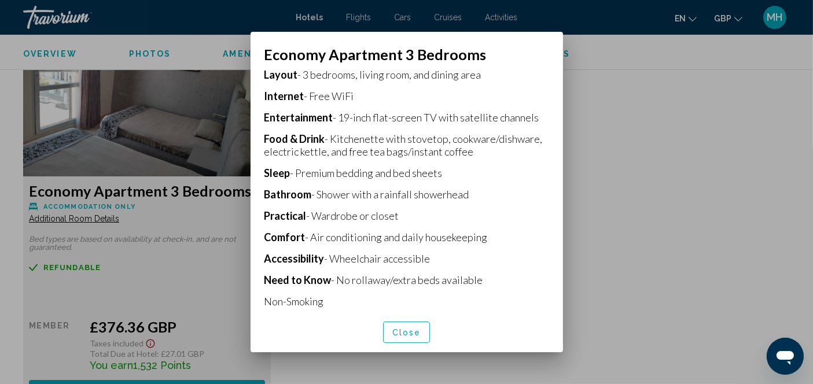
scroll to position [263, 0]
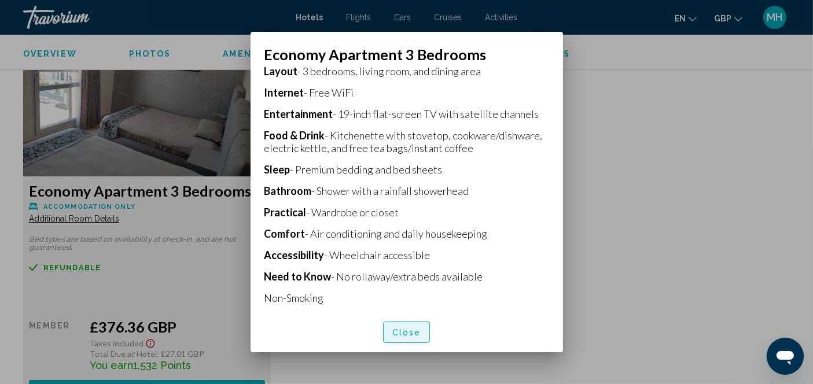
click at [411, 330] on span "Close" at bounding box center [406, 332] width 29 height 9
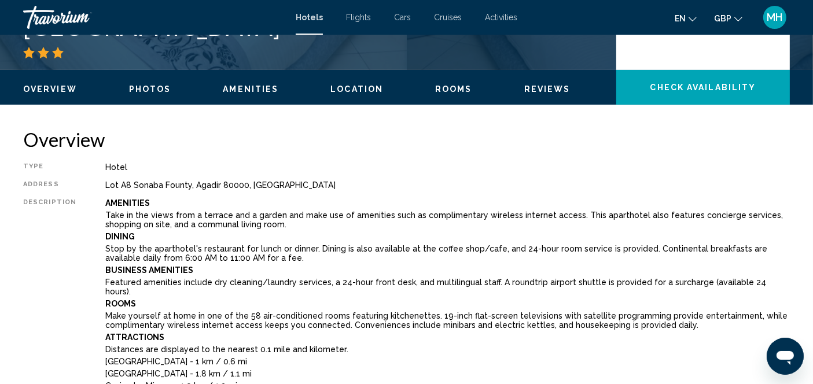
scroll to position [307, 0]
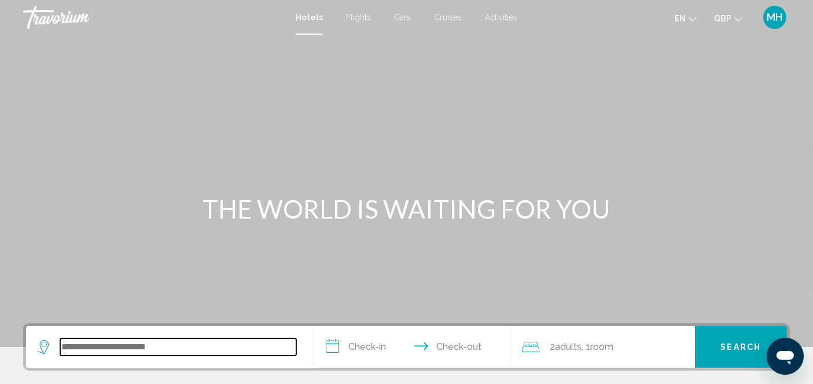
click at [90, 353] on input "Search widget" at bounding box center [178, 346] width 236 height 17
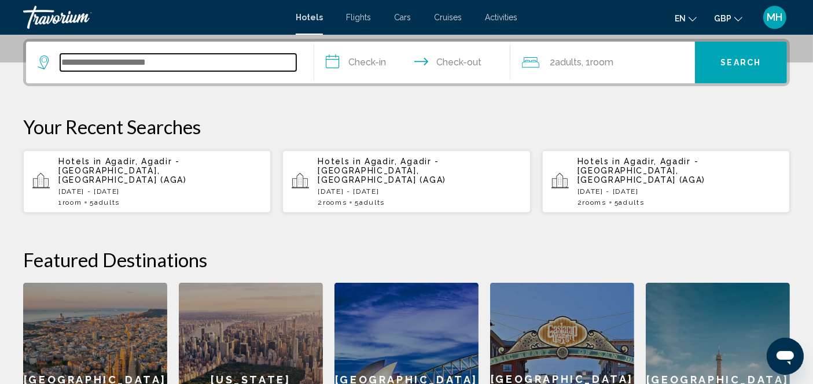
scroll to position [285, 0]
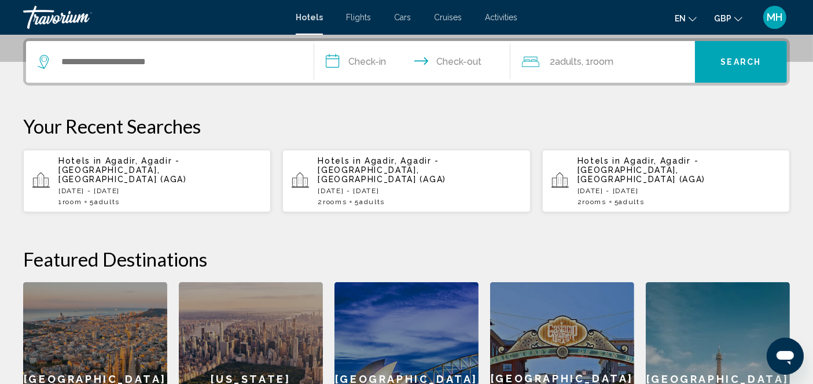
click at [82, 187] on p "[DATE] - [DATE]" at bounding box center [159, 191] width 203 height 8
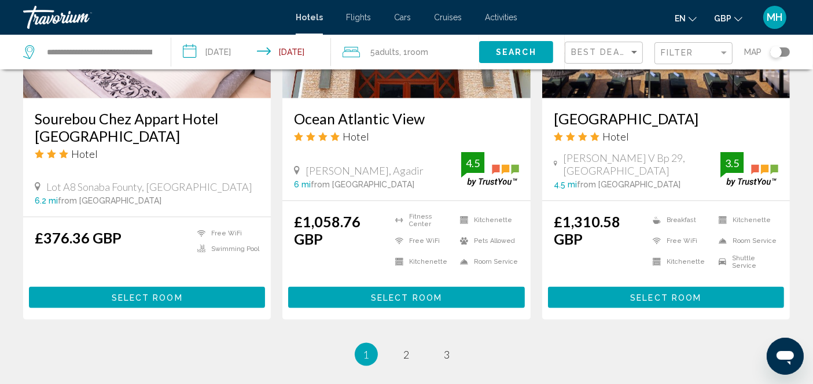
scroll to position [1506, 0]
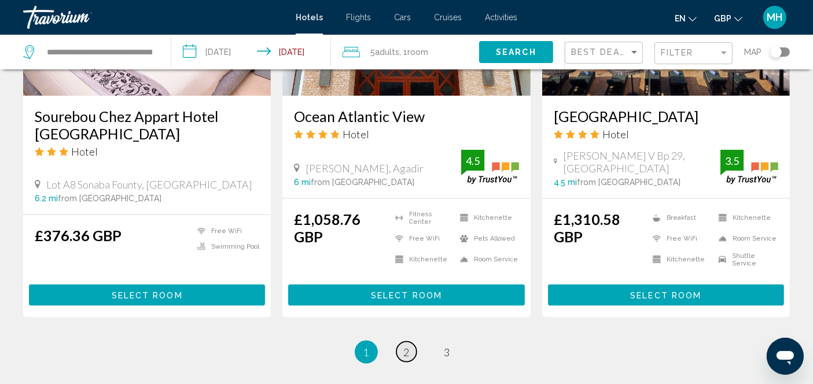
click at [403, 362] on link "page 2" at bounding box center [406, 352] width 20 height 20
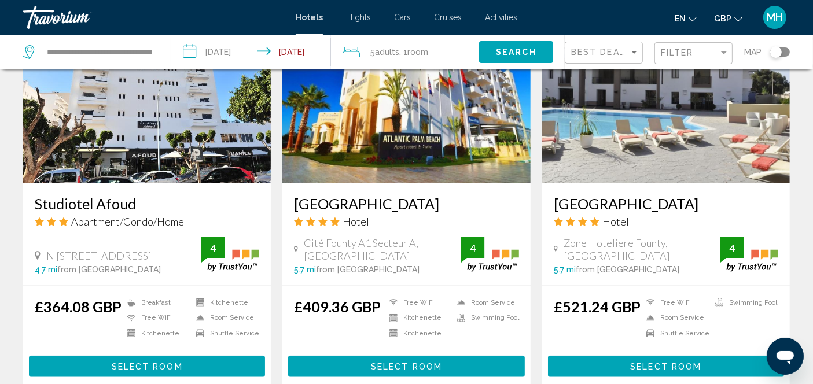
scroll to position [971, 0]
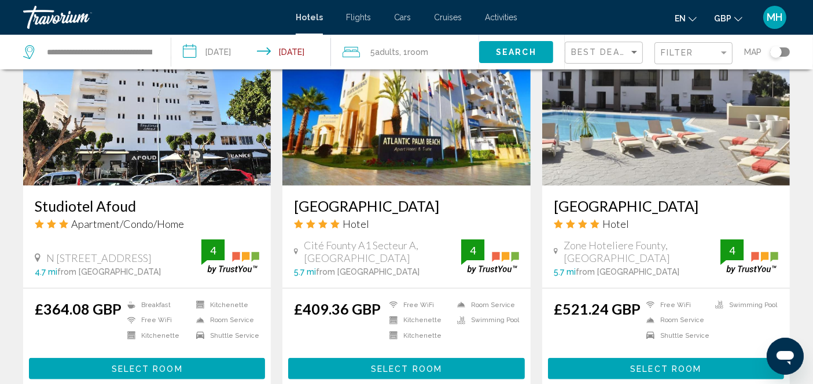
click at [288, 327] on div "£409.36 GBP Free WiFi Kitchenette Kitchenette Room Service Swimming Pool 4 Sele…" at bounding box center [406, 340] width 248 height 102
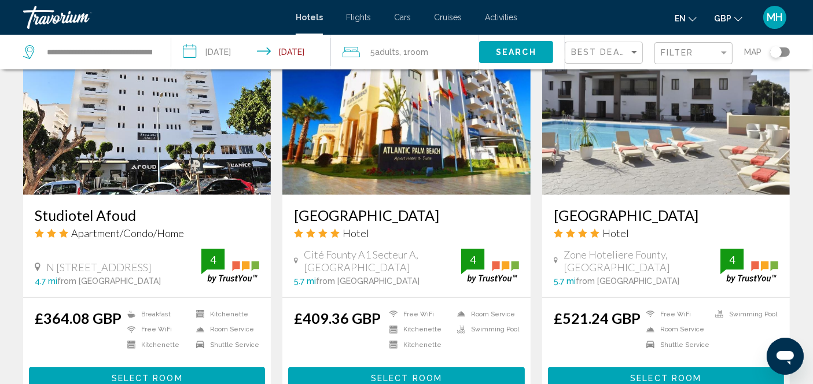
scroll to position [960, 0]
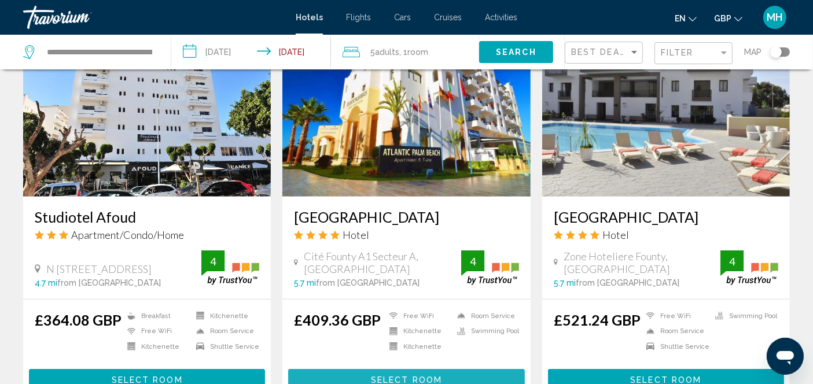
click at [439, 369] on button "Select Room" at bounding box center [406, 379] width 236 height 21
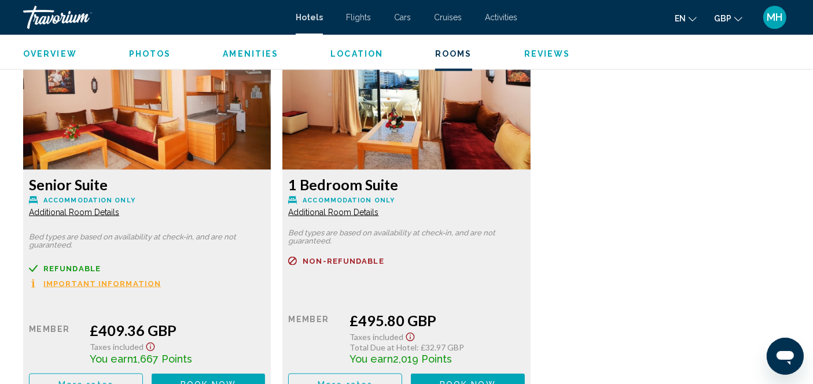
scroll to position [1613, 0]
click at [119, 214] on span "Additional Room Details" at bounding box center [74, 212] width 90 height 9
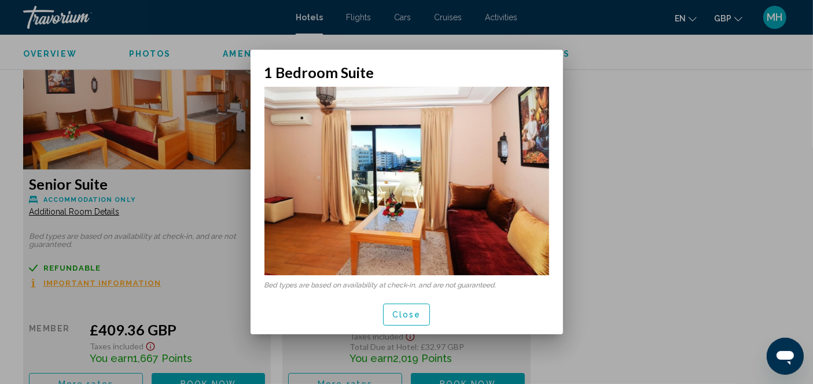
click at [621, 186] on div at bounding box center [406, 192] width 813 height 384
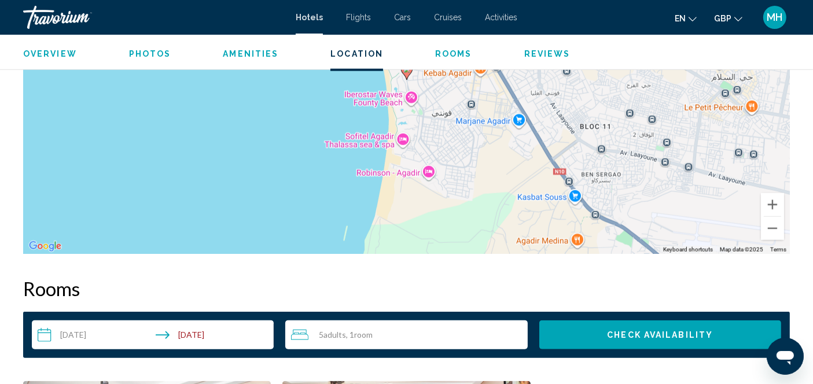
scroll to position [1249, 0]
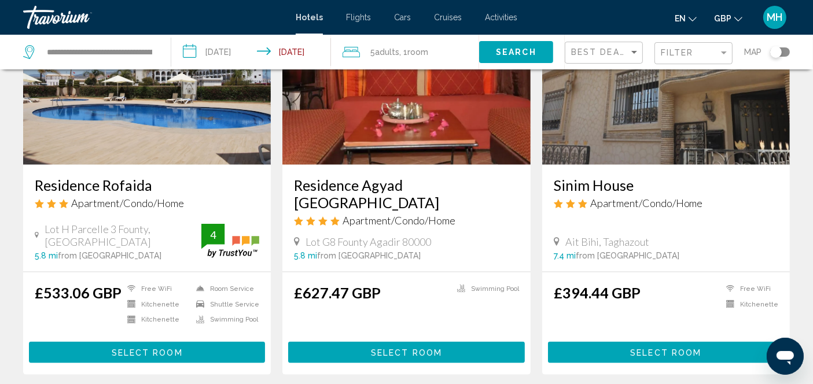
scroll to position [1406, 0]
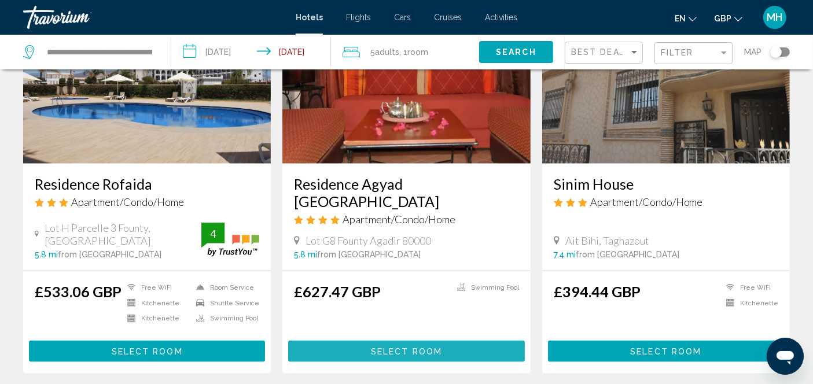
click at [397, 341] on button "Select Room" at bounding box center [406, 351] width 236 height 21
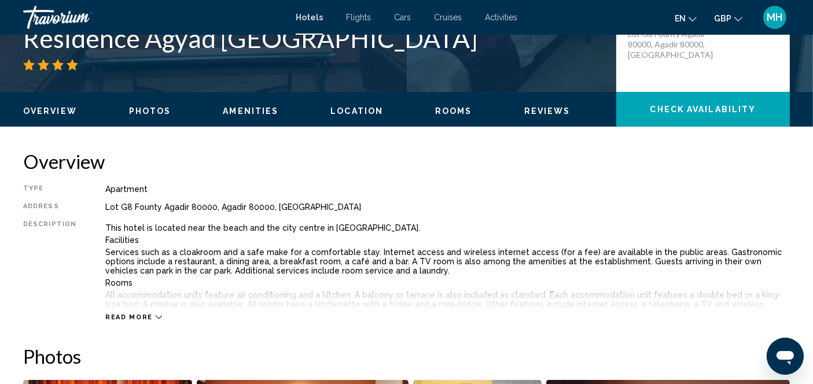
scroll to position [296, 0]
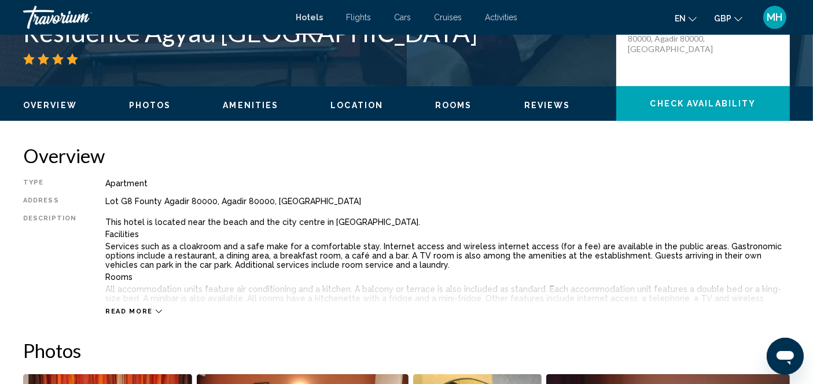
click at [156, 311] on icon "Main content" at bounding box center [159, 311] width 6 height 6
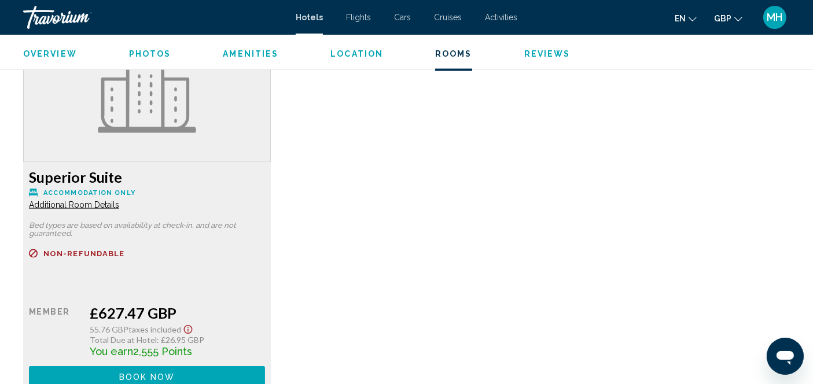
scroll to position [1711, 0]
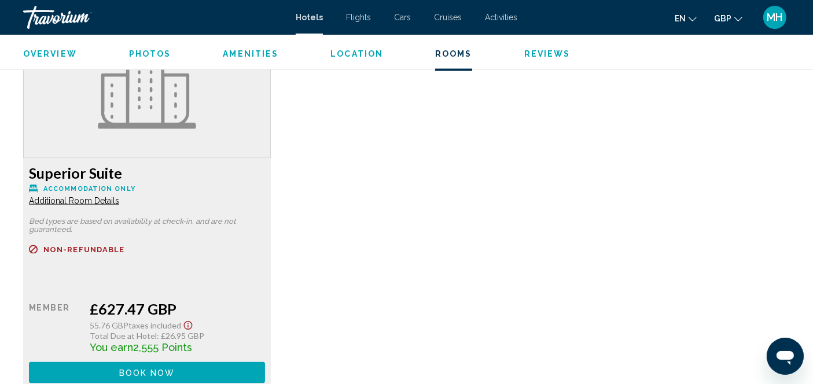
click at [58, 203] on span "Additional Room Details" at bounding box center [74, 200] width 90 height 9
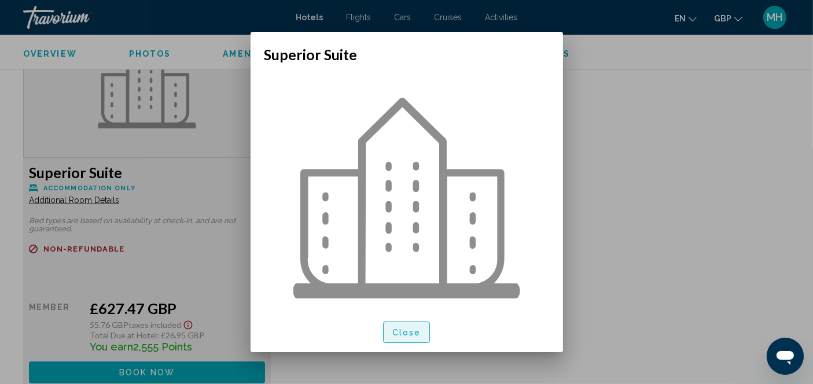
click at [399, 334] on span "Close" at bounding box center [406, 332] width 29 height 9
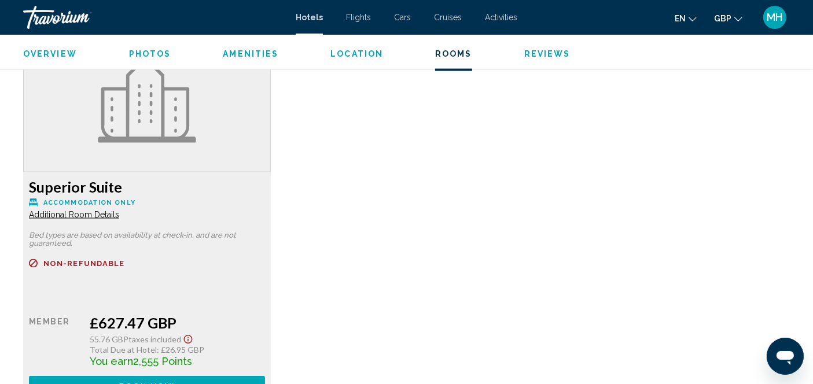
scroll to position [1695, 0]
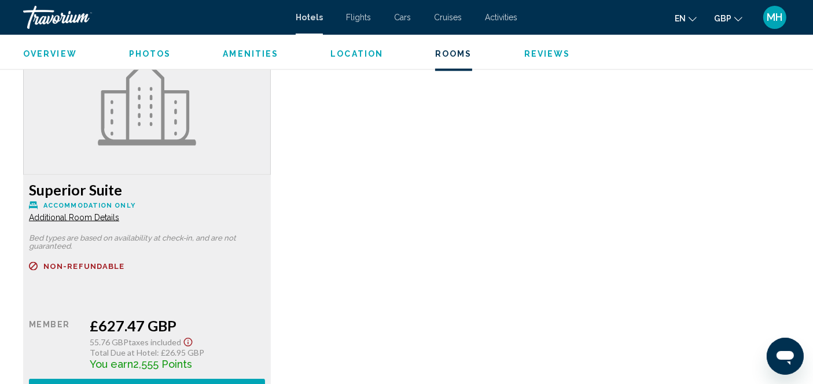
click at [58, 213] on span "Additional Room Details" at bounding box center [74, 217] width 90 height 9
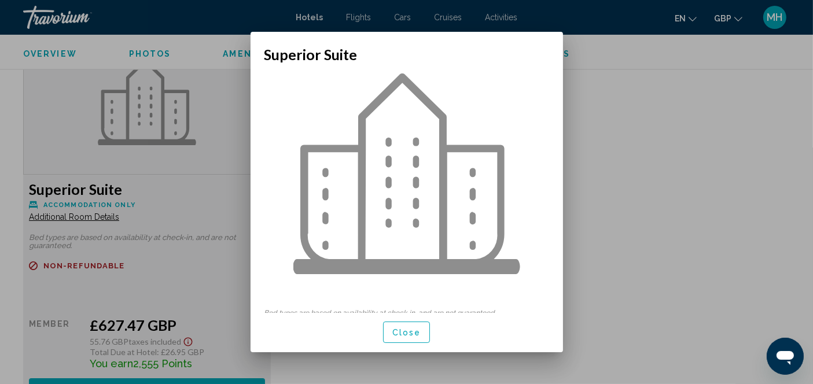
scroll to position [0, 0]
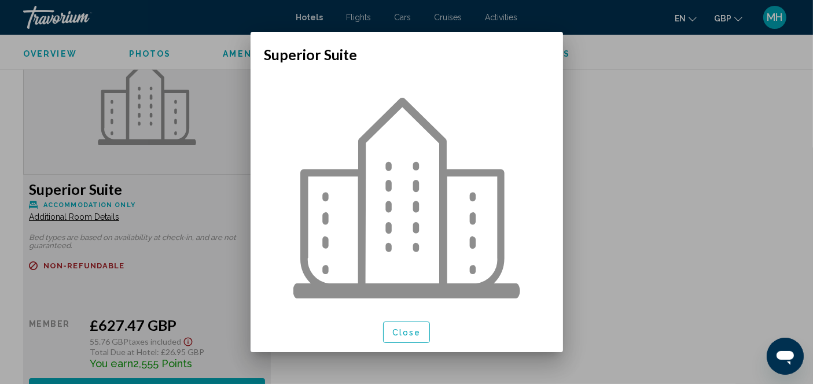
click at [656, 245] on div at bounding box center [406, 192] width 813 height 384
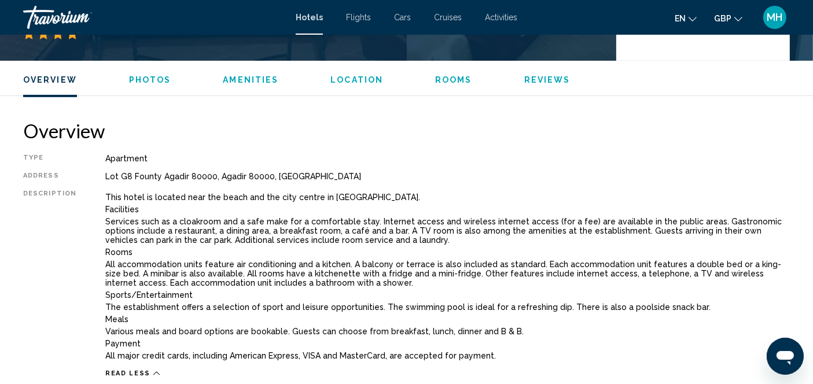
scroll to position [318, 0]
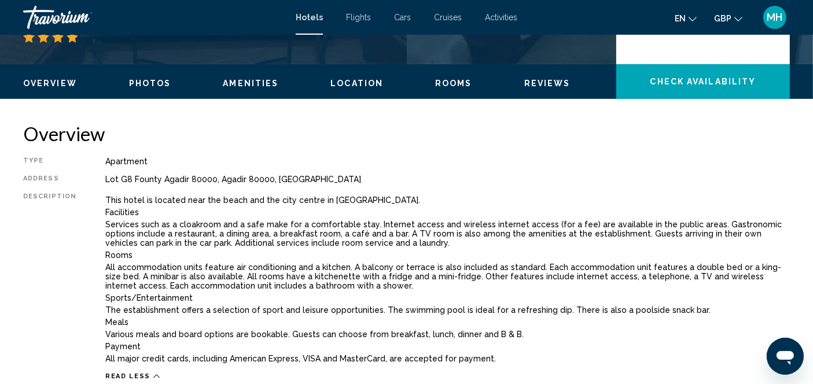
click at [447, 79] on span "Rooms" at bounding box center [453, 83] width 37 height 9
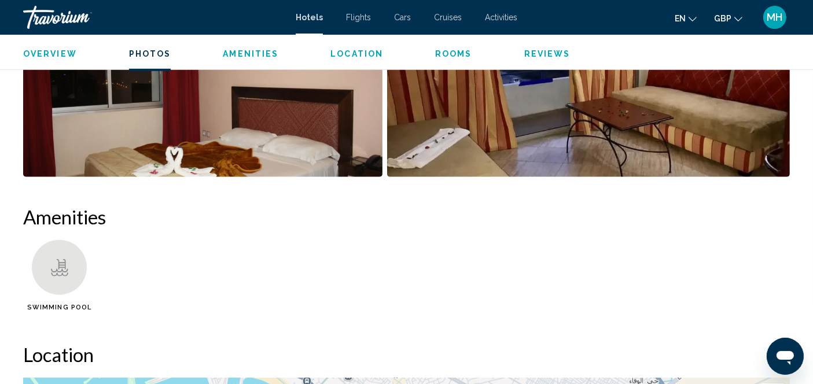
scroll to position [859, 0]
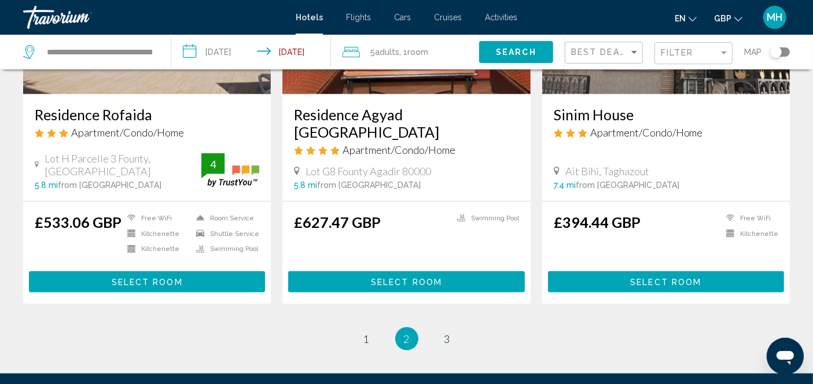
scroll to position [1483, 0]
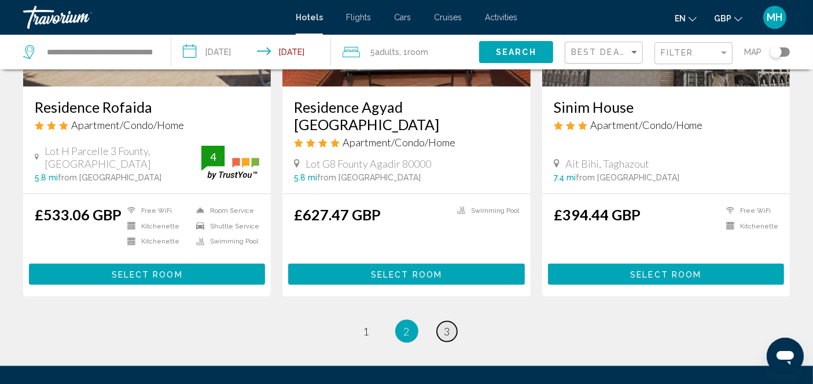
click at [451, 322] on link "page 3" at bounding box center [447, 332] width 20 height 20
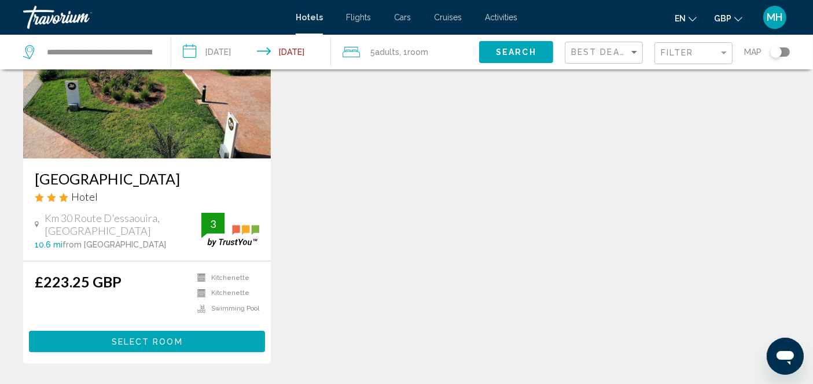
scroll to position [149, 0]
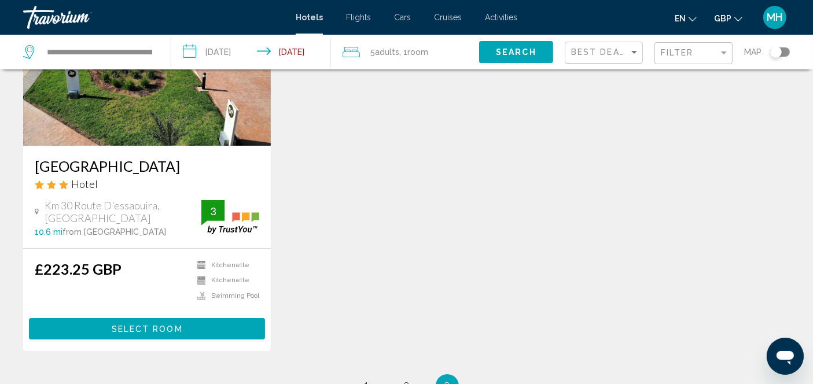
click at [175, 330] on span "Select Room" at bounding box center [147, 329] width 71 height 9
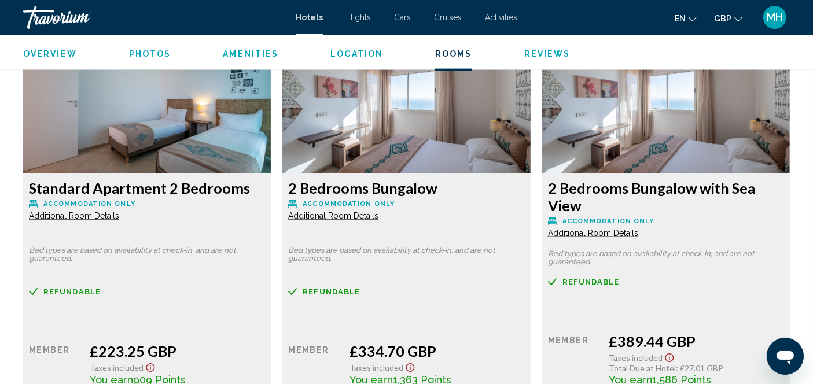
scroll to position [1608, 0]
click at [119, 221] on span "Additional Room Details" at bounding box center [74, 216] width 90 height 9
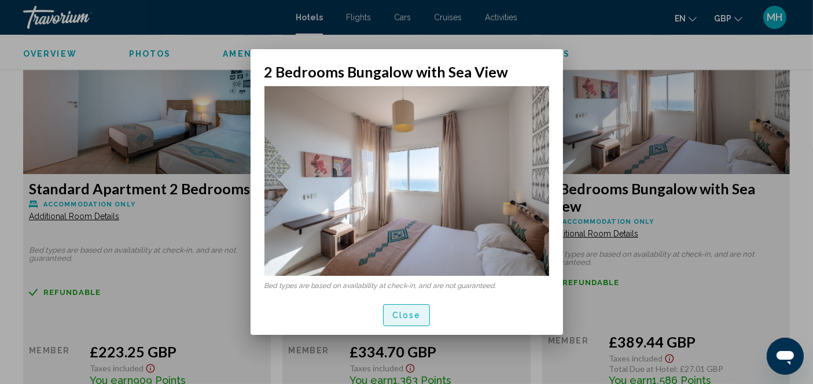
click at [404, 321] on button "Close" at bounding box center [406, 314] width 47 height 21
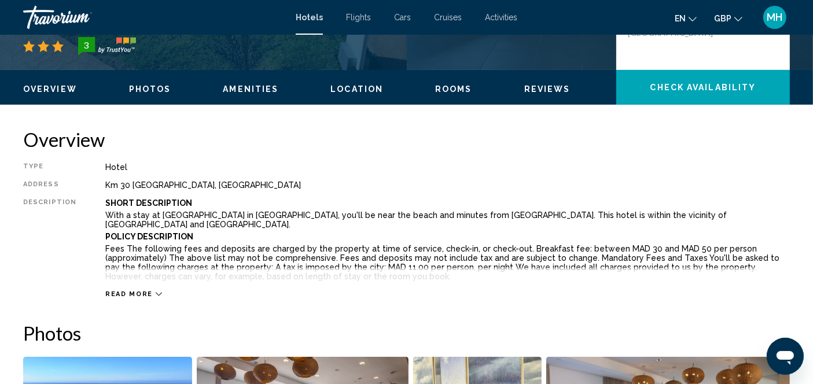
scroll to position [309, 0]
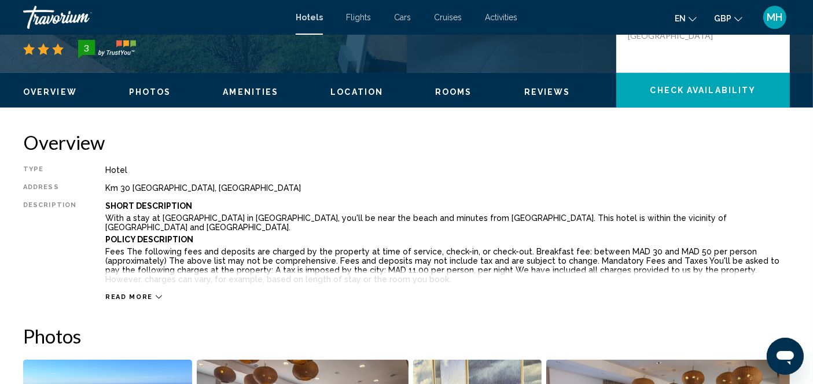
click at [156, 294] on icon "Main content" at bounding box center [159, 297] width 6 height 6
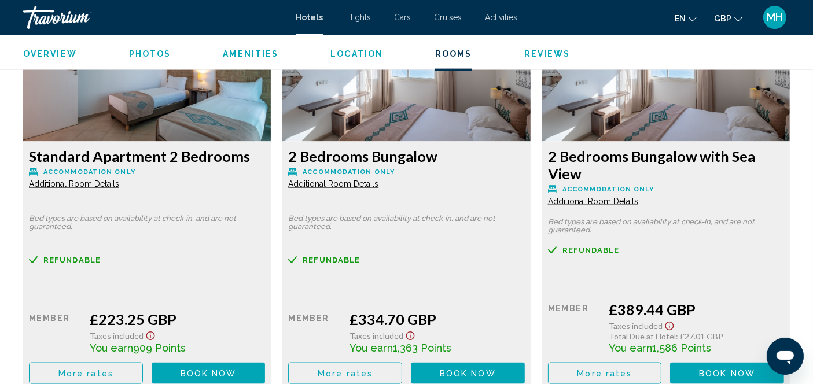
scroll to position [1642, 0]
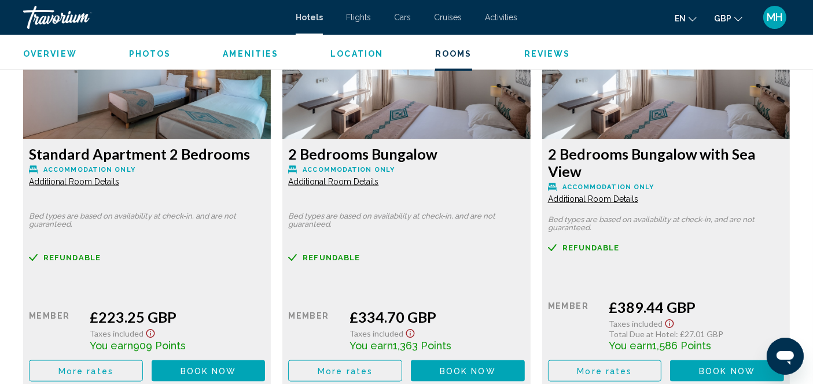
click at [119, 177] on span "Additional Room Details" at bounding box center [74, 181] width 90 height 9
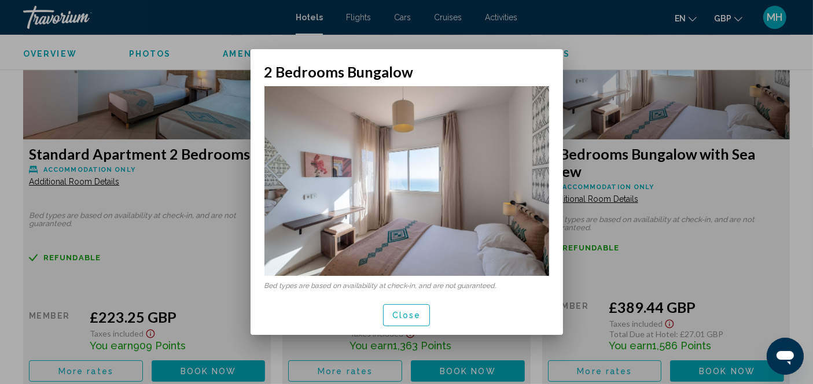
scroll to position [0, 0]
click at [400, 322] on button "Close" at bounding box center [406, 314] width 47 height 21
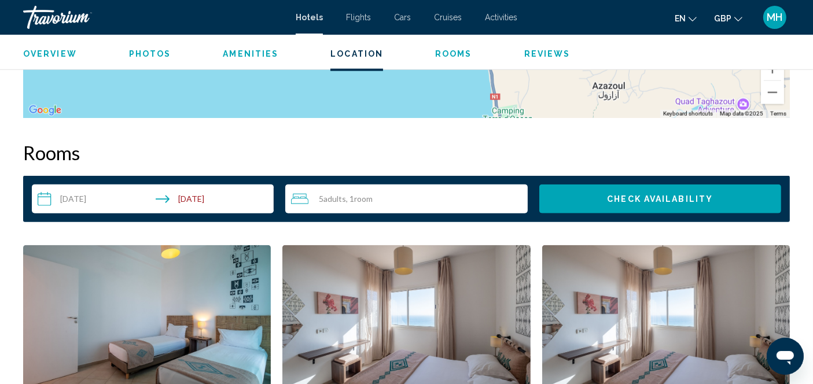
scroll to position [1390, 0]
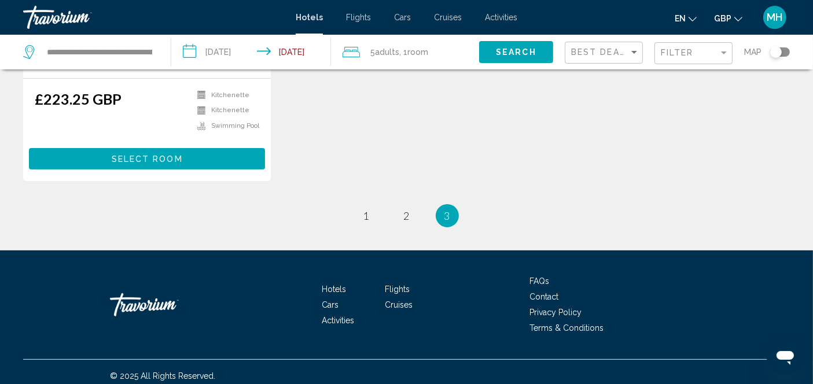
scroll to position [323, 0]
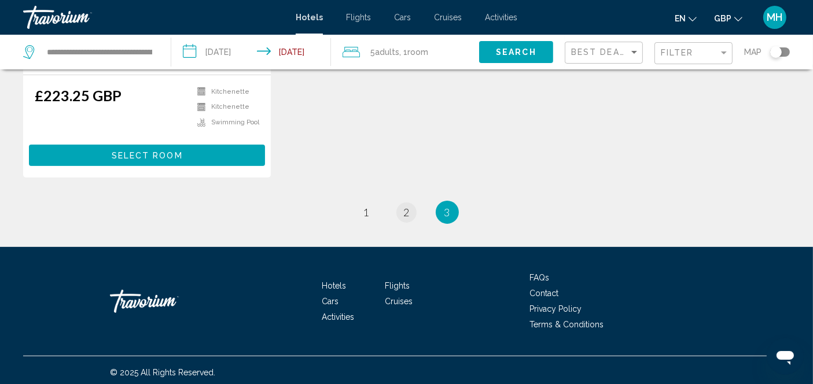
click at [401, 215] on link "page 2" at bounding box center [406, 212] width 20 height 20
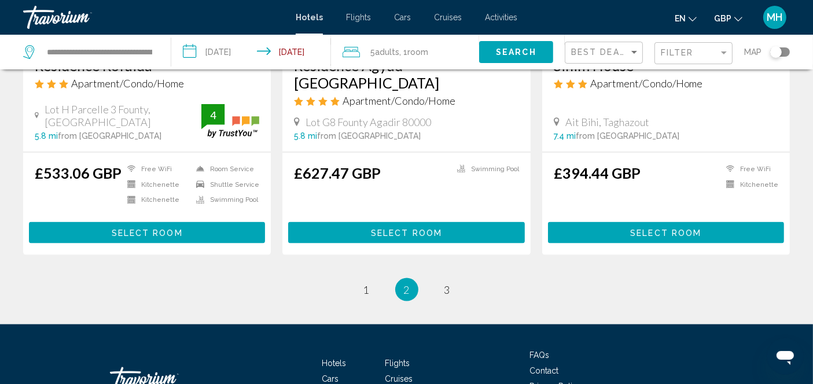
scroll to position [1527, 0]
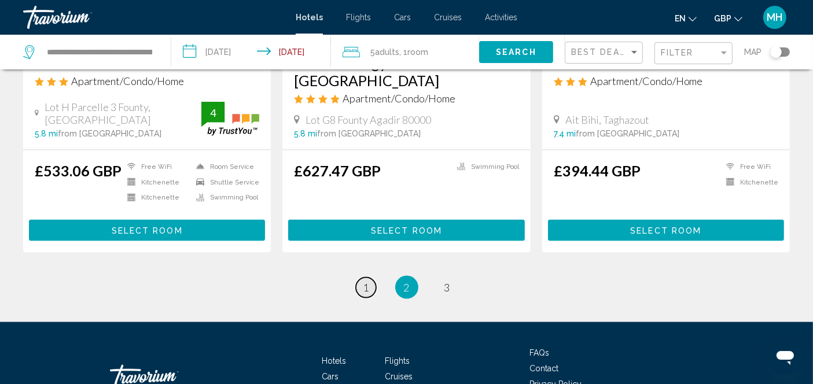
click at [372, 278] on link "page 1" at bounding box center [366, 288] width 20 height 20
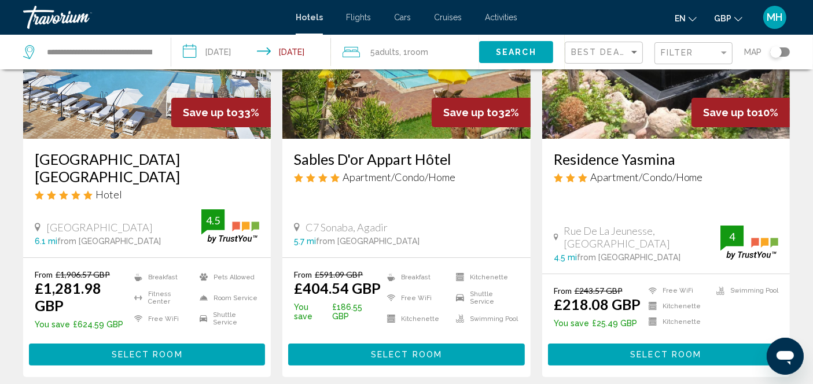
scroll to position [161, 0]
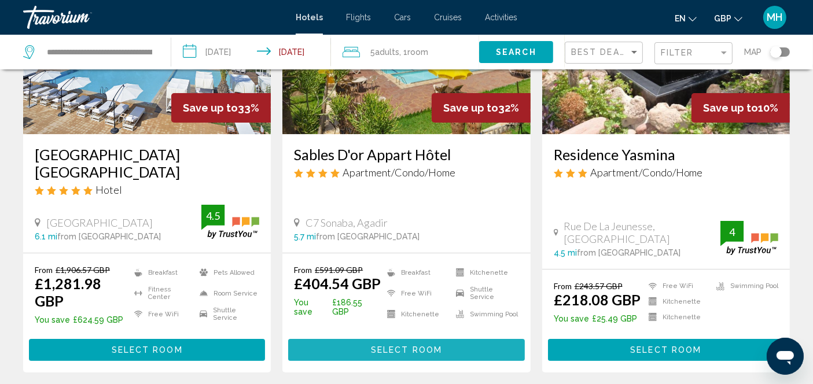
click at [397, 347] on span "Select Room" at bounding box center [406, 350] width 71 height 9
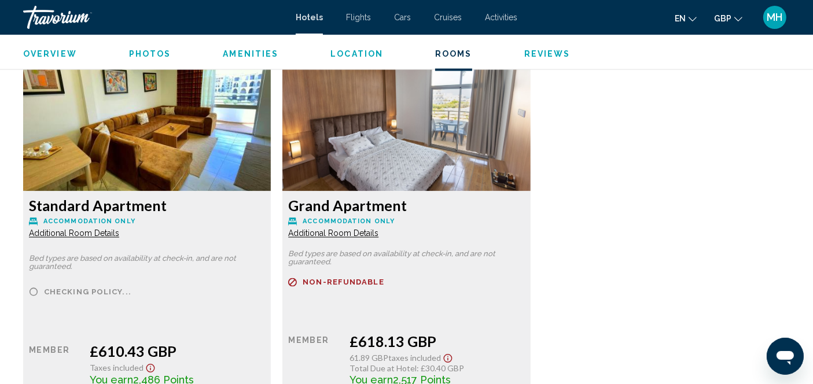
scroll to position [1988, 0]
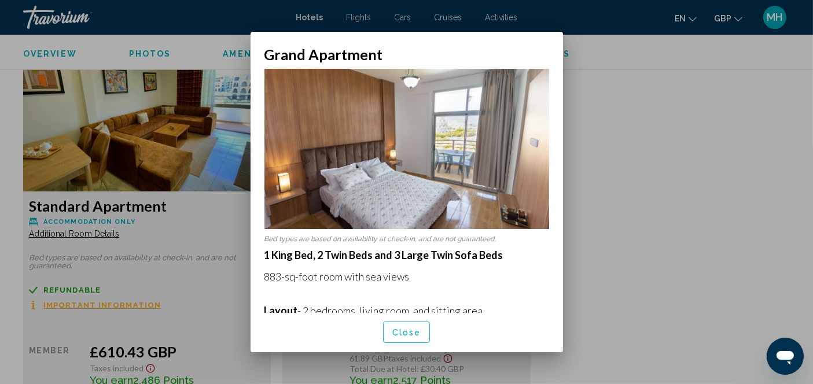
click at [625, 142] on div at bounding box center [406, 192] width 813 height 384
